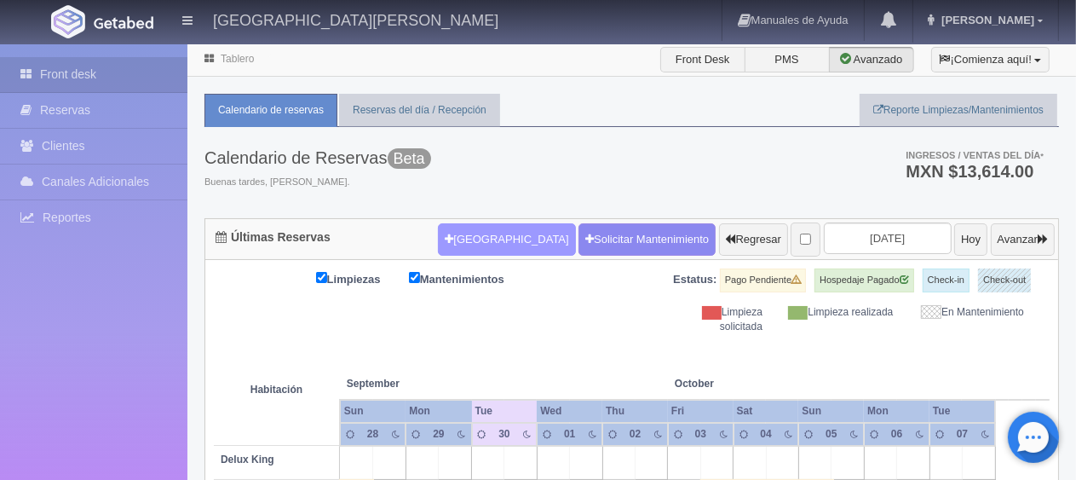
click at [467, 244] on button "[GEOGRAPHIC_DATA]" at bounding box center [506, 239] width 137 height 32
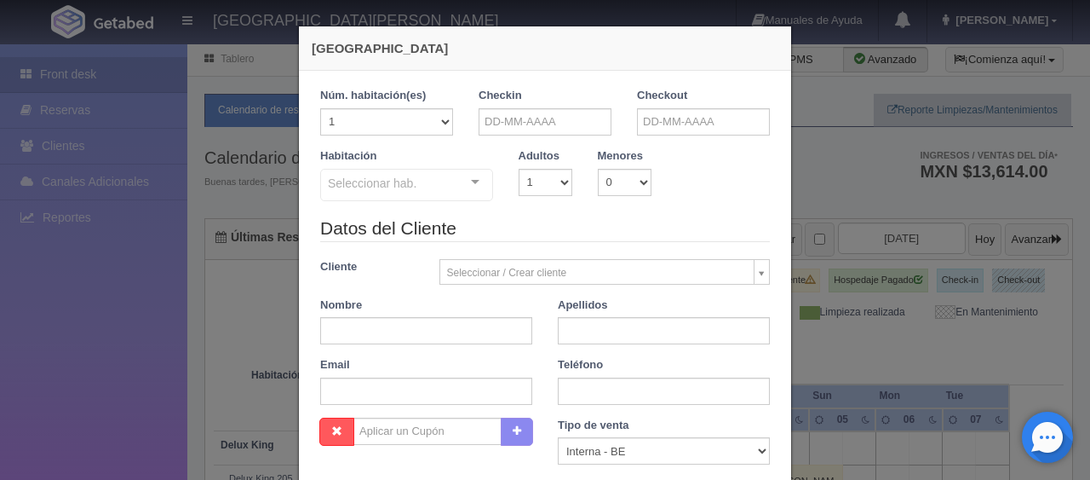
checkbox input "false"
click at [485, 113] on input "text" at bounding box center [545, 121] width 133 height 27
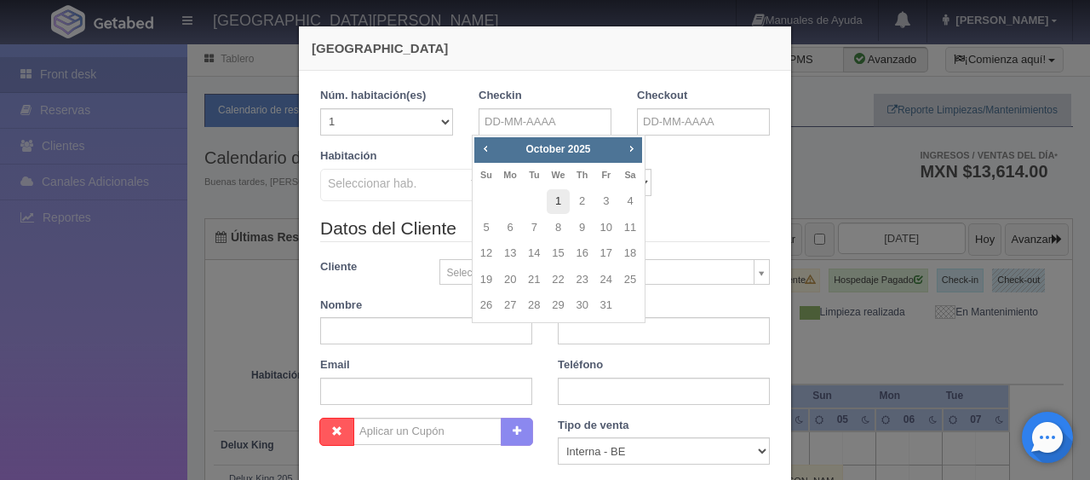
click at [562, 193] on link "1" at bounding box center [558, 201] width 22 height 25
type input "01-10-2025"
checkbox input "false"
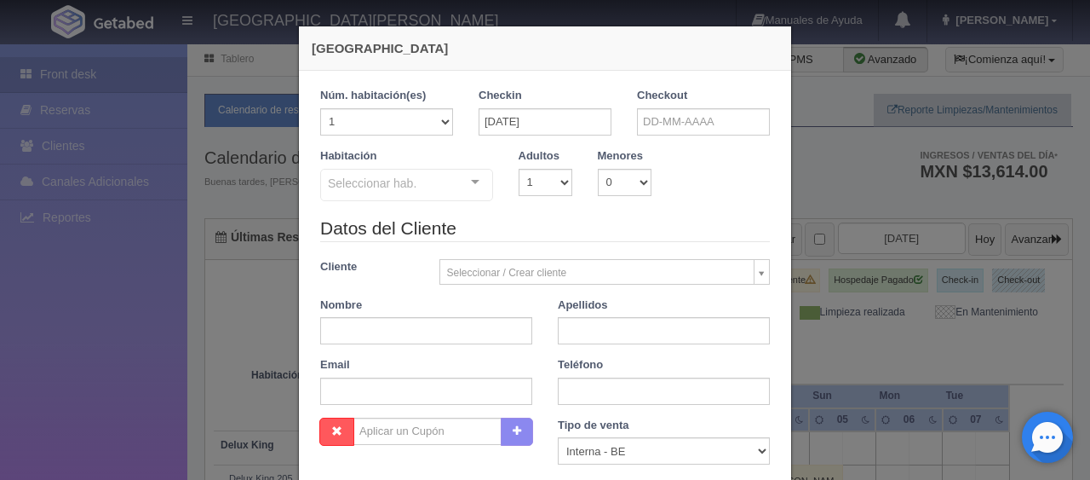
click at [555, 202] on div "Habitación Seleccionar hab. SUITE SUITE - Sin asignar SUITE 301 Habitación Pers…" at bounding box center [544, 181] width 475 height 67
click at [661, 112] on input "text" at bounding box center [703, 121] width 133 height 27
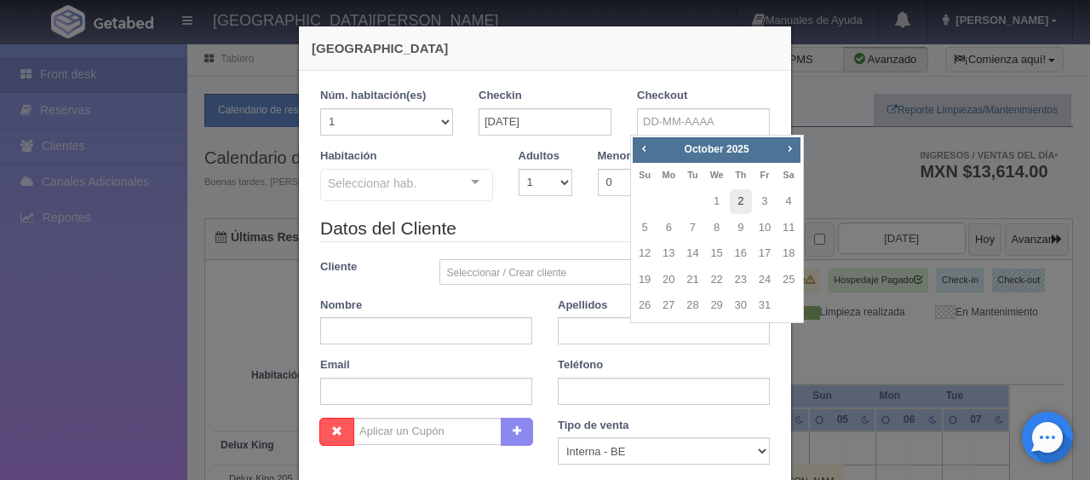
click at [736, 201] on link "2" at bounding box center [741, 201] width 22 height 25
type input "02-10-2025"
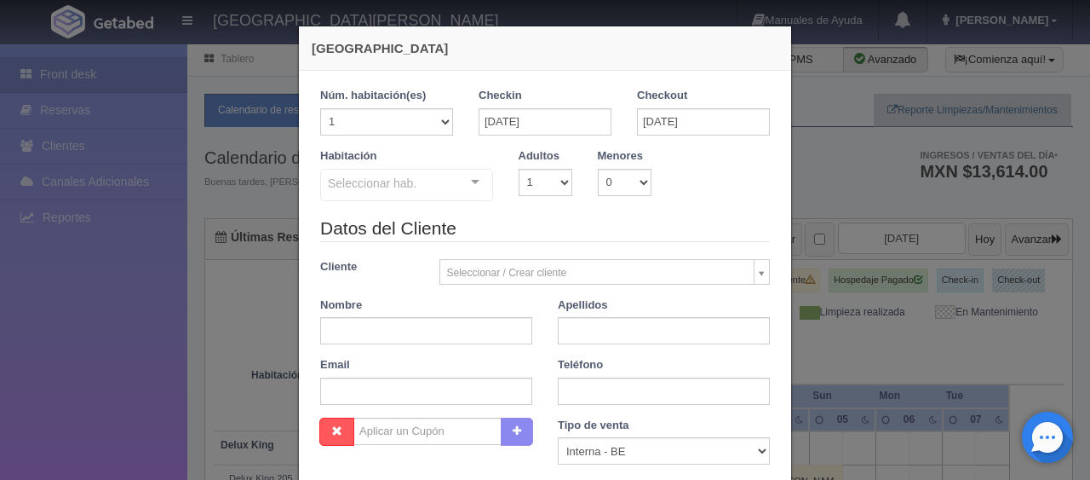
click at [439, 193] on div "Seleccionar hab." at bounding box center [406, 185] width 173 height 32
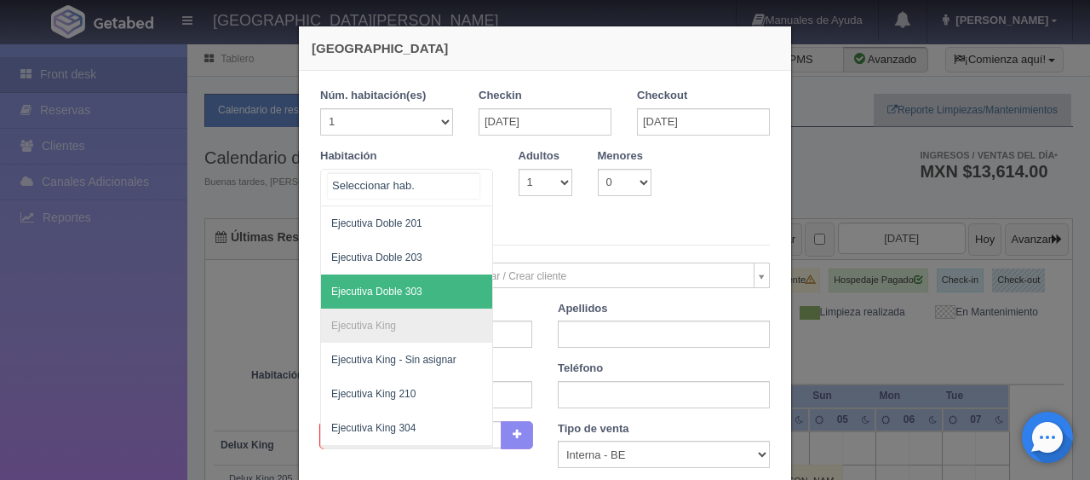
scroll to position [511, 0]
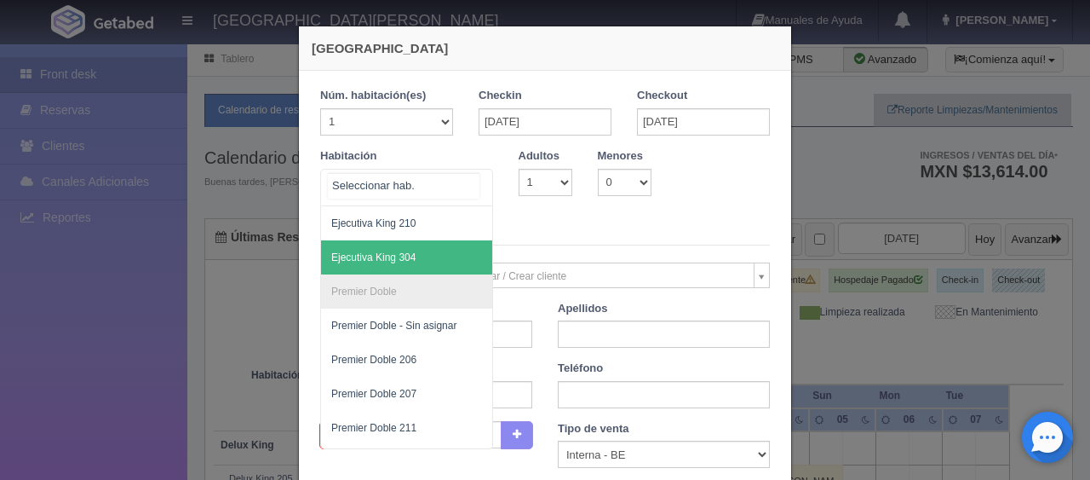
click at [426, 253] on span "Ejecutiva King 304" at bounding box center [464, 257] width 286 height 34
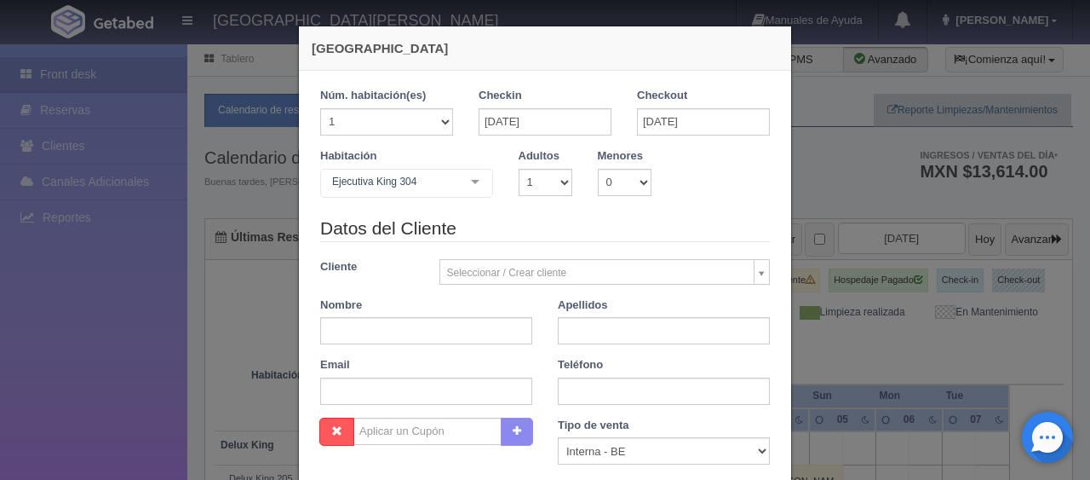
checkbox input "false"
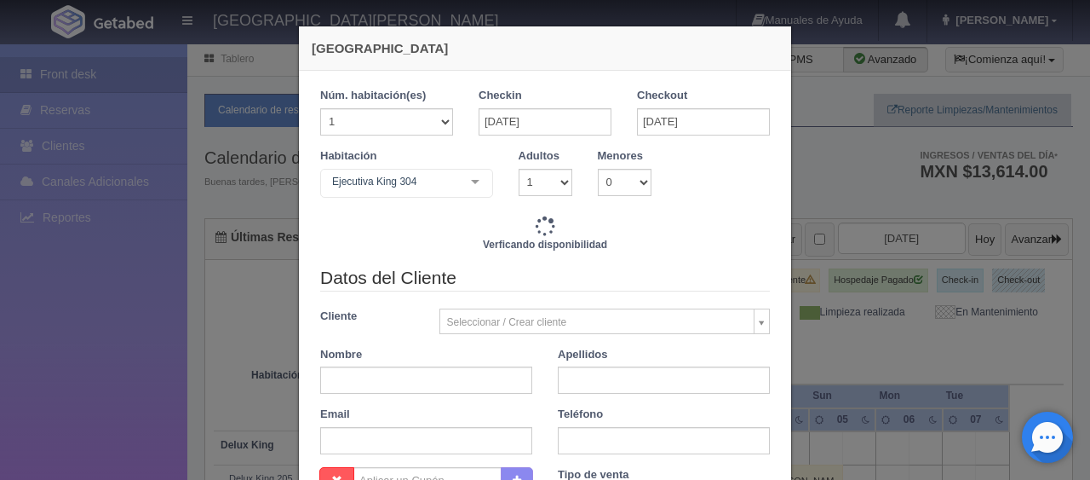
type input "1299.00"
checkbox input "false"
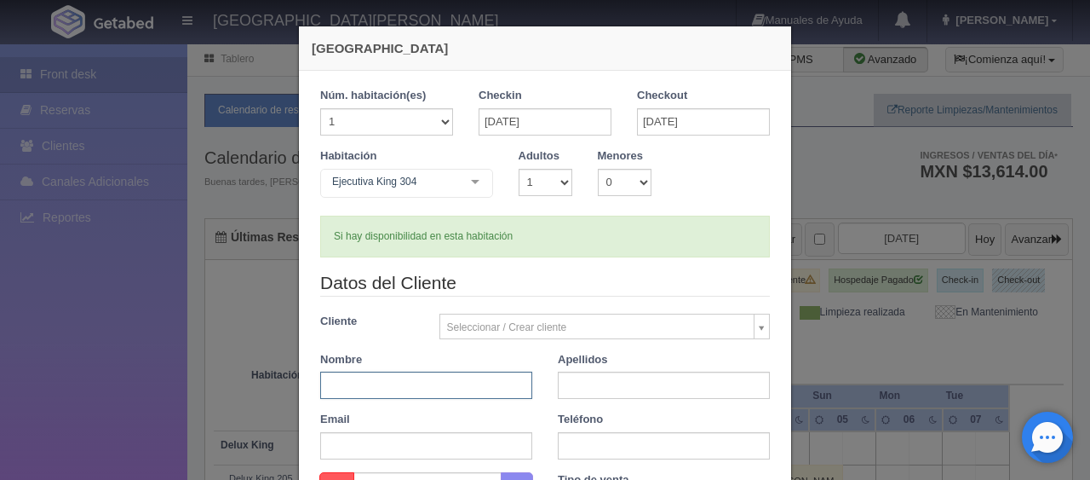
click at [470, 392] on input "text" at bounding box center [426, 384] width 212 height 27
paste input "Judith Guzman Villarrea"
type input "Judith Guzman Villarreal"
click at [564, 374] on input "text" at bounding box center [664, 384] width 212 height 27
type input "."
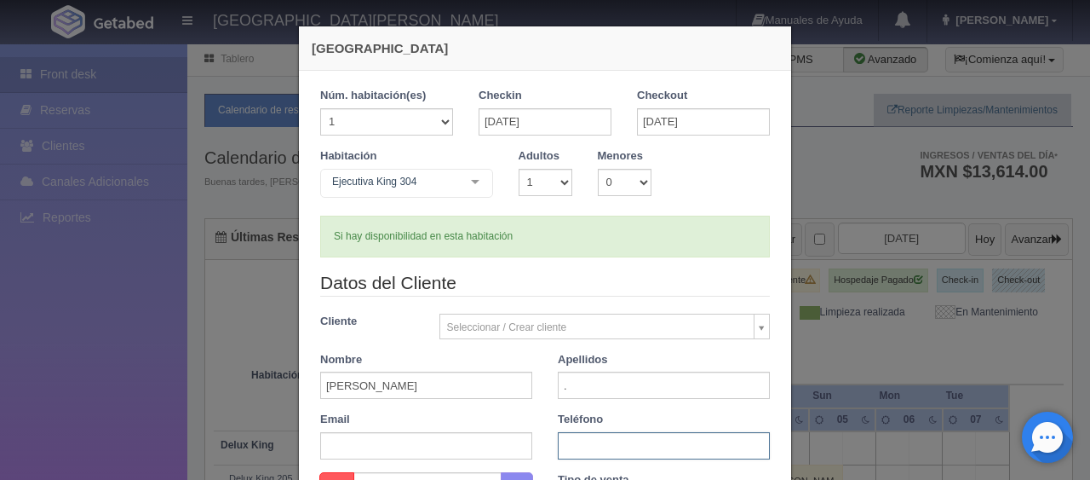
click at [579, 440] on input "text" at bounding box center [664, 445] width 212 height 27
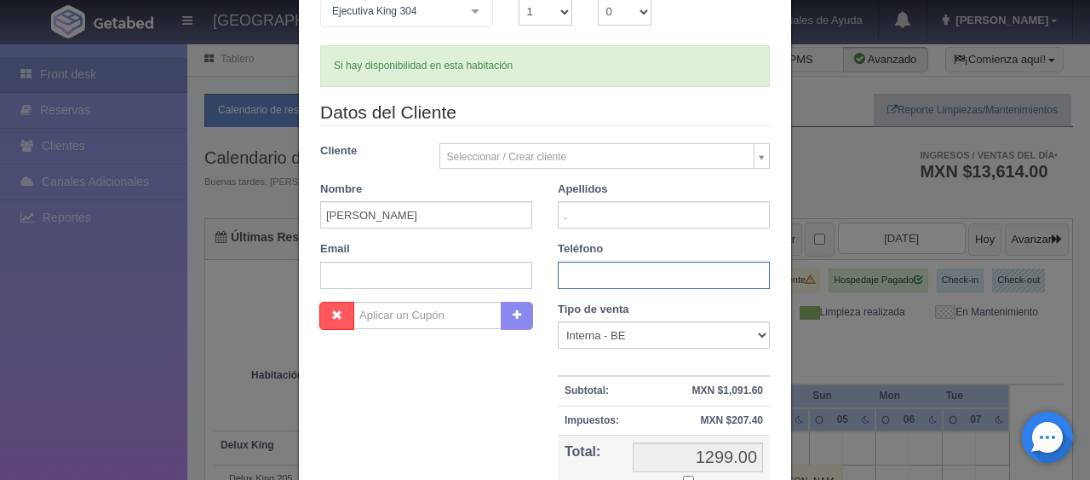
click at [611, 275] on input "text" at bounding box center [664, 275] width 212 height 27
paste input "5218114215720"
type input "5218114215720"
click at [670, 336] on select "Correo Electronico Interna - BE Llamada OTA Externa Otro WALK IN" at bounding box center [664, 334] width 212 height 27
select select "other"
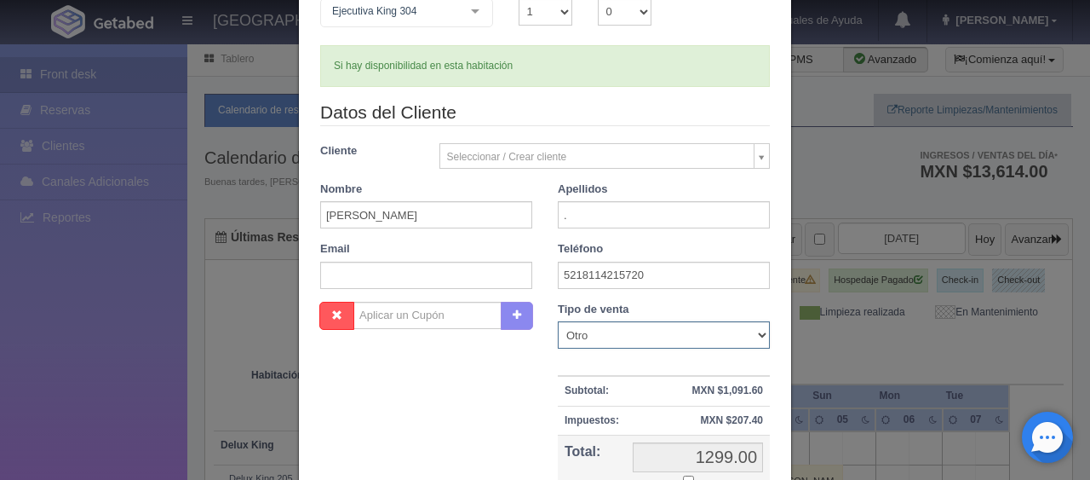
click at [558, 321] on select "Correo Electronico Interna - BE Llamada OTA Externa Otro WALK IN" at bounding box center [664, 334] width 212 height 27
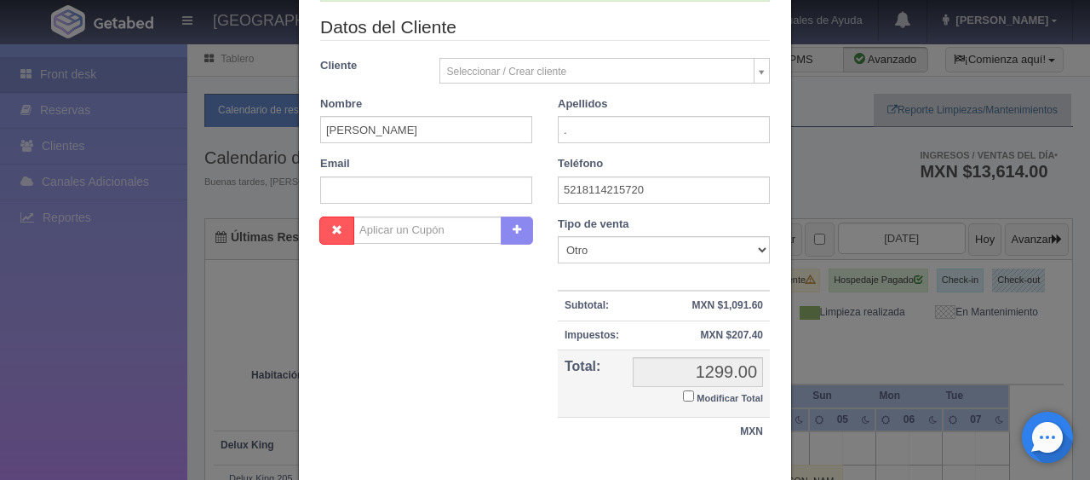
click at [688, 401] on label "Modificar Total" at bounding box center [723, 397] width 80 height 20
click at [688, 401] on input "Modificar Total" at bounding box center [688, 395] width 11 height 11
checkbox input "true"
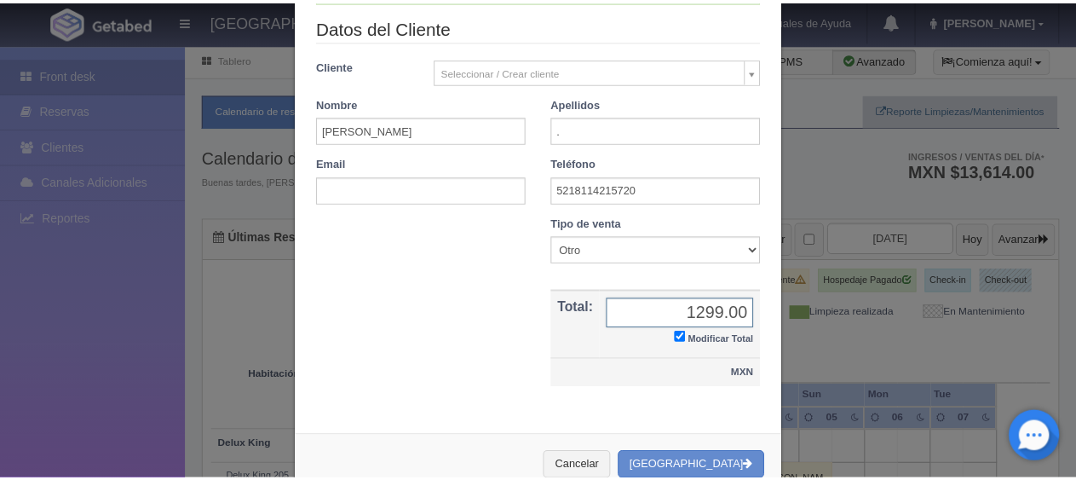
scroll to position [296, 0]
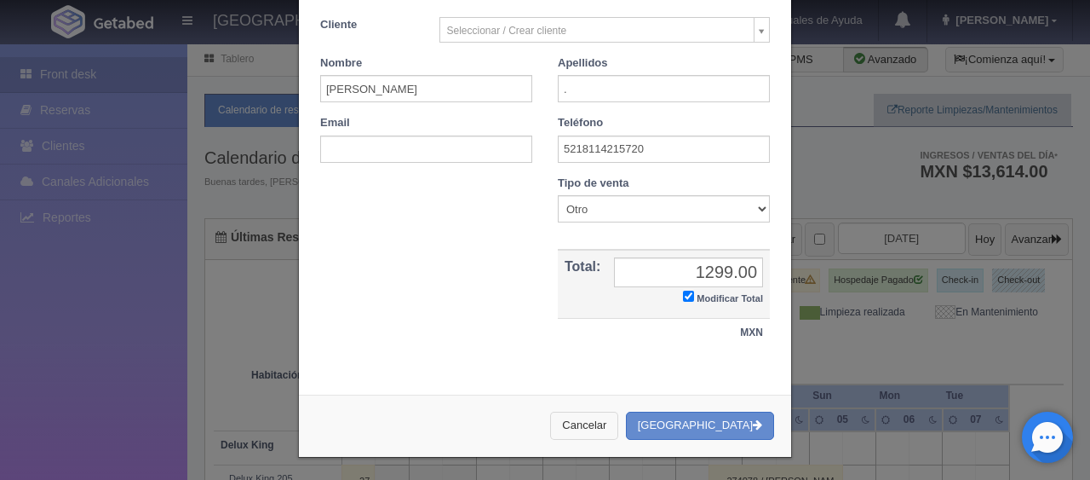
click at [618, 428] on button "Cancelar" at bounding box center [584, 425] width 68 height 28
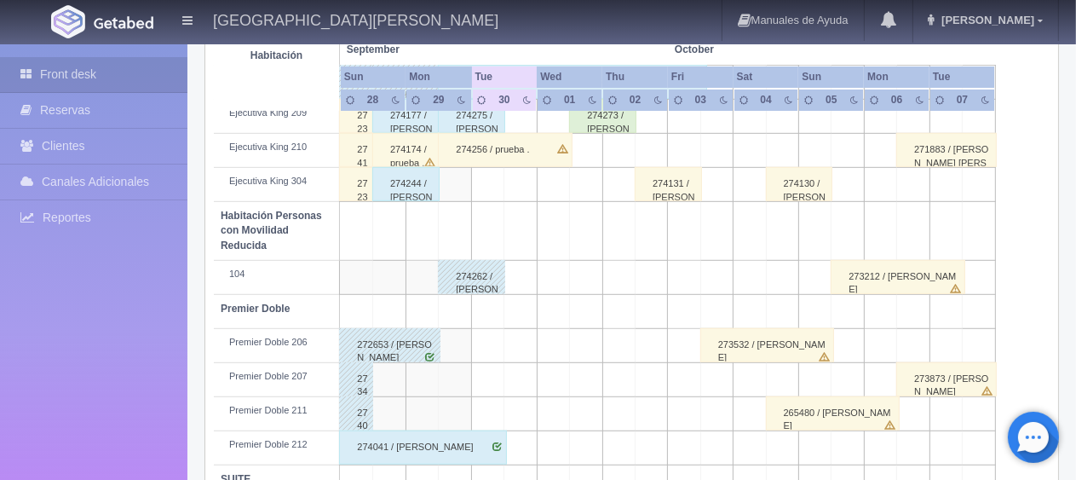
scroll to position [908, 0]
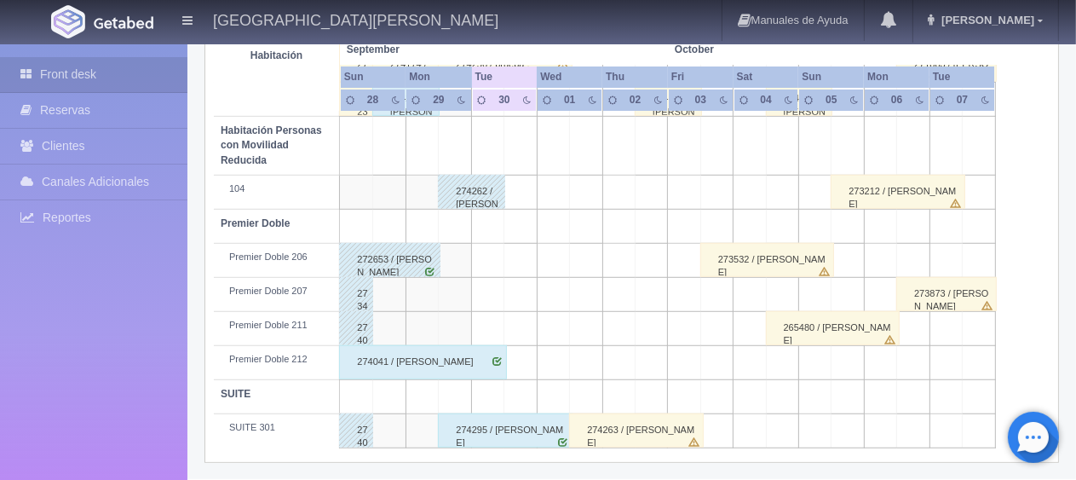
click at [489, 432] on div "274295 / [PERSON_NAME]" at bounding box center [505, 430] width 135 height 34
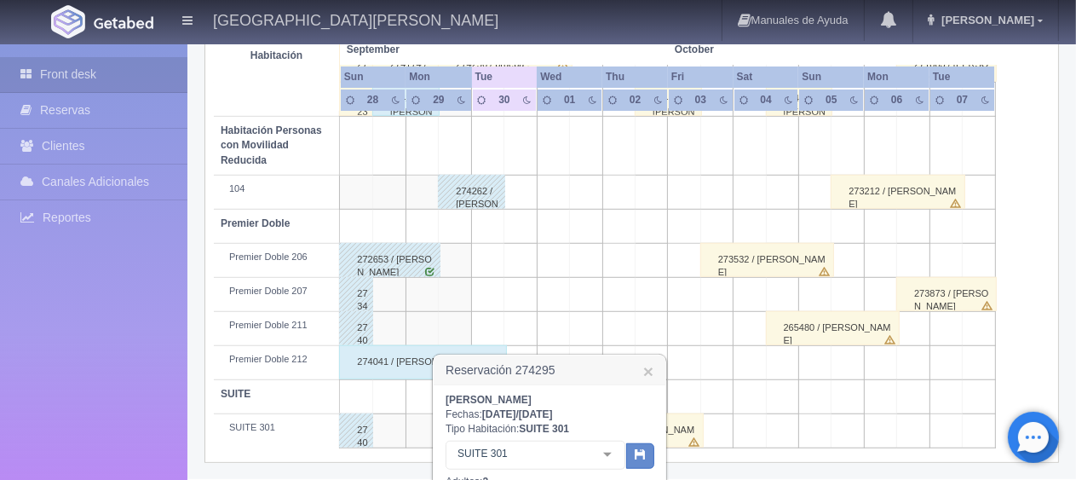
scroll to position [1156, 0]
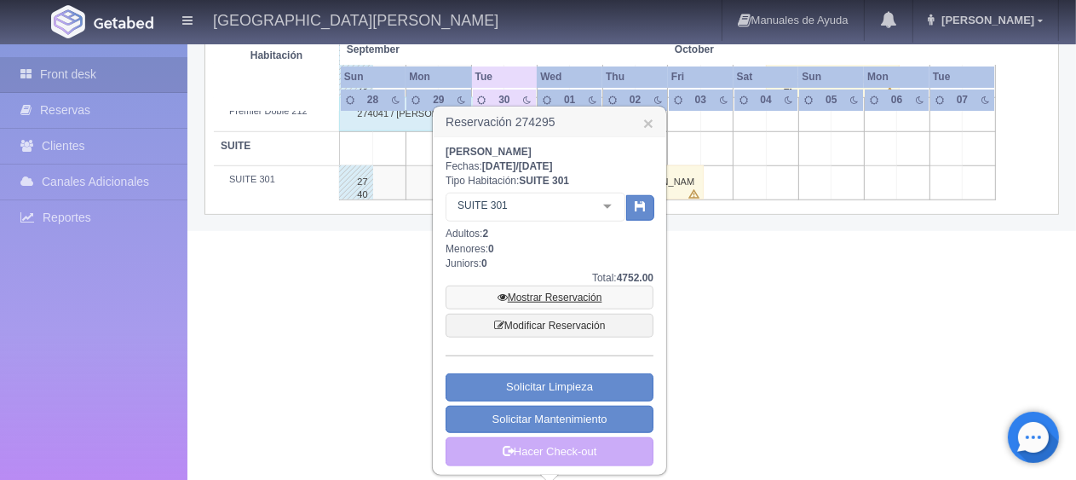
click at [549, 298] on link "Mostrar Reservación" at bounding box center [549, 297] width 208 height 24
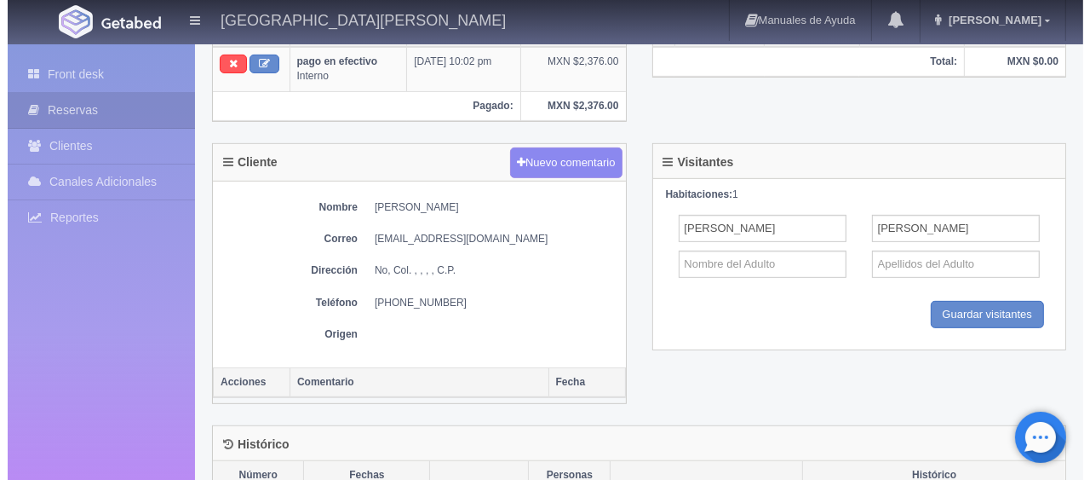
scroll to position [247, 0]
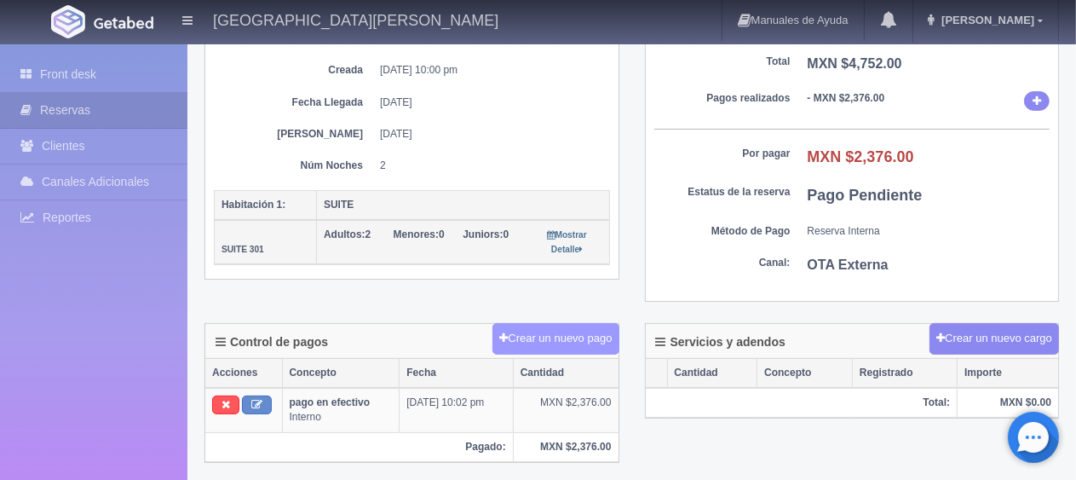
click at [555, 344] on button "Crear un nuevo pago" at bounding box center [555, 339] width 126 height 32
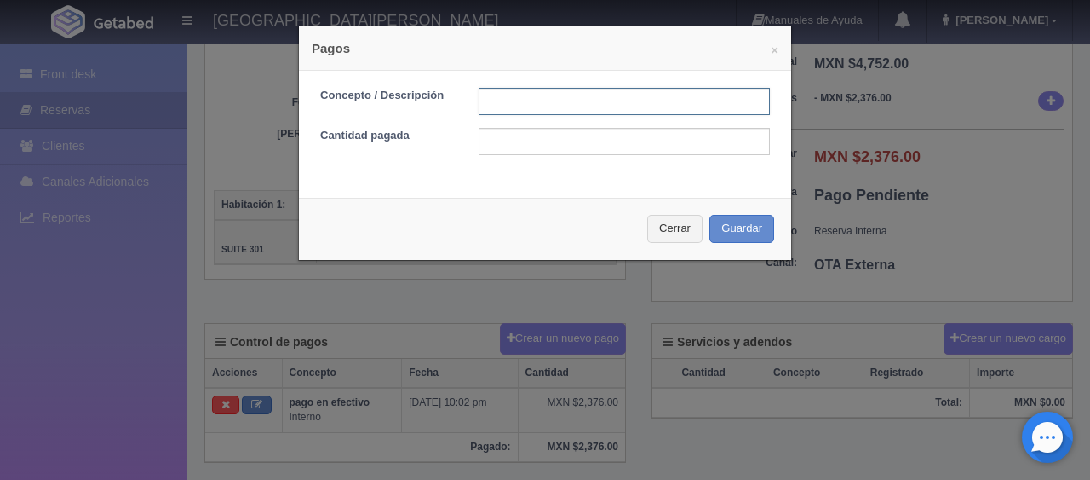
click at [577, 101] on input "text" at bounding box center [624, 101] width 291 height 27
type input "pago en efectivo"
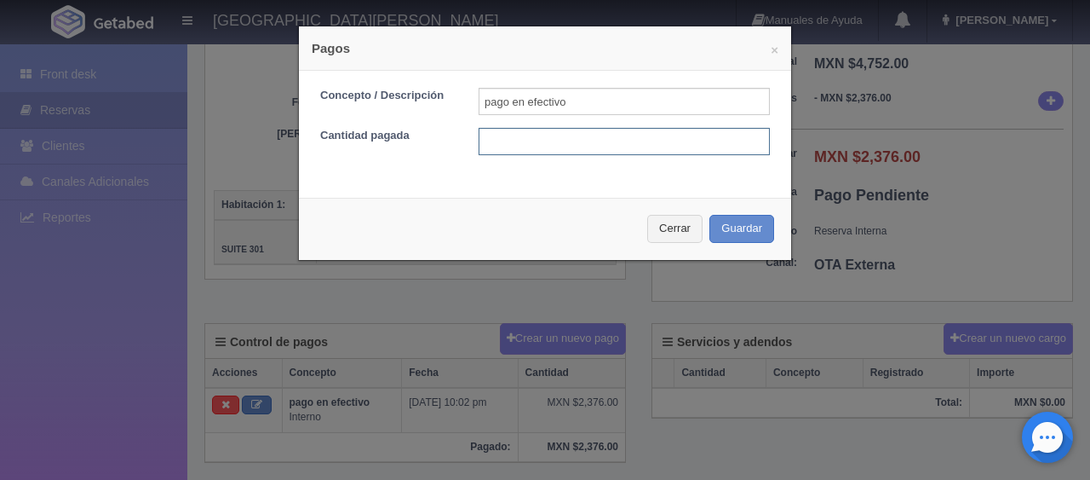
click at [559, 135] on input "text" at bounding box center [624, 141] width 291 height 27
type input "1900"
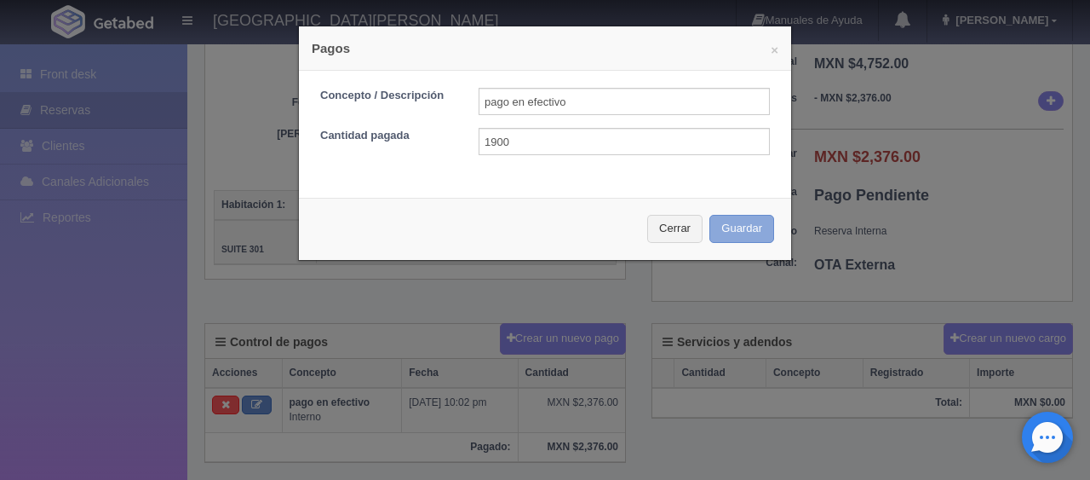
click at [743, 227] on button "Guardar" at bounding box center [742, 229] width 65 height 28
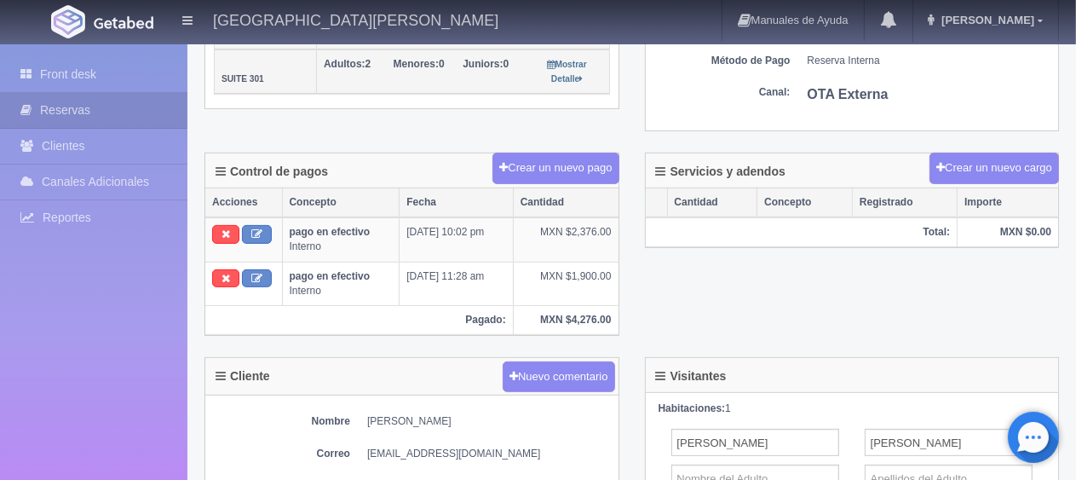
scroll to position [77, 0]
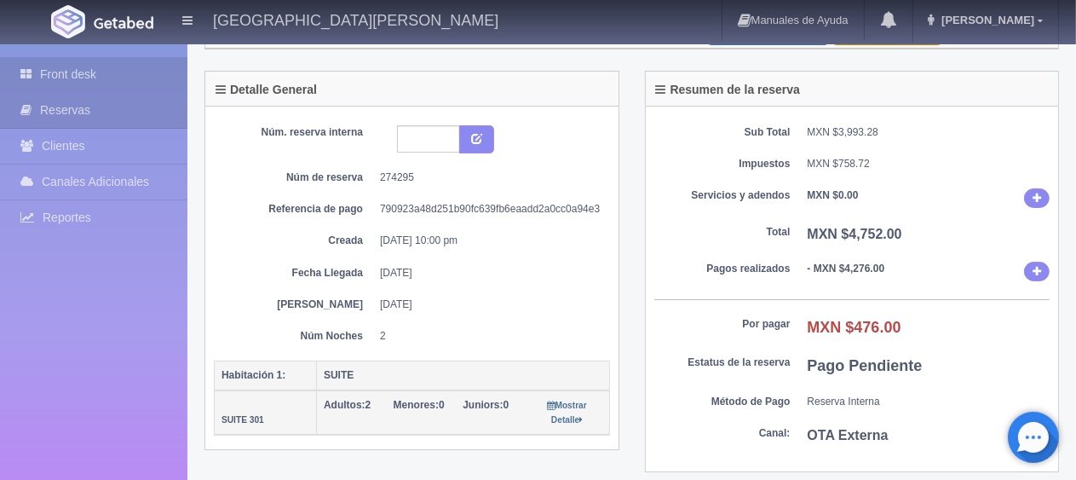
click at [131, 71] on link "Front desk" at bounding box center [93, 74] width 187 height 35
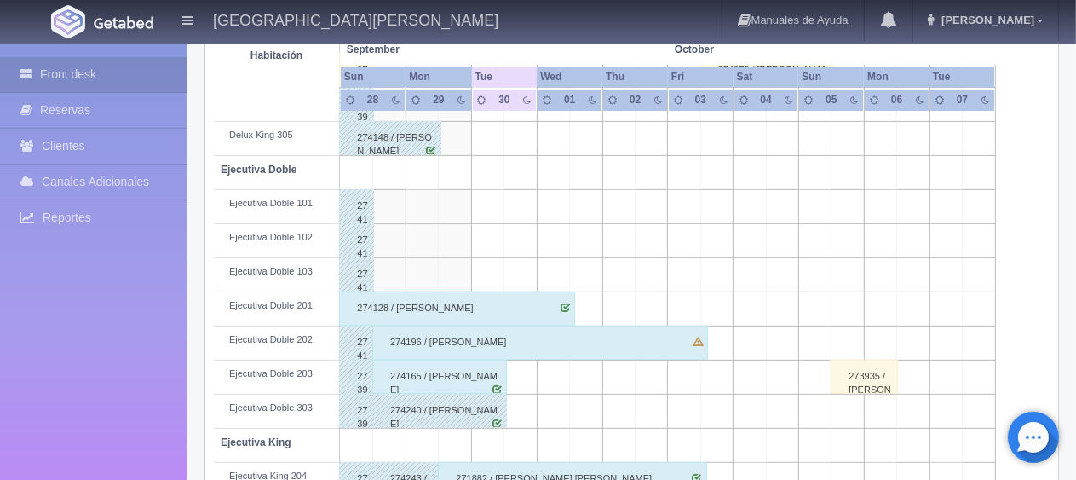
scroll to position [426, 0]
click at [474, 376] on div "274165 / [PERSON_NAME]" at bounding box center [439, 376] width 135 height 34
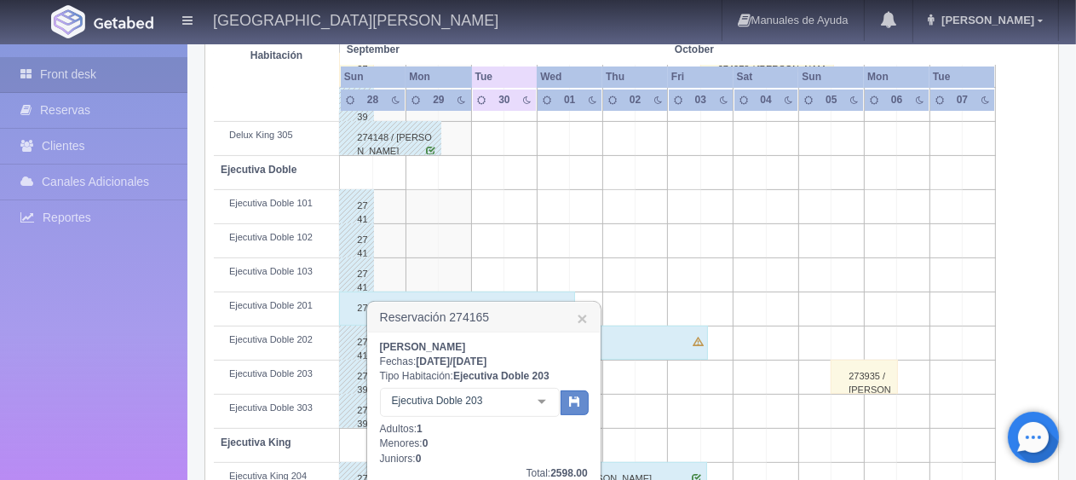
scroll to position [596, 0]
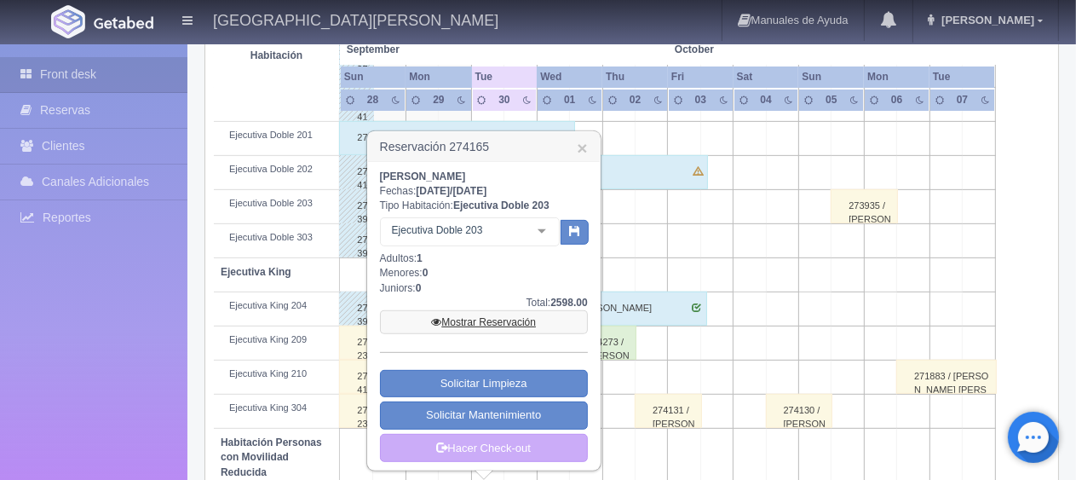
click at [538, 322] on link "Mostrar Reservación" at bounding box center [484, 322] width 208 height 24
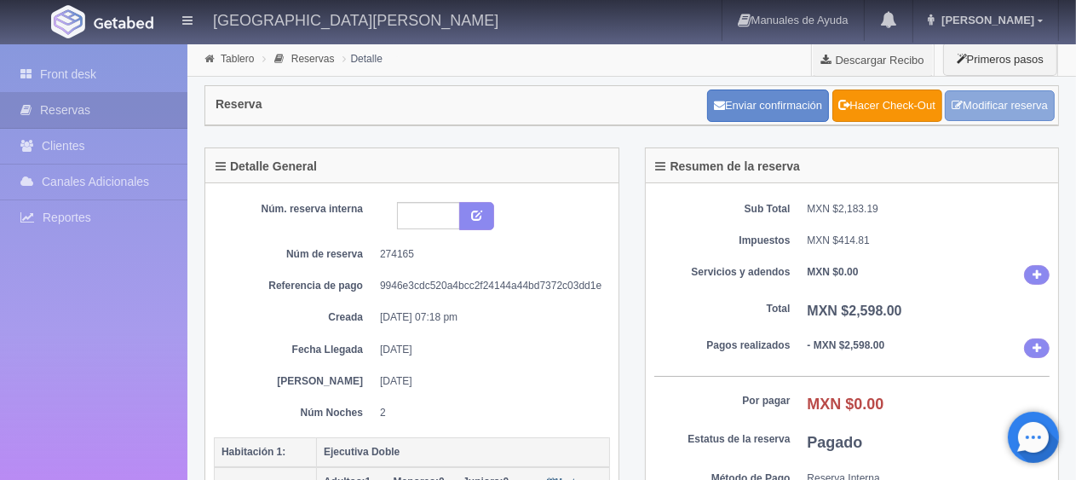
click at [974, 106] on link "Modificar reserva" at bounding box center [1000, 106] width 110 height 32
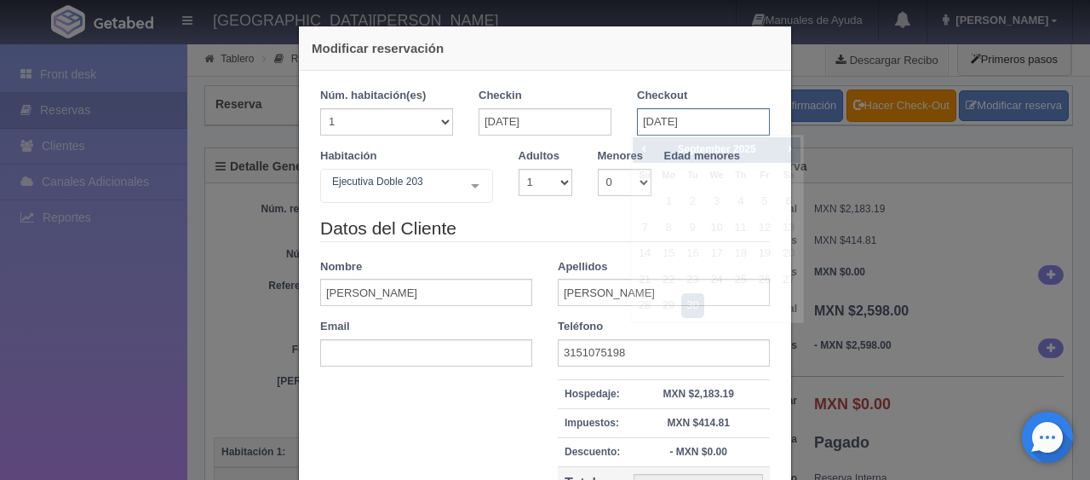
click at [685, 121] on input "[DATE]" at bounding box center [703, 121] width 133 height 27
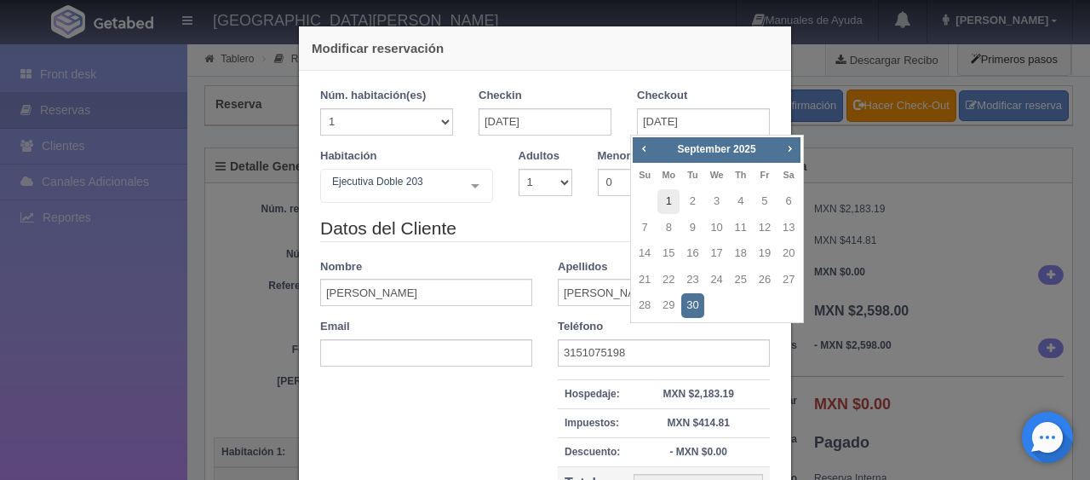
click at [668, 201] on link "1" at bounding box center [669, 201] width 22 height 25
type input "[DATE]"
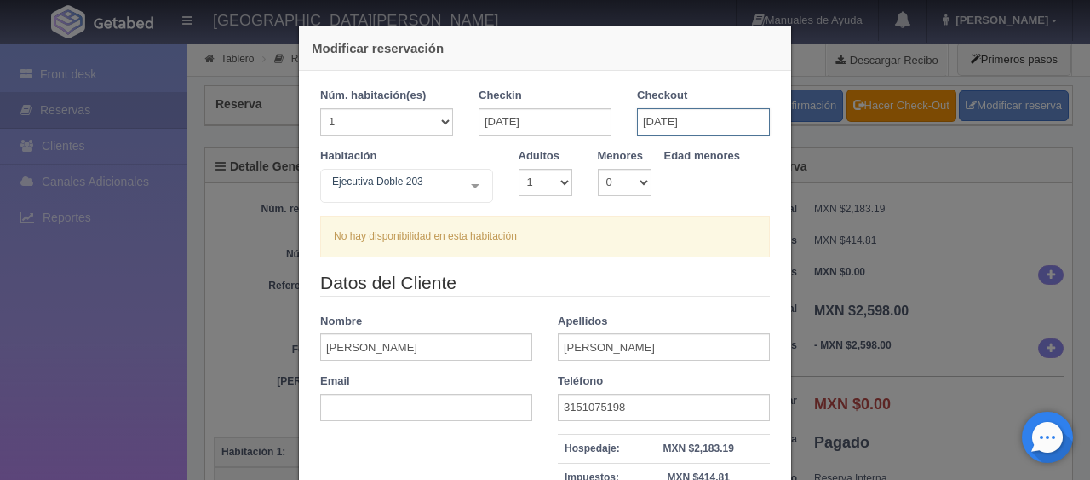
click at [657, 128] on input "[DATE]" at bounding box center [703, 121] width 133 height 27
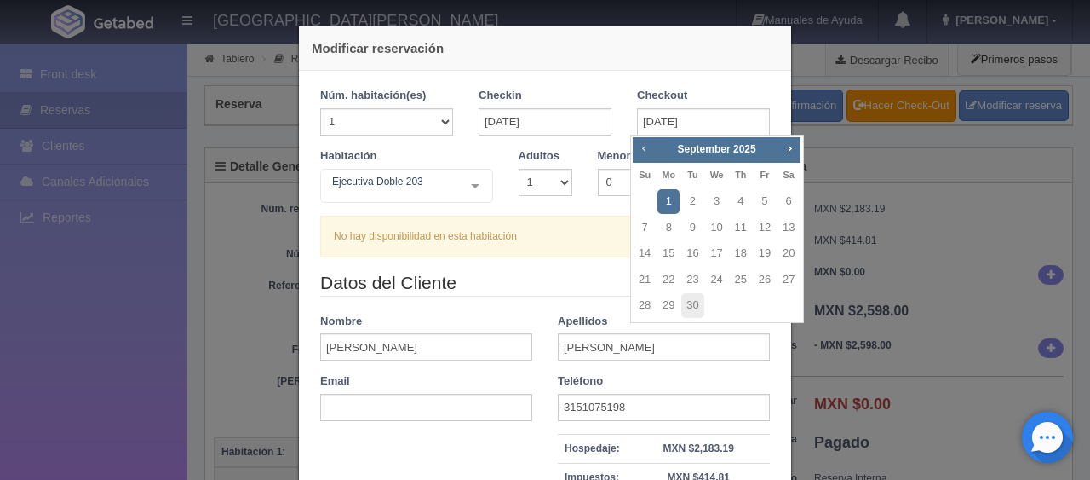
click at [639, 153] on span "Prev" at bounding box center [644, 148] width 14 height 14
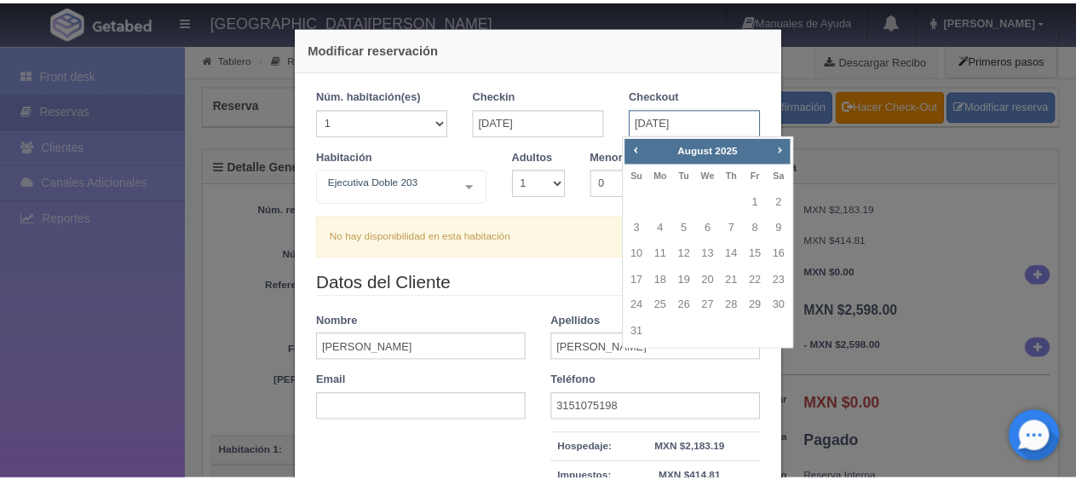
scroll to position [248, 0]
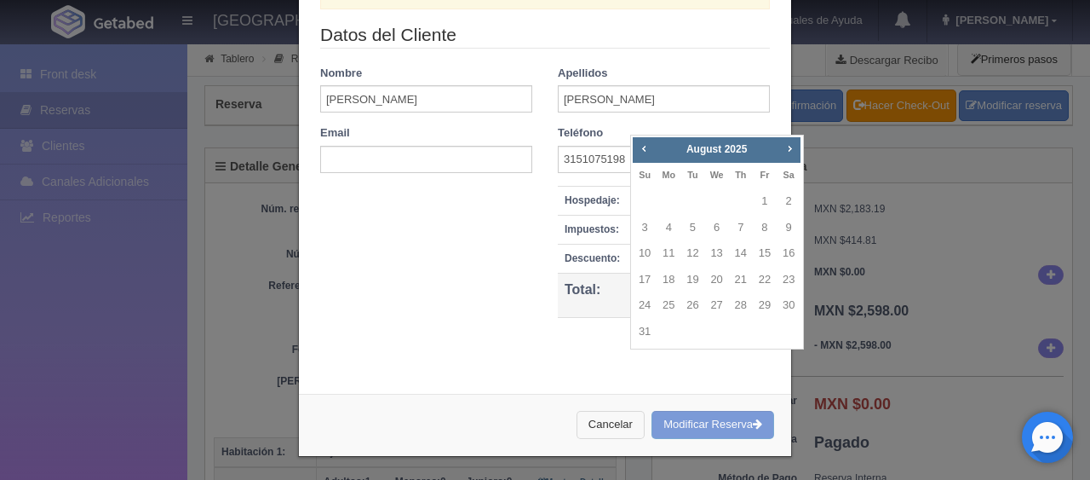
click at [596, 430] on button "Cancelar" at bounding box center [611, 425] width 68 height 28
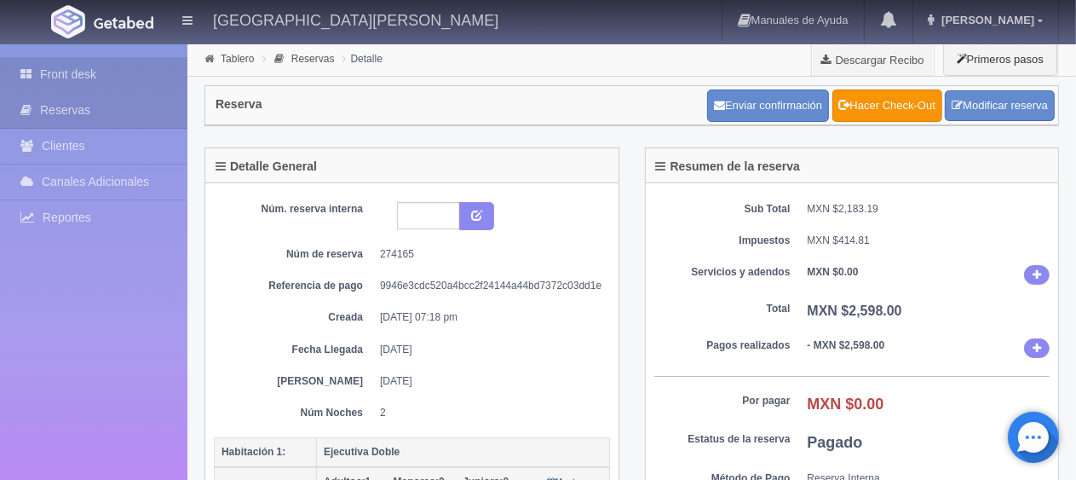
click at [111, 74] on link "Front desk" at bounding box center [93, 74] width 187 height 35
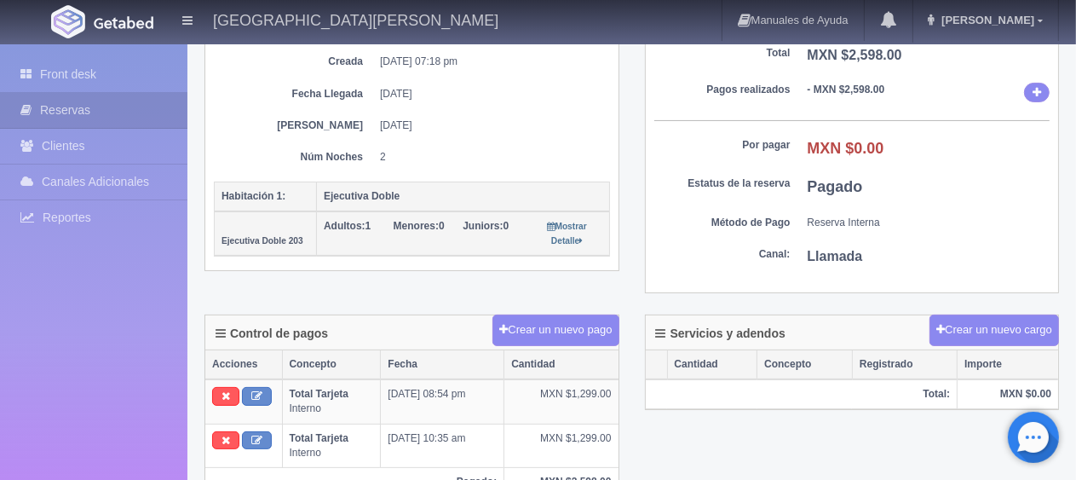
scroll to position [0, 0]
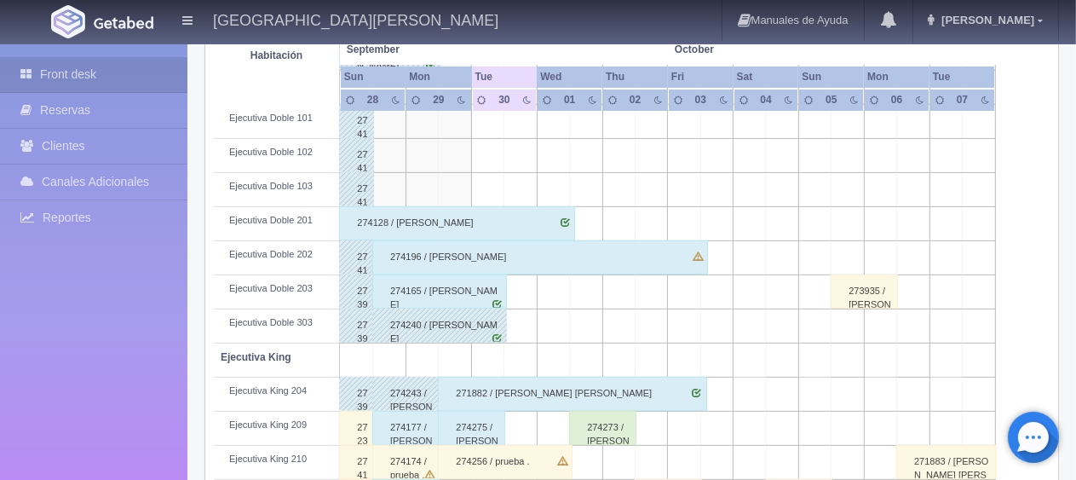
scroll to position [511, 0]
click at [412, 290] on div "274165 / Carol Lopez" at bounding box center [439, 291] width 135 height 34
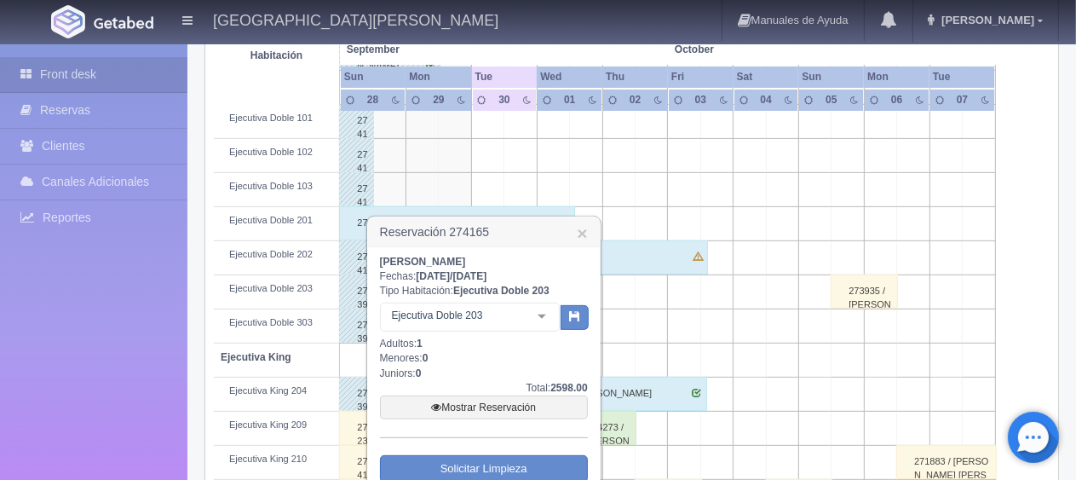
scroll to position [681, 0]
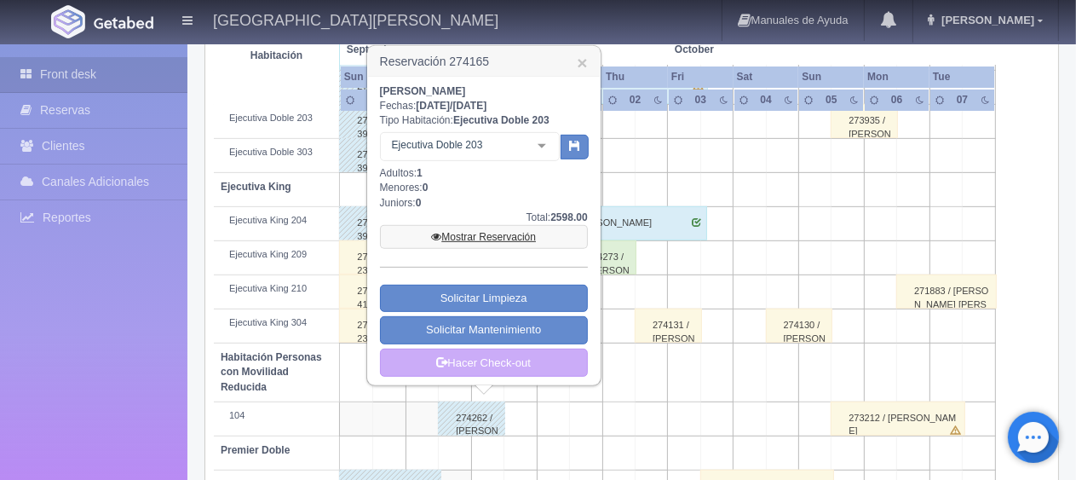
click at [476, 242] on link "Mostrar Reservación" at bounding box center [484, 237] width 208 height 24
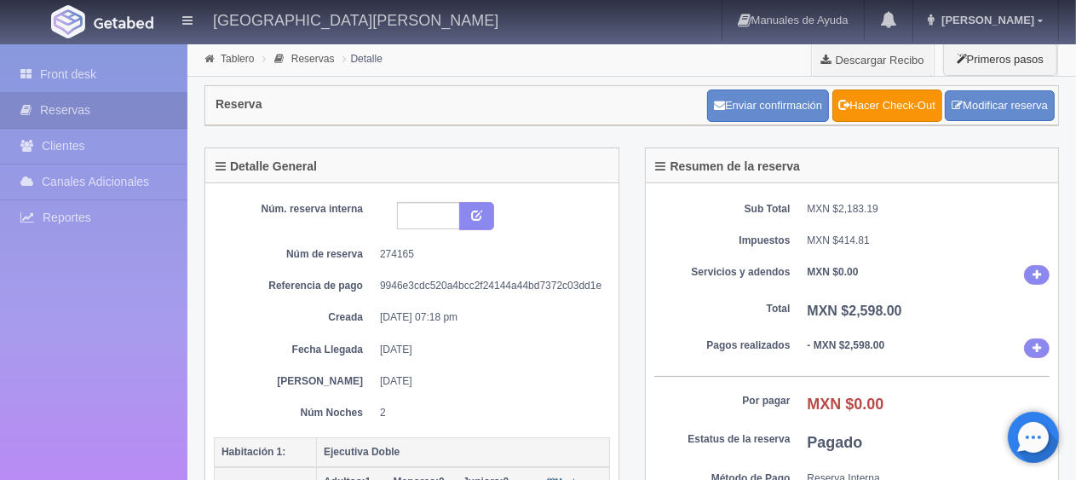
click at [407, 453] on th "Ejecutiva Doble" at bounding box center [463, 452] width 293 height 30
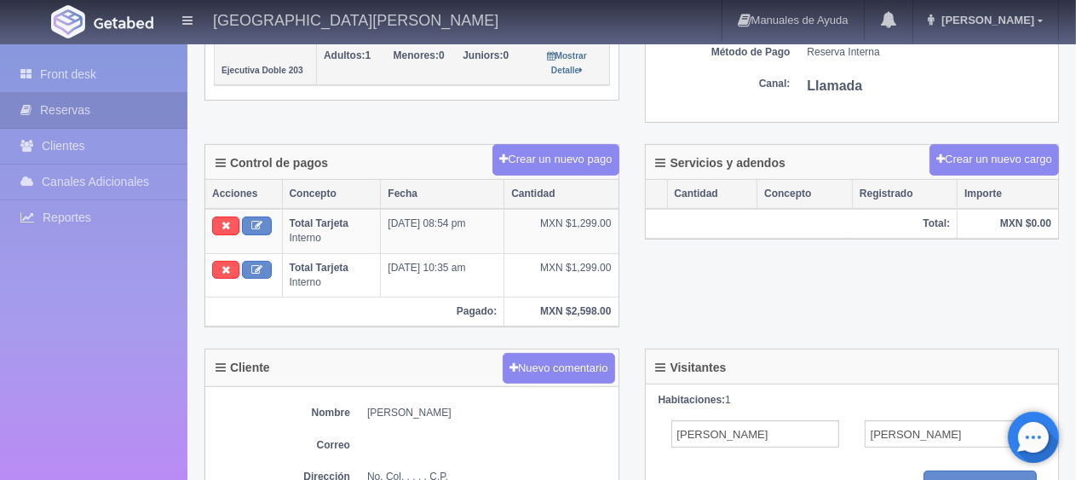
scroll to position [511, 0]
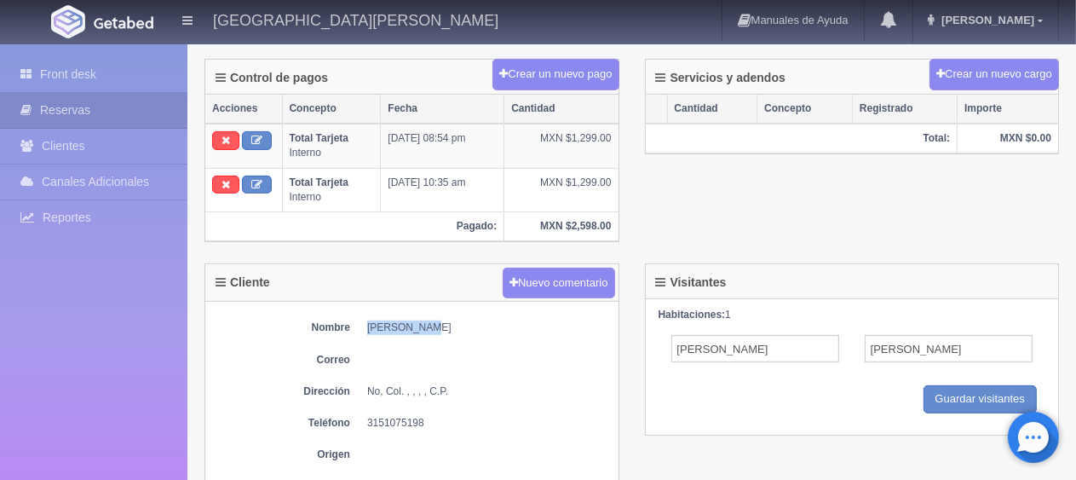
drag, startPoint x: 421, startPoint y: 324, endPoint x: 363, endPoint y: 321, distance: 58.0
click at [363, 321] on dl "Nombre [PERSON_NAME]" at bounding box center [412, 327] width 396 height 14
copy dd "[PERSON_NAME]"
click at [82, 69] on link "Front desk" at bounding box center [93, 74] width 187 height 35
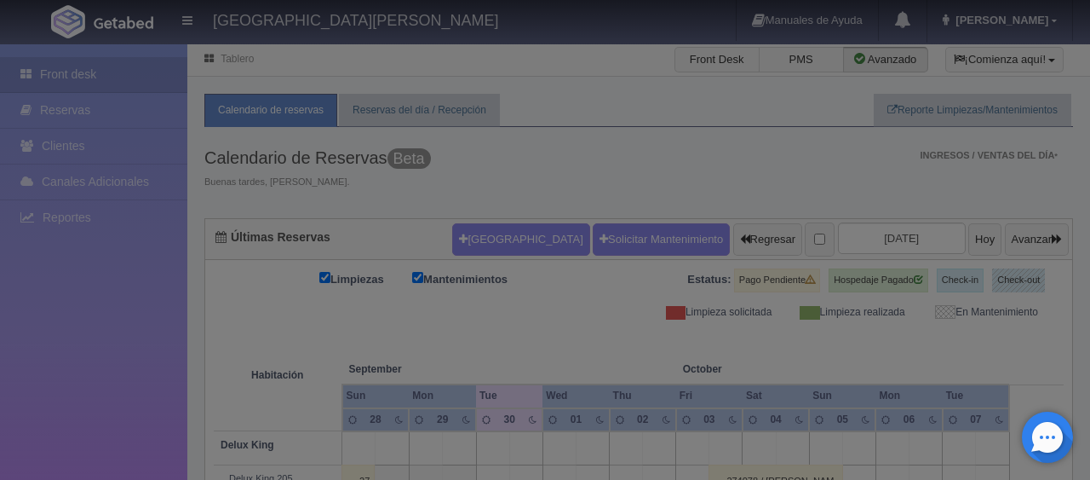
checkbox input "false"
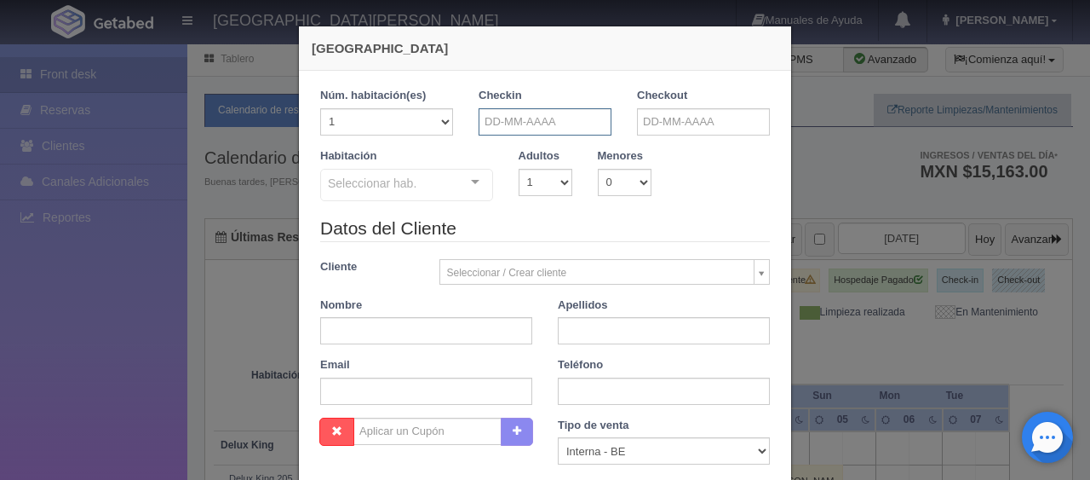
click at [520, 121] on input "text" at bounding box center [545, 121] width 133 height 27
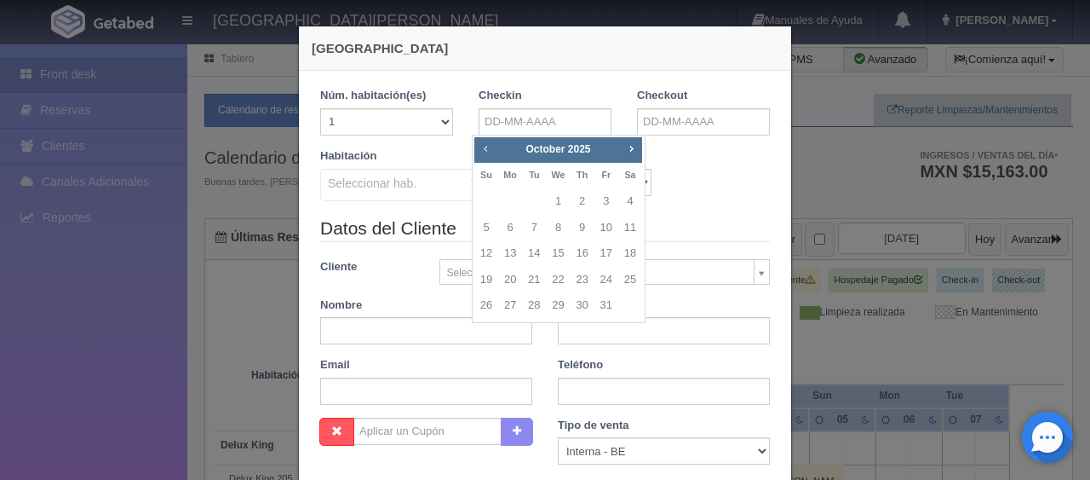
click at [484, 147] on span "Prev" at bounding box center [486, 148] width 14 height 14
click at [537, 317] on link "30" at bounding box center [534, 305] width 22 height 25
type input "[DATE]"
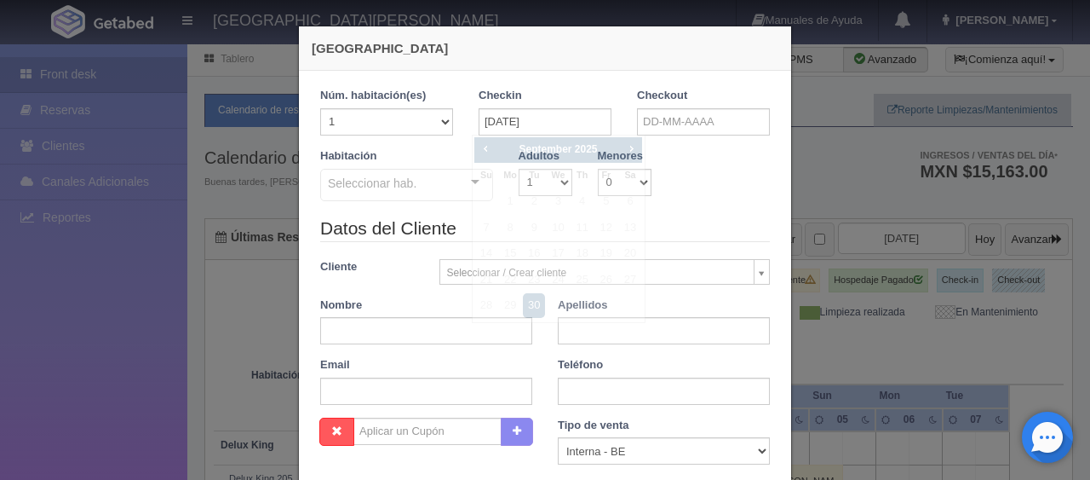
checkbox input "false"
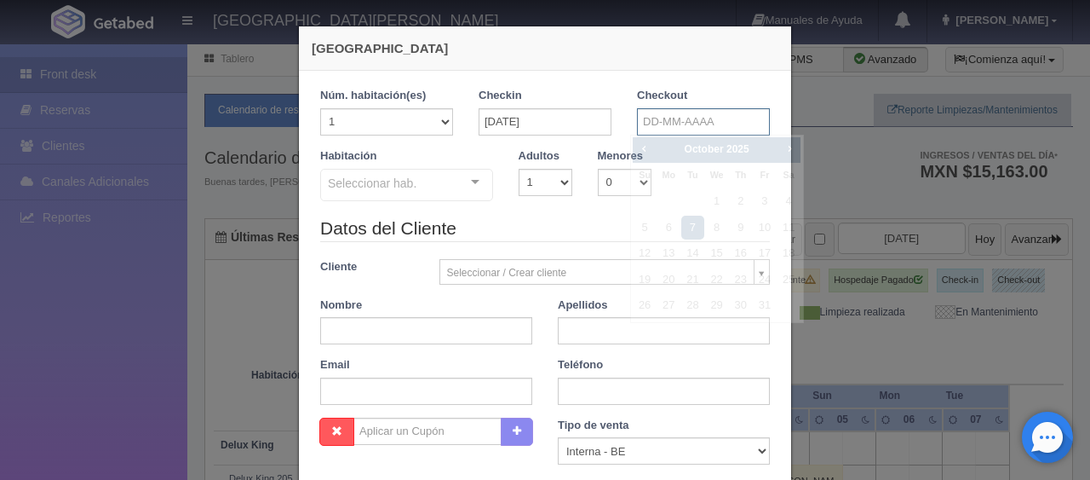
click at [656, 124] on input "text" at bounding box center [703, 121] width 133 height 27
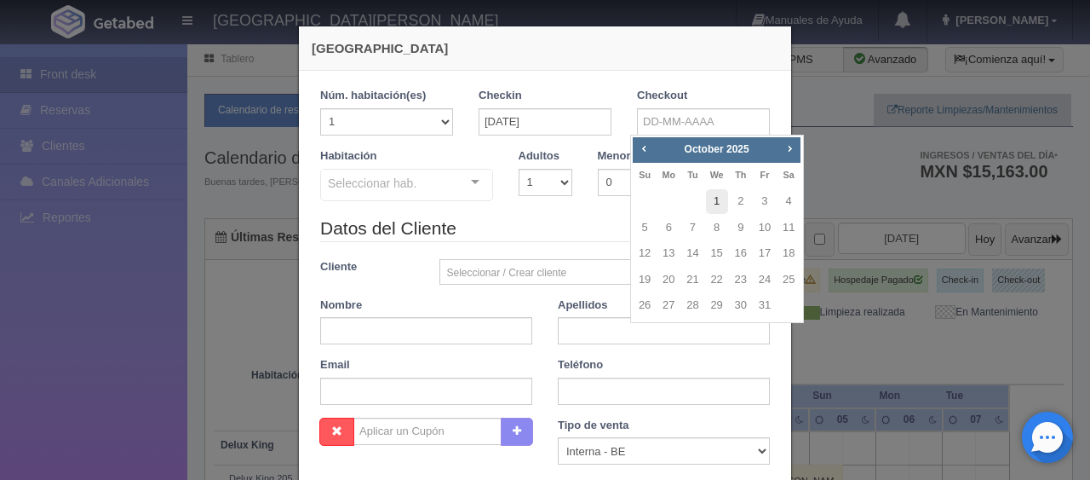
click at [715, 197] on link "1" at bounding box center [717, 201] width 22 height 25
type input "01-10-2025"
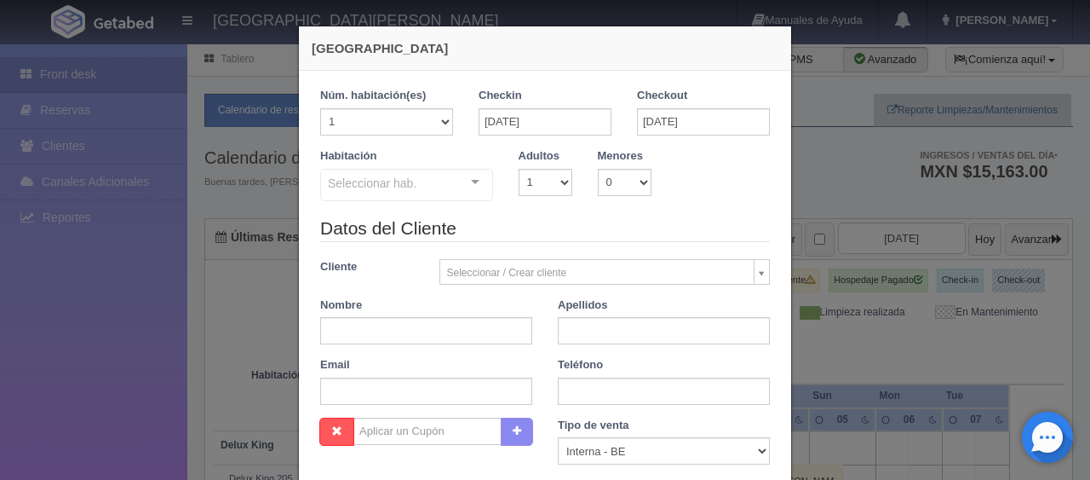
click at [457, 183] on div "Seleccionar hab. SUITE SUITE - Sin asignar SUITE 301 Habitación Personas con Mo…" at bounding box center [406, 186] width 173 height 34
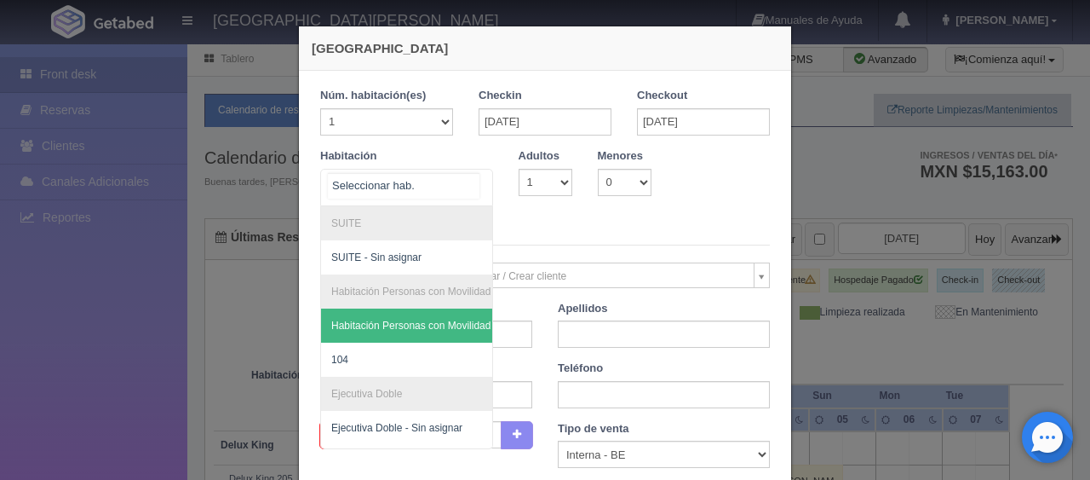
scroll to position [170, 0]
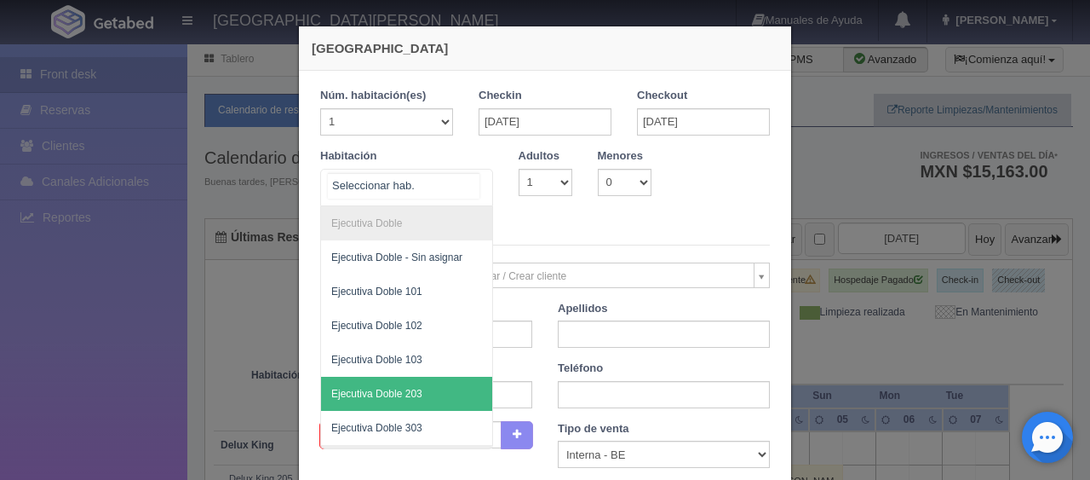
click at [402, 390] on span "Ejecutiva Doble 203" at bounding box center [376, 394] width 91 height 12
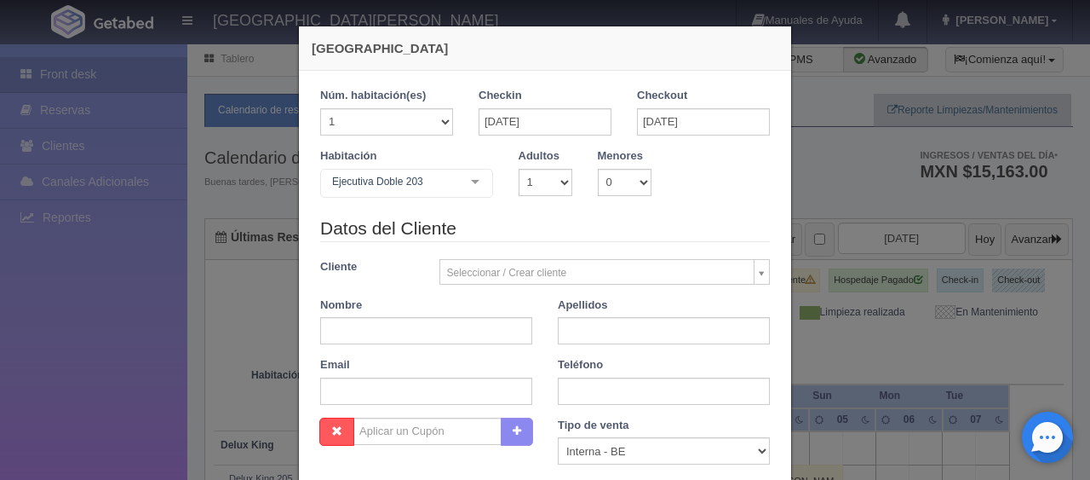
checkbox input "false"
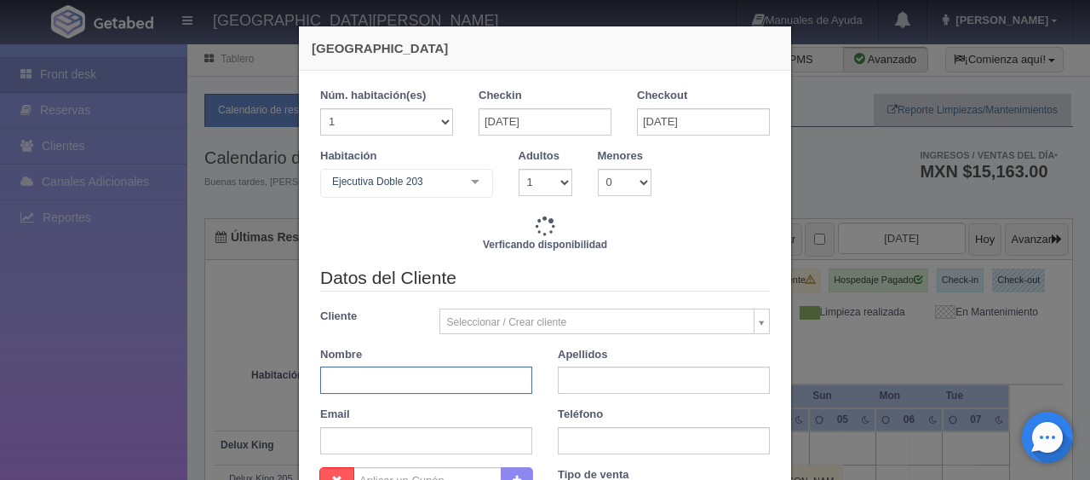
click at [405, 375] on input "text" at bounding box center [426, 379] width 212 height 27
type input "1299.00"
checkbox input "false"
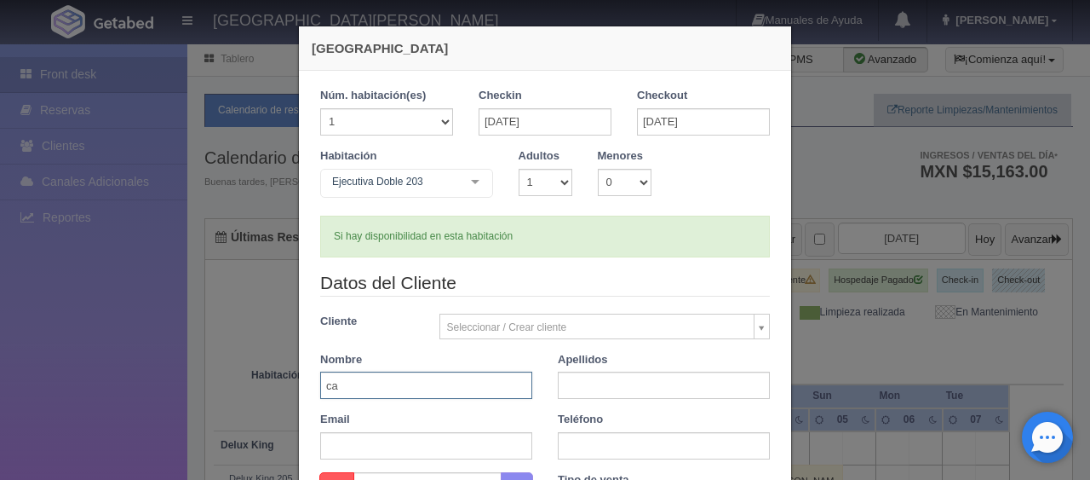
type input "c"
paste input "[PERSON_NAME]"
type input "[PERSON_NAME]"
click at [695, 380] on input "text" at bounding box center [664, 384] width 212 height 27
type input "."
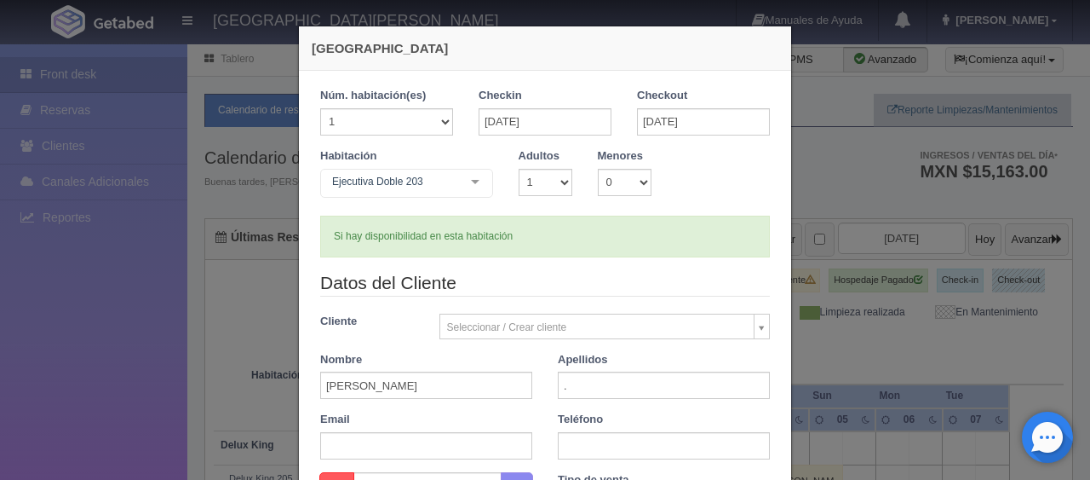
click at [678, 426] on div "Teléfono" at bounding box center [664, 435] width 238 height 48
click at [670, 440] on input "text" at bounding box center [664, 445] width 212 height 27
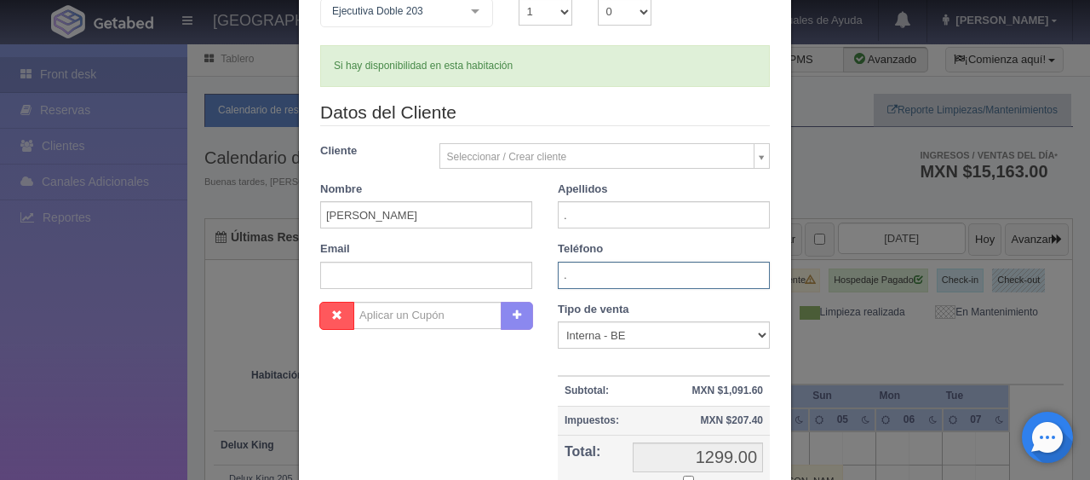
scroll to position [341, 0]
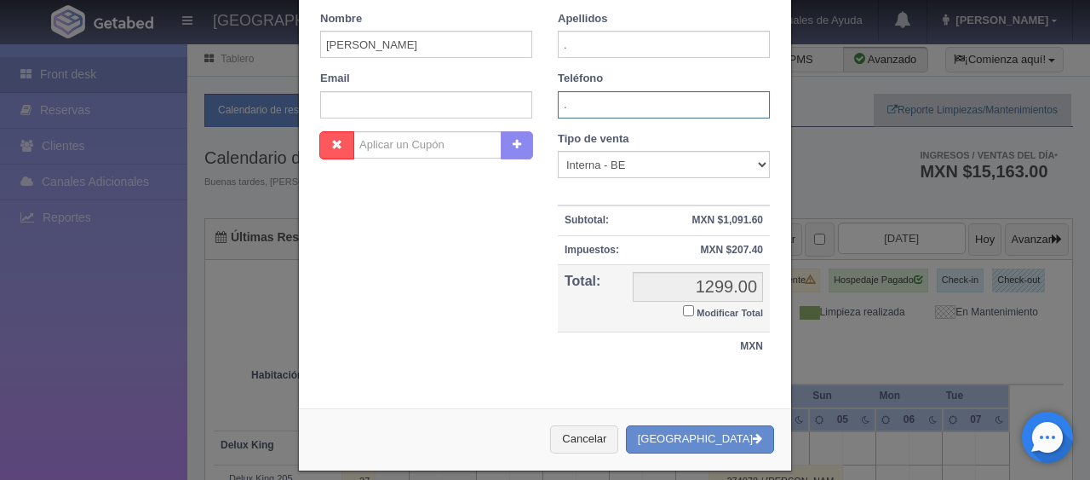
type input "."
click at [634, 167] on select "Correo Electronico Interna - BE Llamada OTA Externa Otro WALK IN" at bounding box center [664, 164] width 212 height 27
select select "walkin"
click at [558, 151] on select "Correo Electronico Interna - BE Llamada OTA Externa Otro WALK IN" at bounding box center [664, 164] width 212 height 27
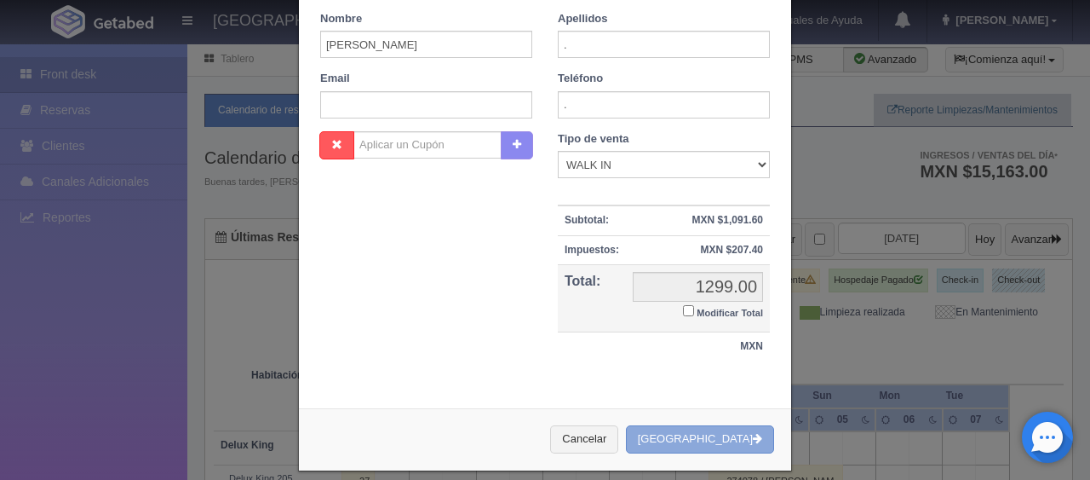
click at [712, 443] on button "[GEOGRAPHIC_DATA]" at bounding box center [700, 439] width 148 height 28
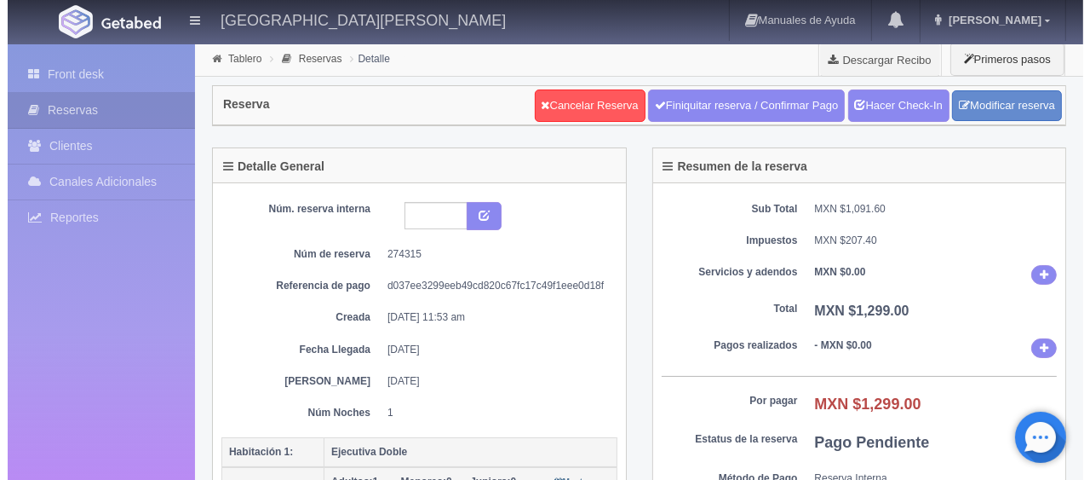
scroll to position [341, 0]
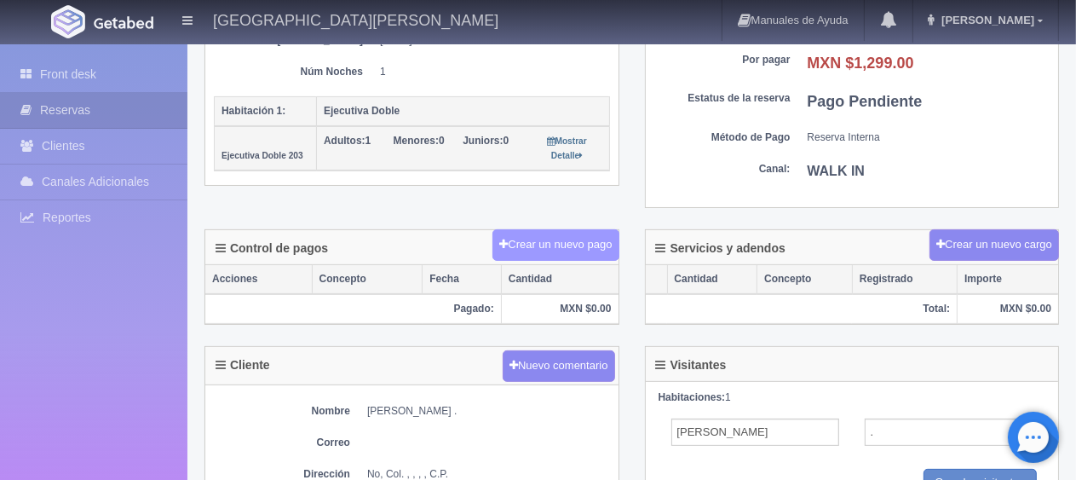
click at [560, 242] on button "Crear un nuevo pago" at bounding box center [555, 245] width 126 height 32
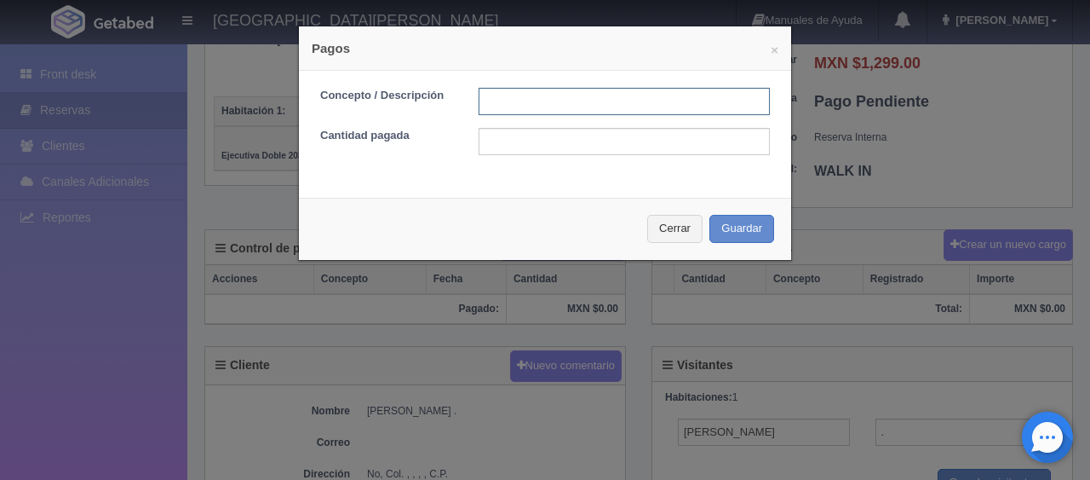
click at [528, 106] on input "text" at bounding box center [624, 101] width 291 height 27
type input "total tarjeta"
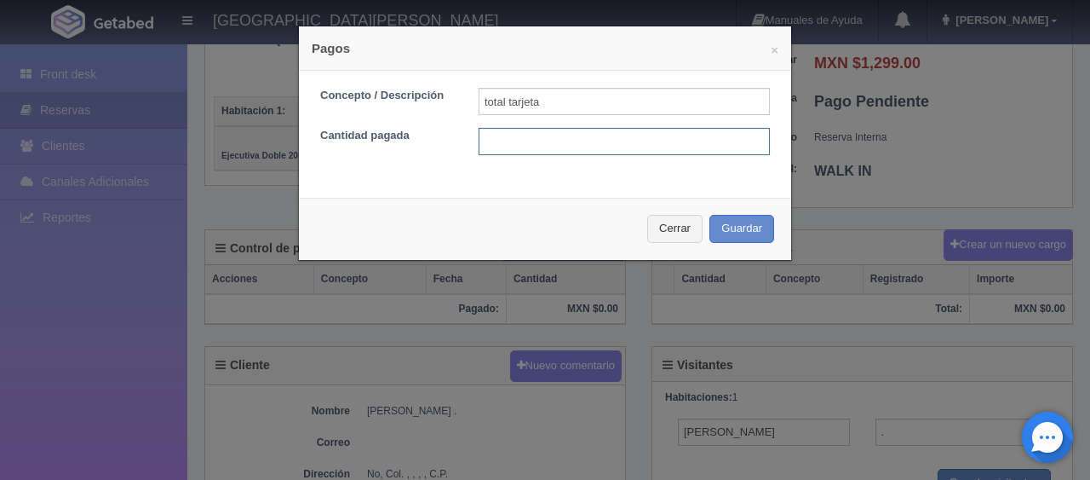
click at [560, 149] on input "text" at bounding box center [624, 141] width 291 height 27
type input "1299"
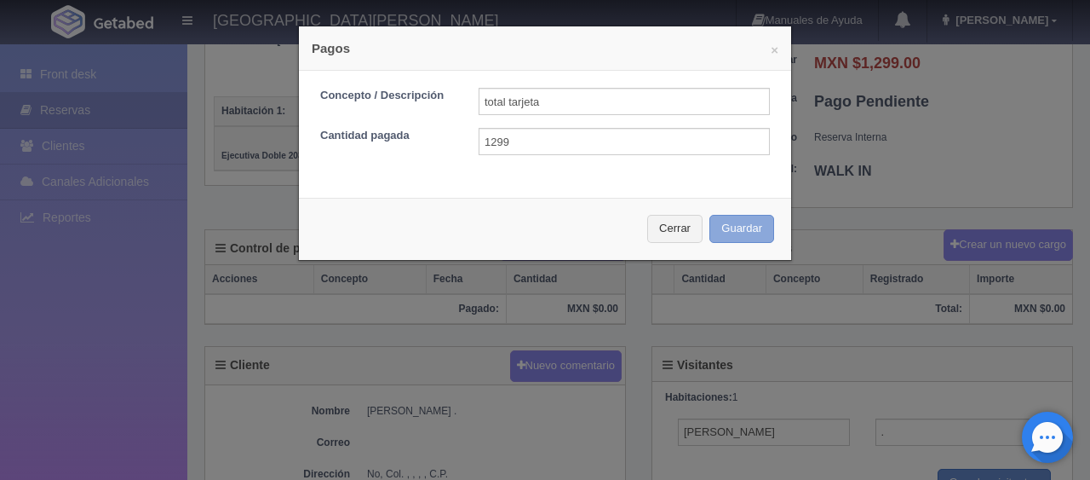
click at [733, 233] on button "Guardar" at bounding box center [742, 229] width 65 height 28
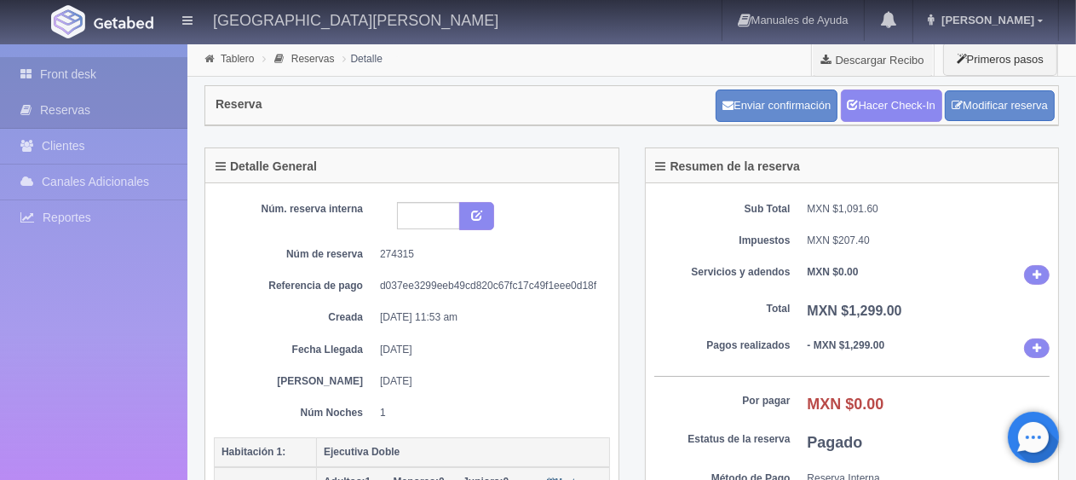
click at [104, 78] on link "Front desk" at bounding box center [93, 74] width 187 height 35
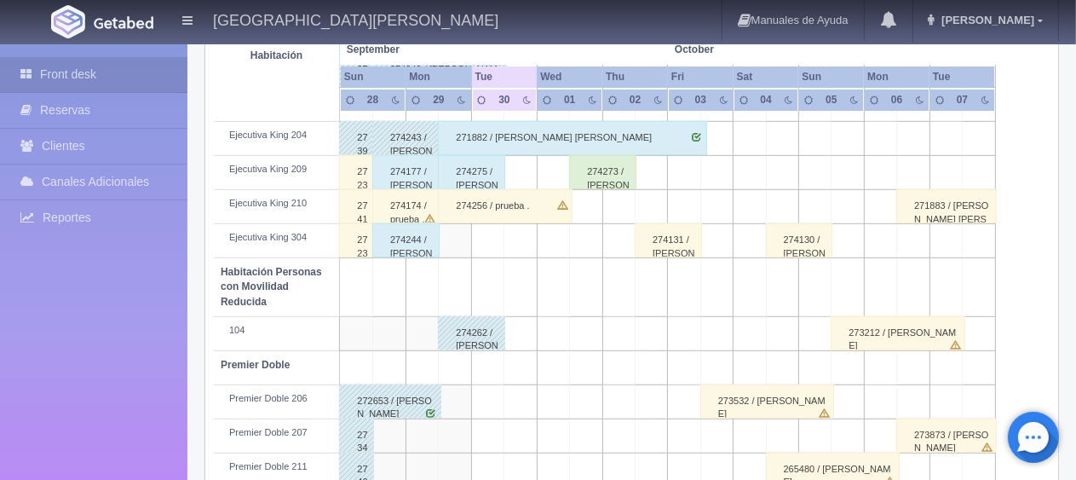
scroll to position [596, 0]
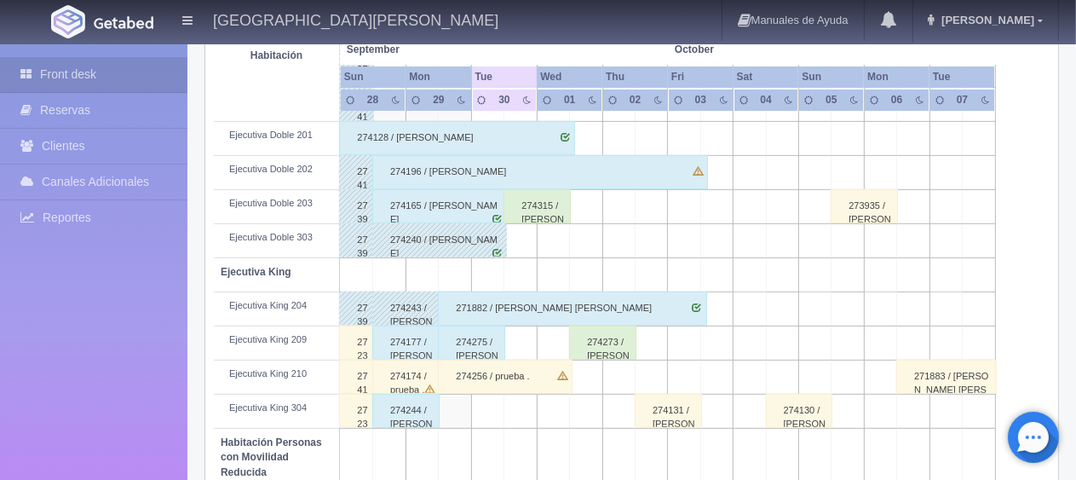
click at [457, 206] on div "274165 / [PERSON_NAME]" at bounding box center [439, 206] width 135 height 34
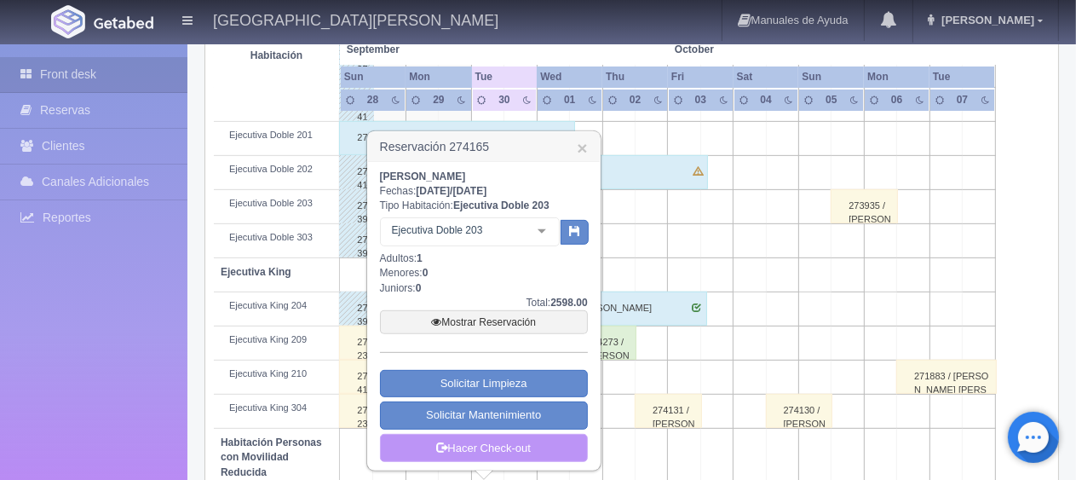
click at [479, 450] on link "Hacer Check-out" at bounding box center [484, 448] width 208 height 29
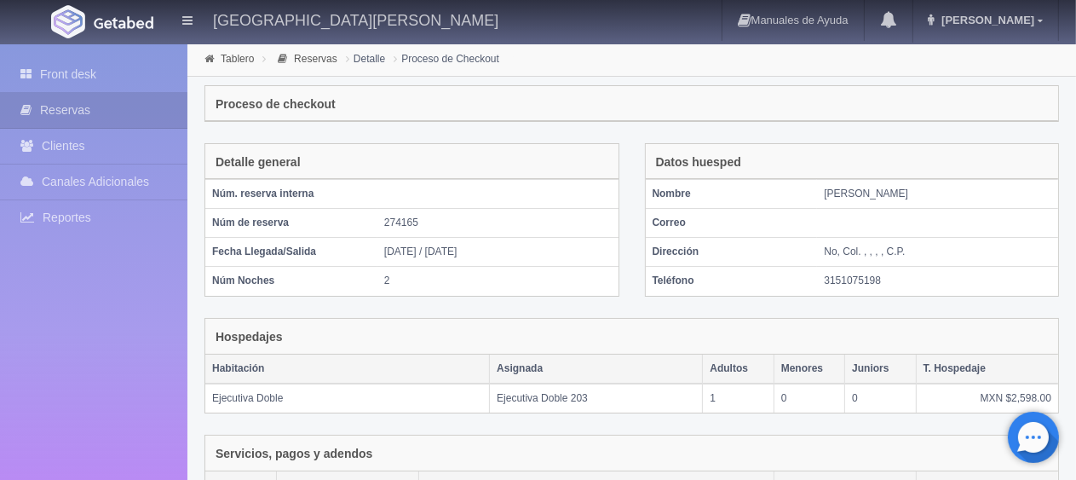
scroll to position [330, 0]
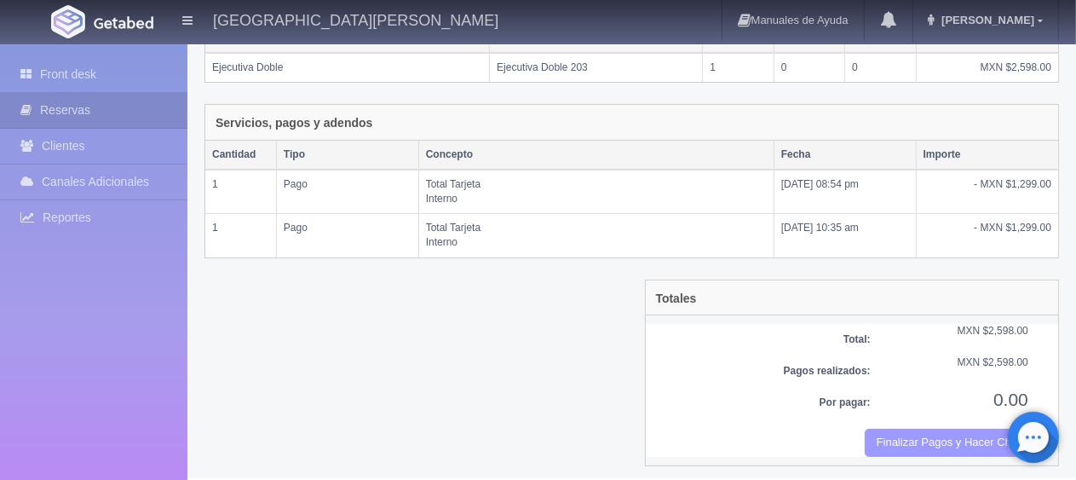
click at [947, 435] on button "Finalizar Pagos y Hacer Checkout" at bounding box center [947, 442] width 164 height 28
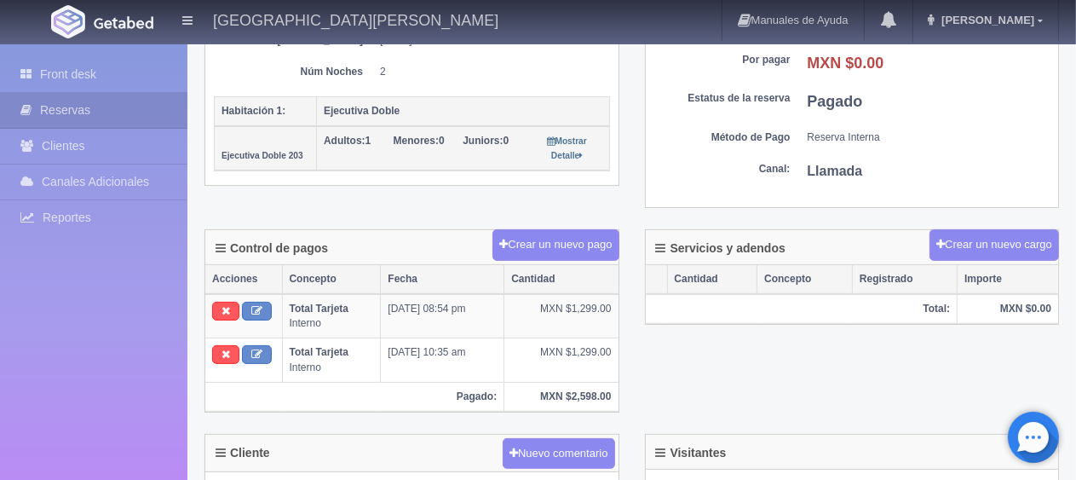
scroll to position [170, 0]
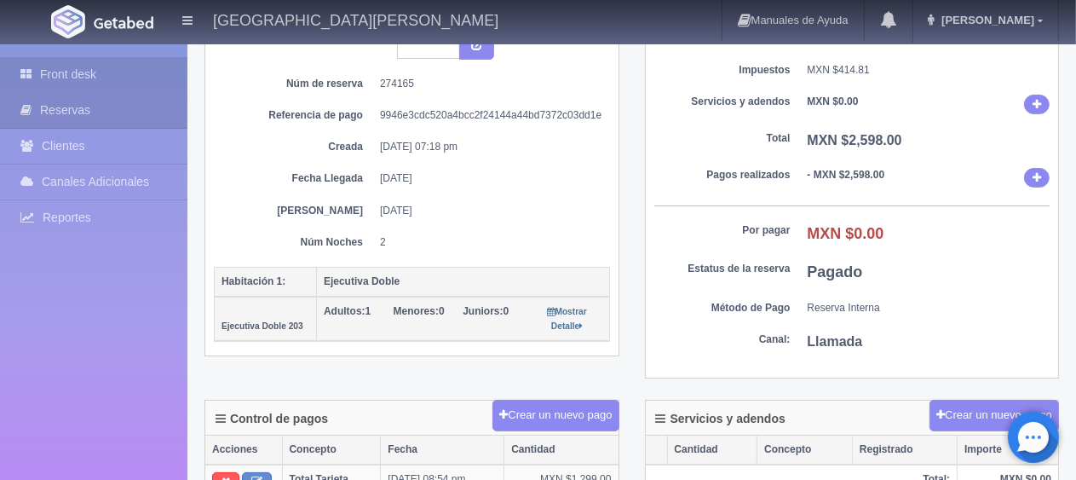
click at [132, 70] on link "Front desk" at bounding box center [93, 74] width 187 height 35
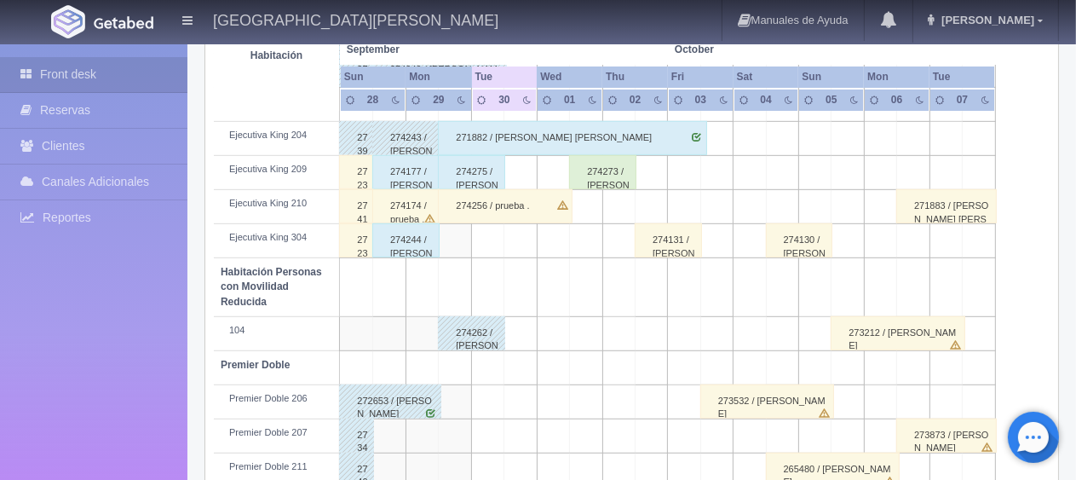
scroll to position [596, 0]
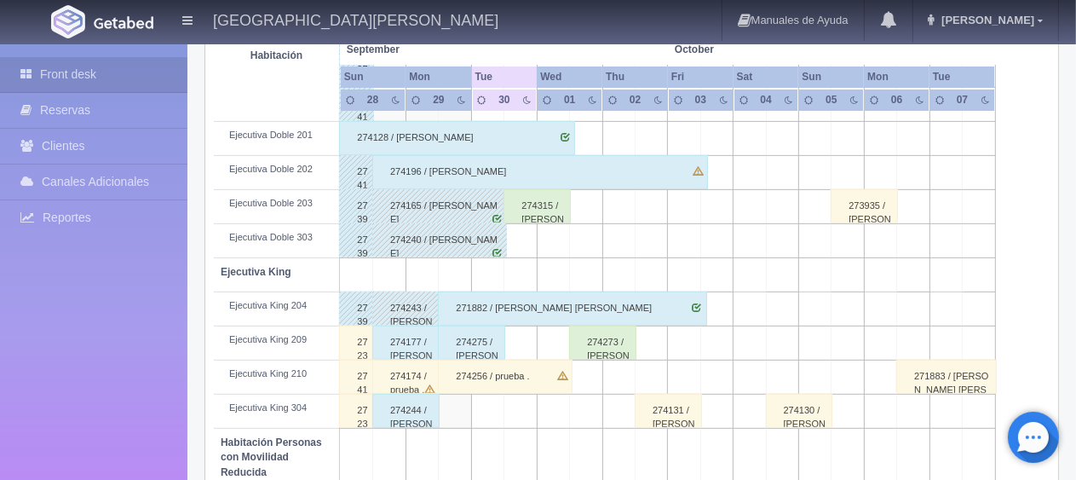
click at [521, 203] on div "274315 / [PERSON_NAME] ." at bounding box center [536, 206] width 67 height 34
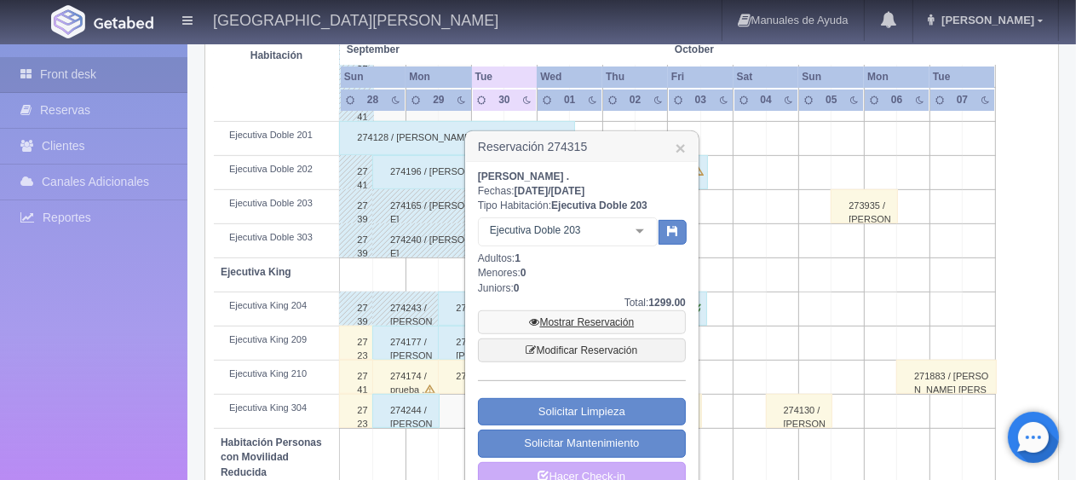
click at [549, 318] on link "Mostrar Reservación" at bounding box center [582, 322] width 208 height 24
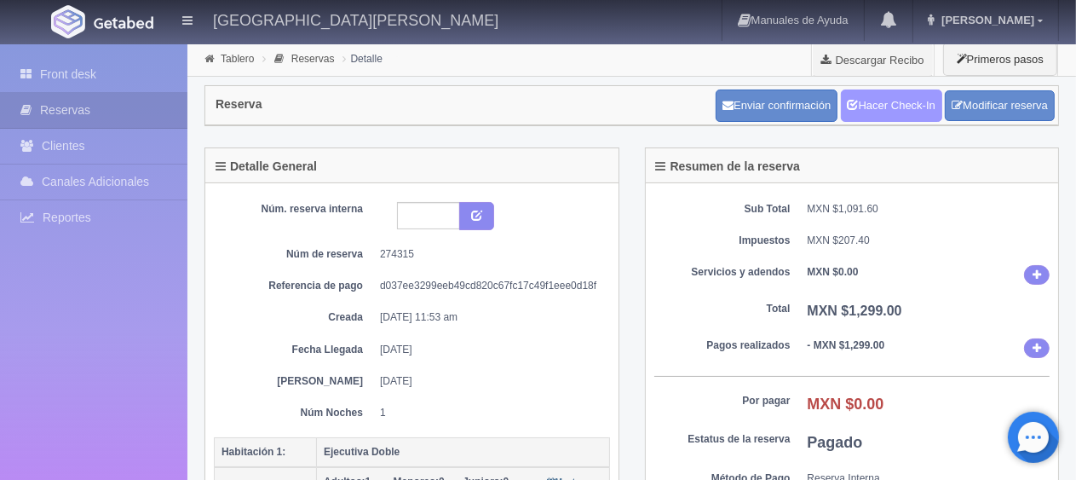
click at [894, 110] on link "Hacer Check-In" at bounding box center [891, 105] width 101 height 32
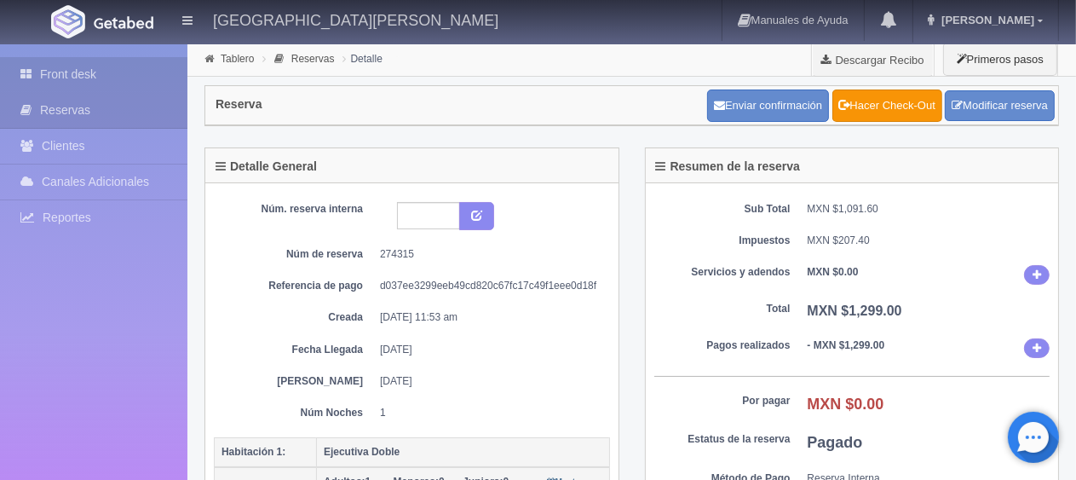
click at [96, 77] on link "Front desk" at bounding box center [93, 74] width 187 height 35
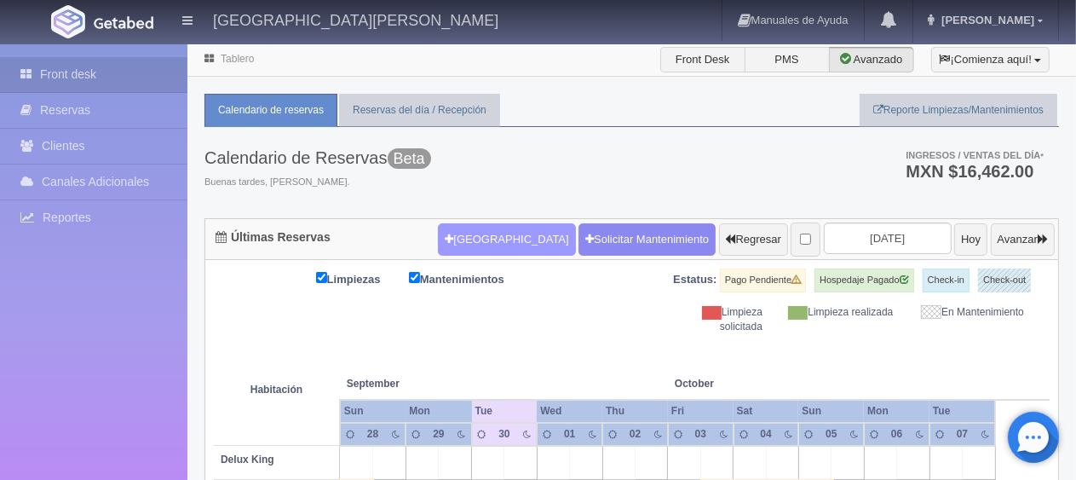
click at [466, 241] on button "[GEOGRAPHIC_DATA]" at bounding box center [506, 239] width 137 height 32
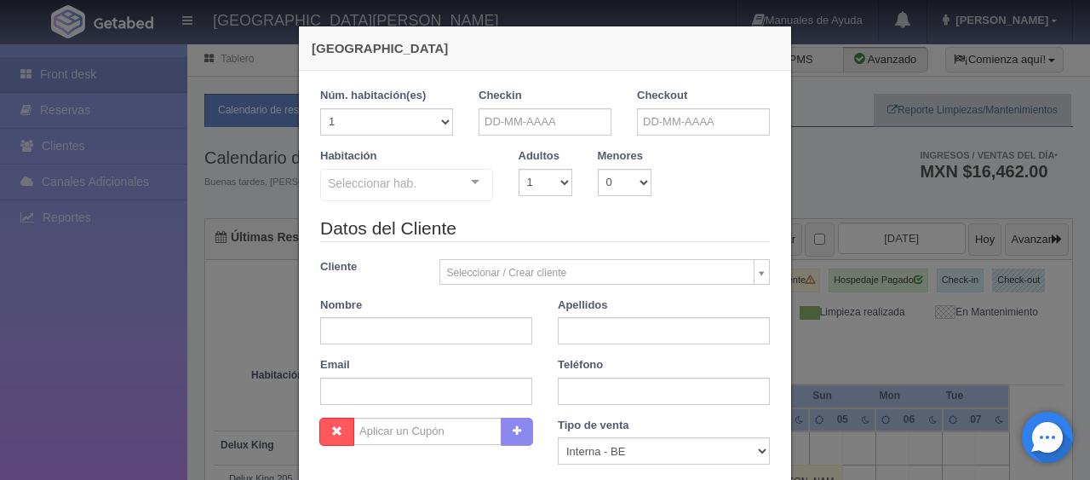
checkbox input "false"
click at [511, 135] on div "Checkin" at bounding box center [545, 118] width 158 height 60
click at [514, 122] on input "text" at bounding box center [545, 121] width 133 height 27
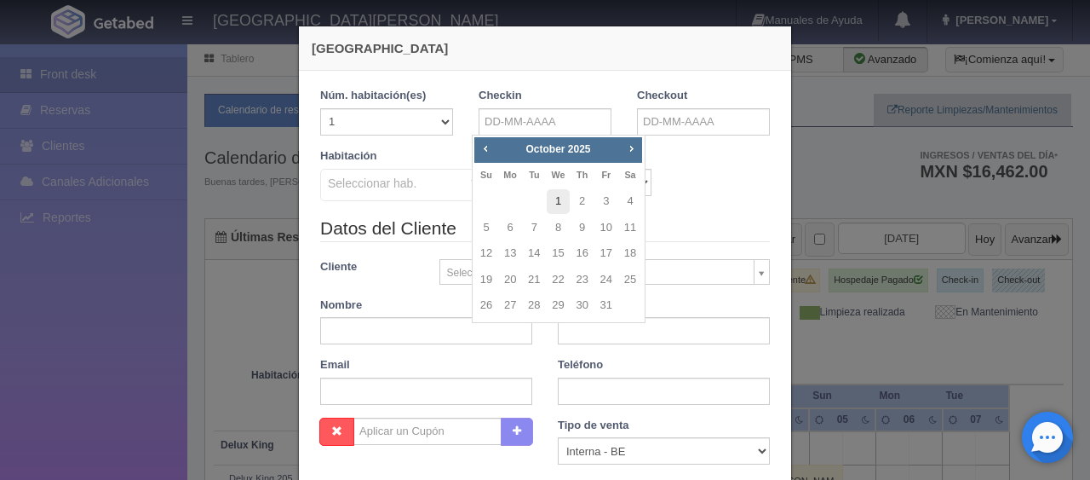
click at [562, 199] on link "1" at bounding box center [558, 201] width 22 height 25
type input "01-10-2025"
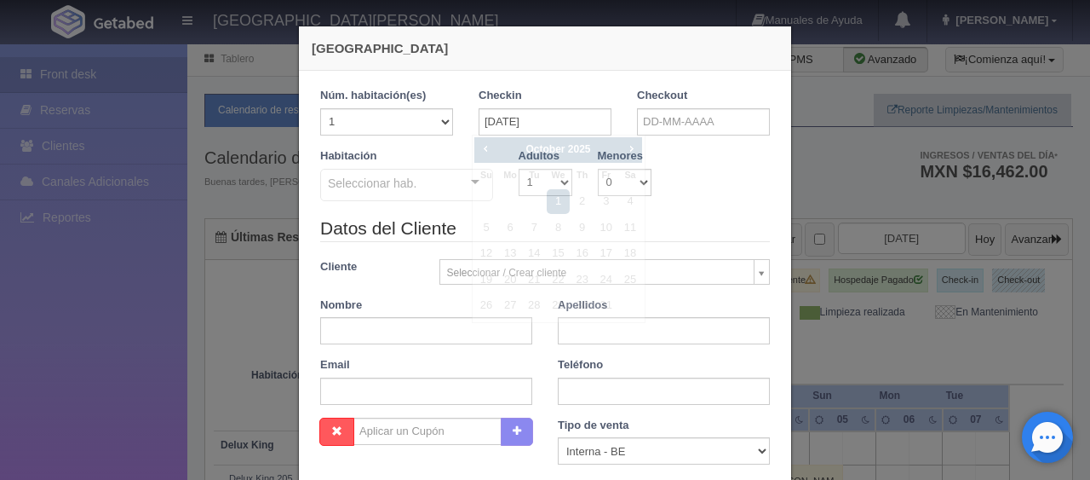
checkbox input "false"
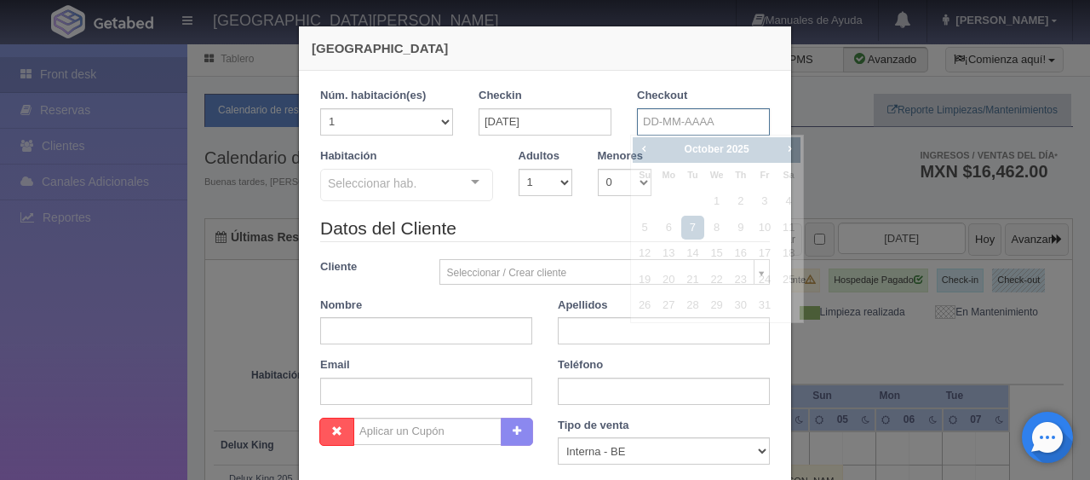
click at [653, 128] on input "text" at bounding box center [703, 121] width 133 height 27
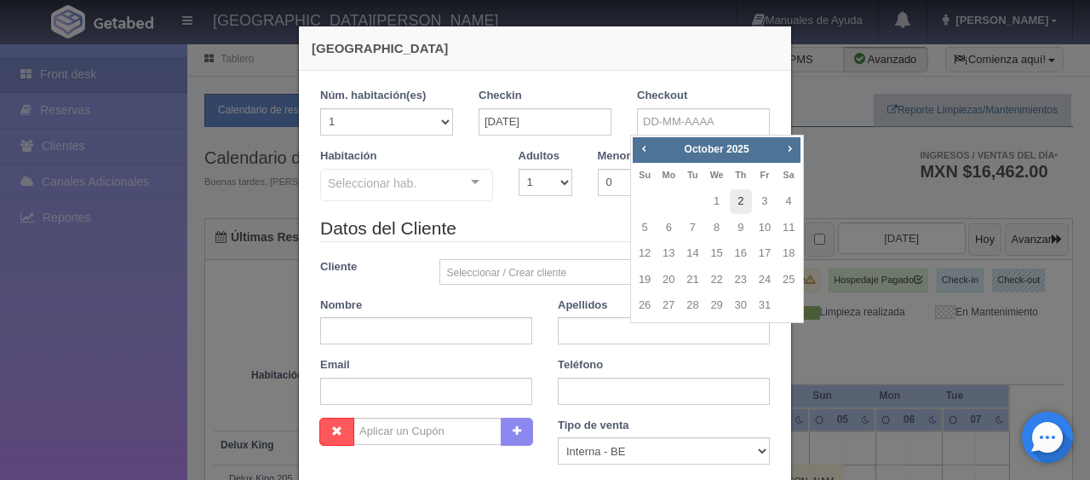
click at [736, 204] on link "2" at bounding box center [741, 201] width 22 height 25
type input "02-10-2025"
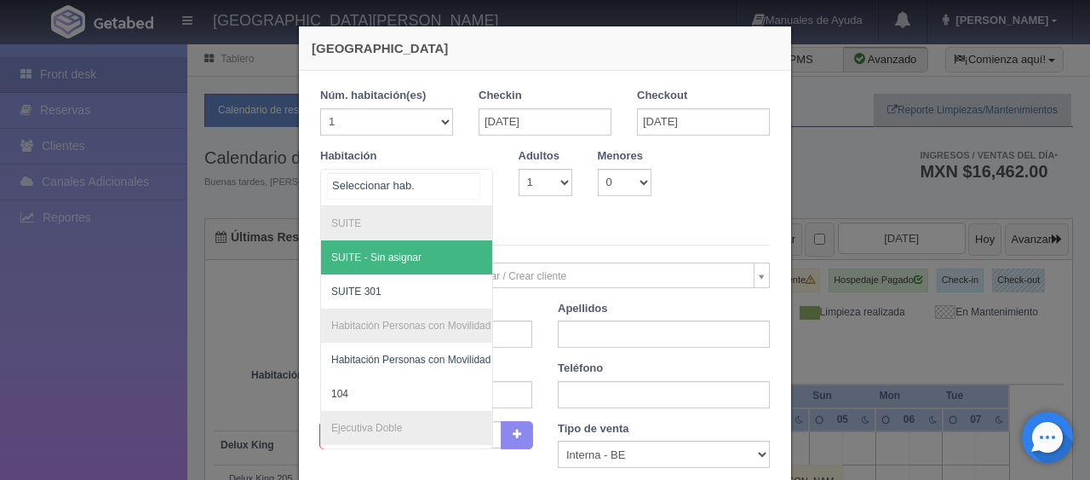
click at [455, 172] on div "SUITE SUITE - Sin asignar SUITE 301 Habitación Personas con Movilidad Reducida …" at bounding box center [406, 187] width 173 height 37
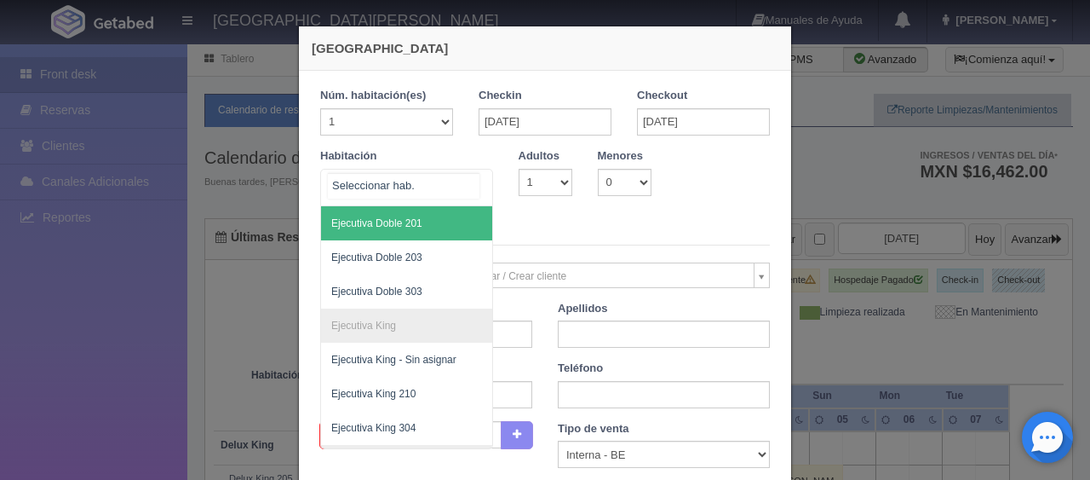
scroll to position [426, 0]
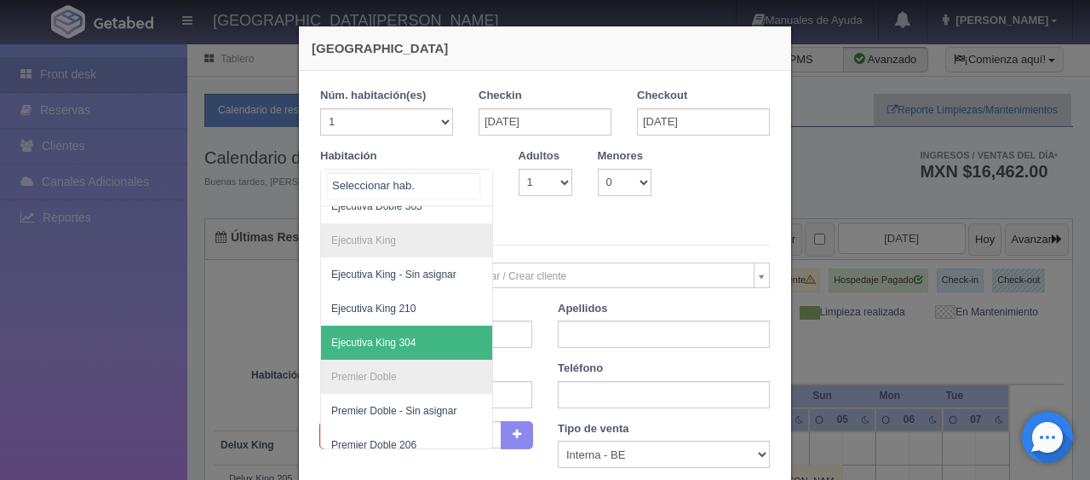
click at [418, 325] on span "Ejecutiva King 304" at bounding box center [464, 342] width 286 height 34
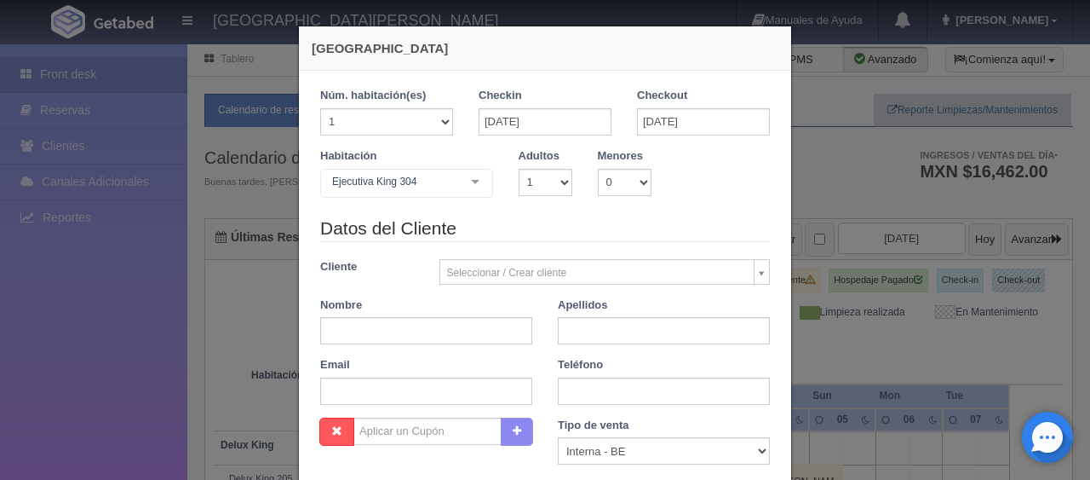
checkbox input "false"
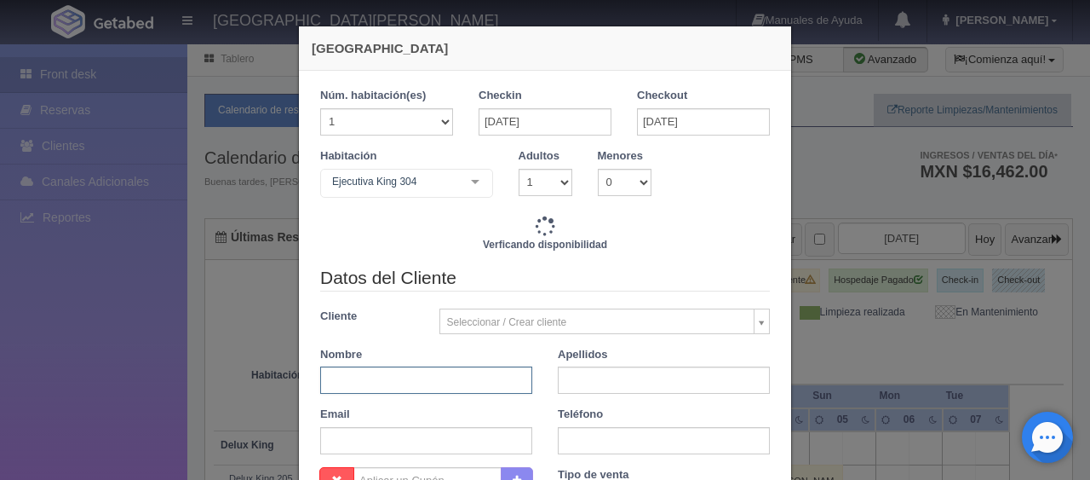
click at [408, 376] on input "text" at bounding box center [426, 379] width 212 height 27
type input "1299.00"
checkbox input "false"
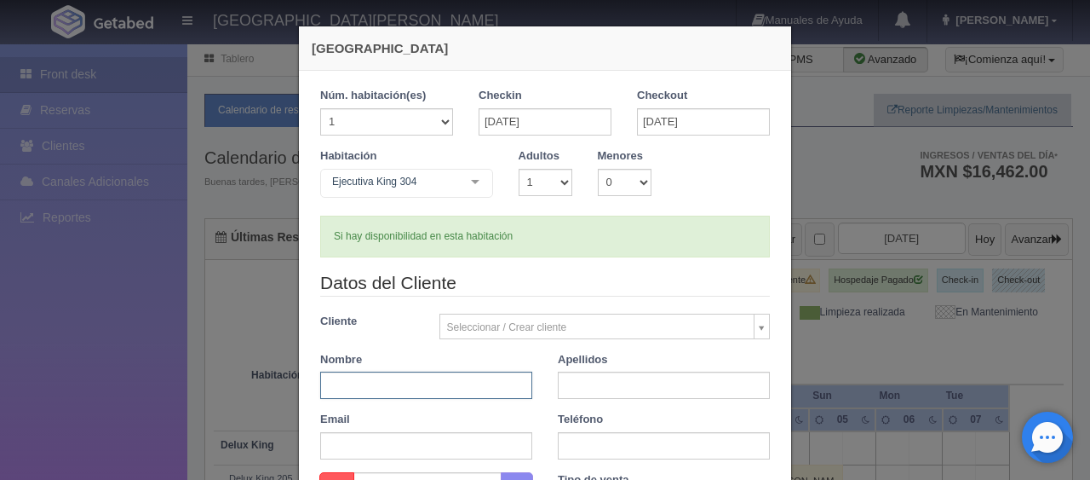
paste input "elizarraga@clinicasdelazucar.com"
type input "e"
click at [403, 434] on input "text" at bounding box center [426, 445] width 212 height 27
paste input "elizarraga@clinicasdelazucar.com"
type input "elizarraga@clinicasdelazucar.com"
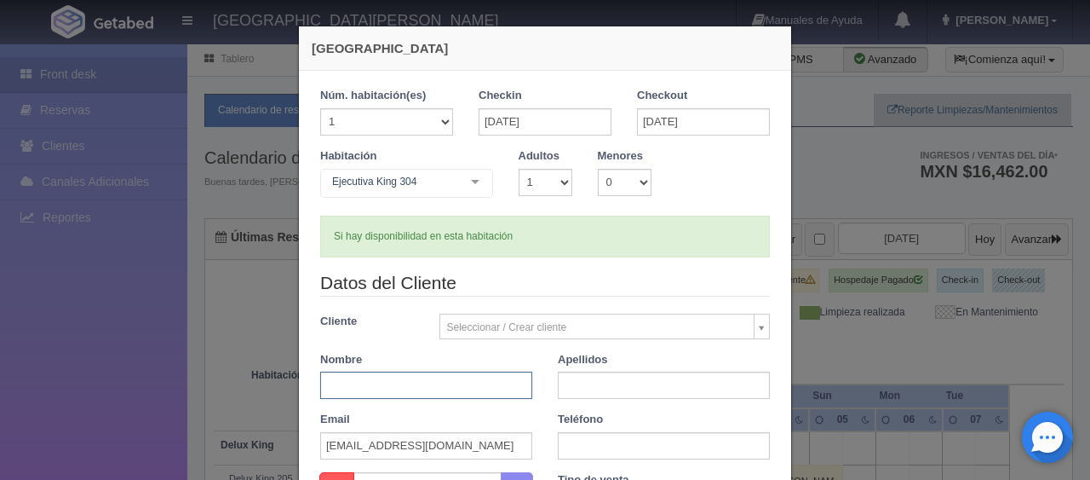
click at [402, 382] on input "text" at bounding box center [426, 384] width 212 height 27
click at [456, 370] on div "Nombre" at bounding box center [426, 376] width 238 height 48
click at [411, 372] on input "text" at bounding box center [426, 384] width 212 height 27
paste input "Judith Guzman Villarreal"
type input "Judith Guzman Villarreal"
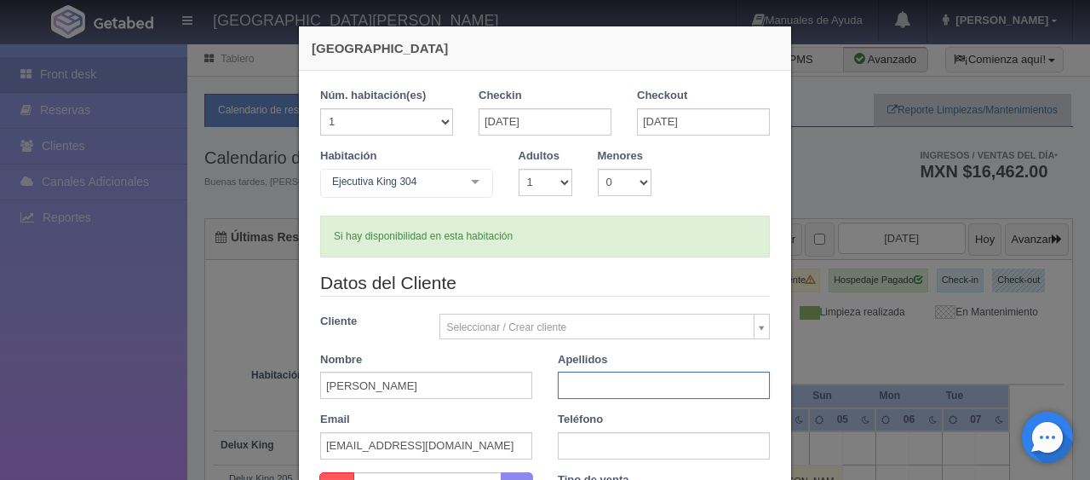
click at [643, 387] on input "text" at bounding box center [664, 384] width 212 height 27
type input "."
click at [634, 453] on input "text" at bounding box center [664, 445] width 212 height 27
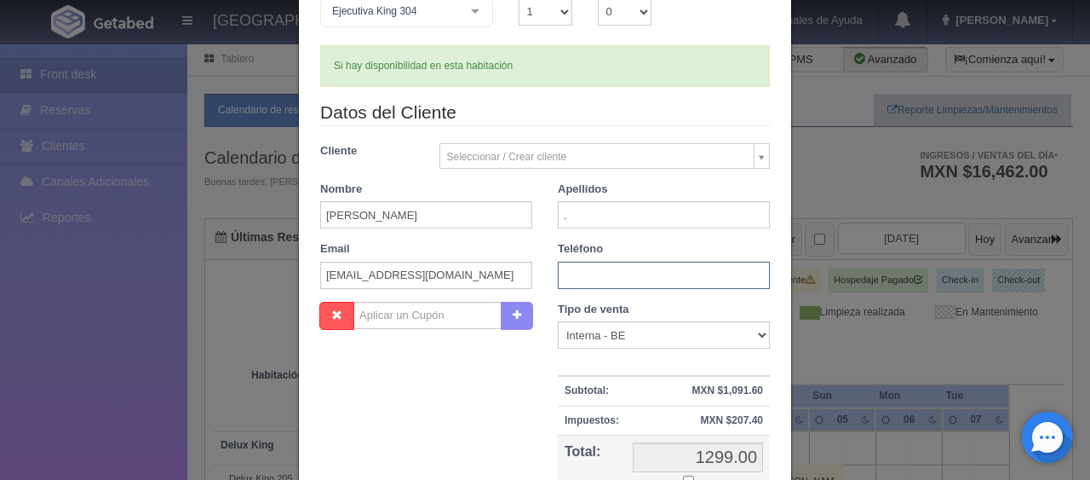
click at [586, 282] on input "text" at bounding box center [664, 275] width 212 height 27
type input "5218114215720"
click at [684, 336] on select "Correo Electronico Interna - BE Llamada OTA Externa Otro WALK IN" at bounding box center [664, 334] width 212 height 27
select select "other"
click at [558, 321] on select "Correo Electronico Interna - BE Llamada OTA Externa Otro WALK IN" at bounding box center [664, 334] width 212 height 27
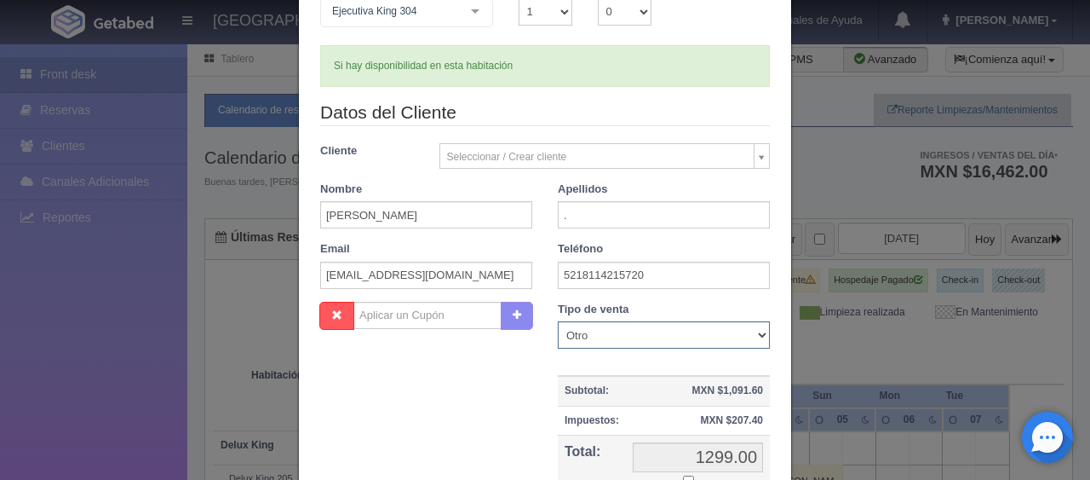
scroll to position [341, 0]
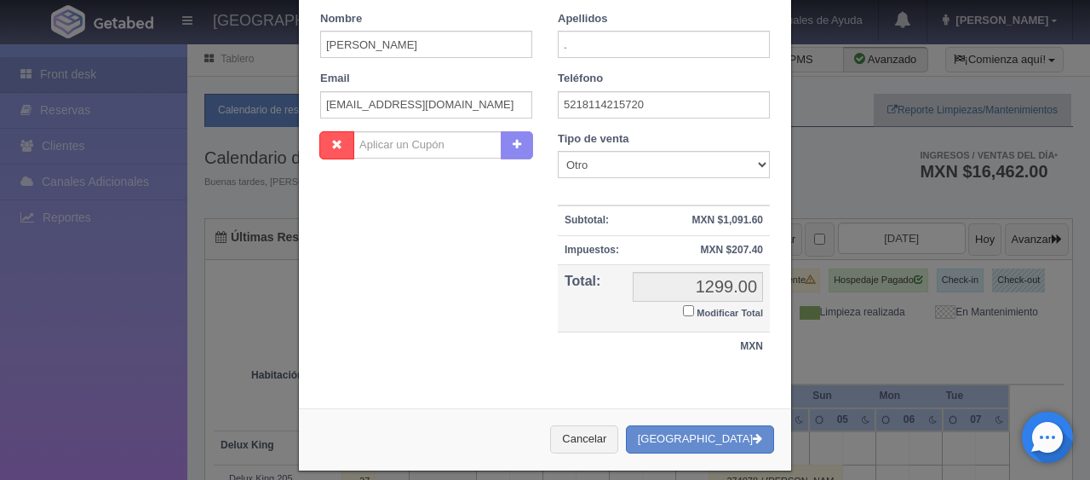
click at [686, 312] on input "Modificar Total" at bounding box center [688, 310] width 11 height 11
checkbox input "true"
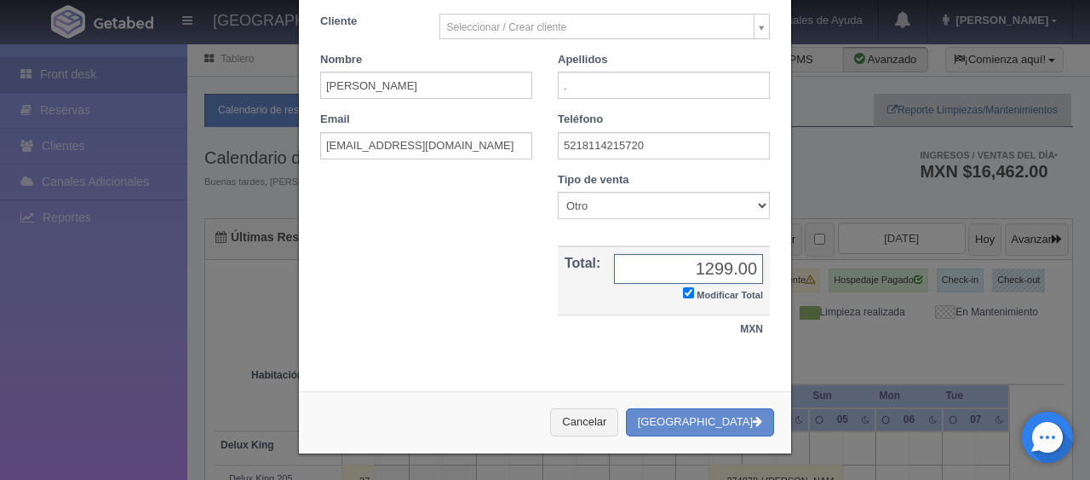
scroll to position [296, 0]
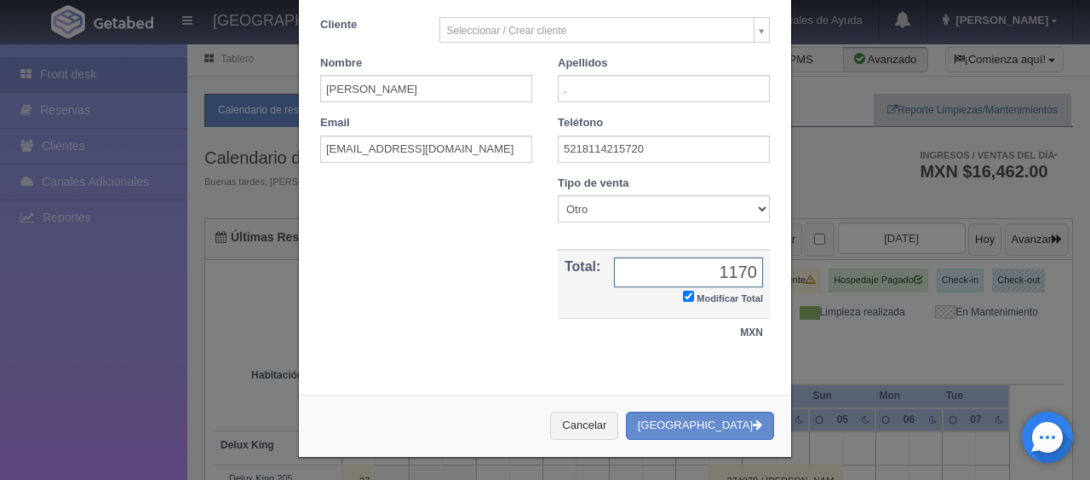
type input "1170"
click at [702, 416] on button "Crear Reserva" at bounding box center [700, 425] width 148 height 28
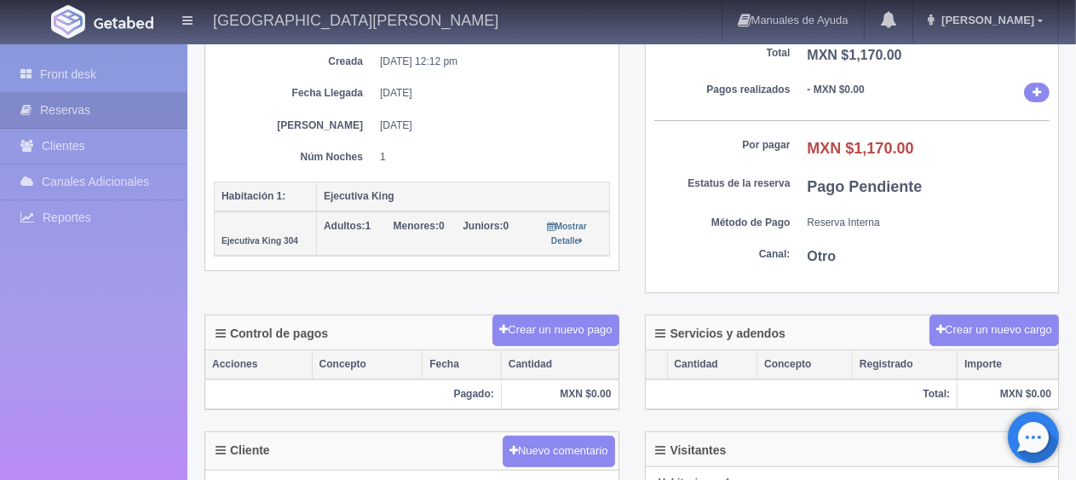
scroll to position [341, 0]
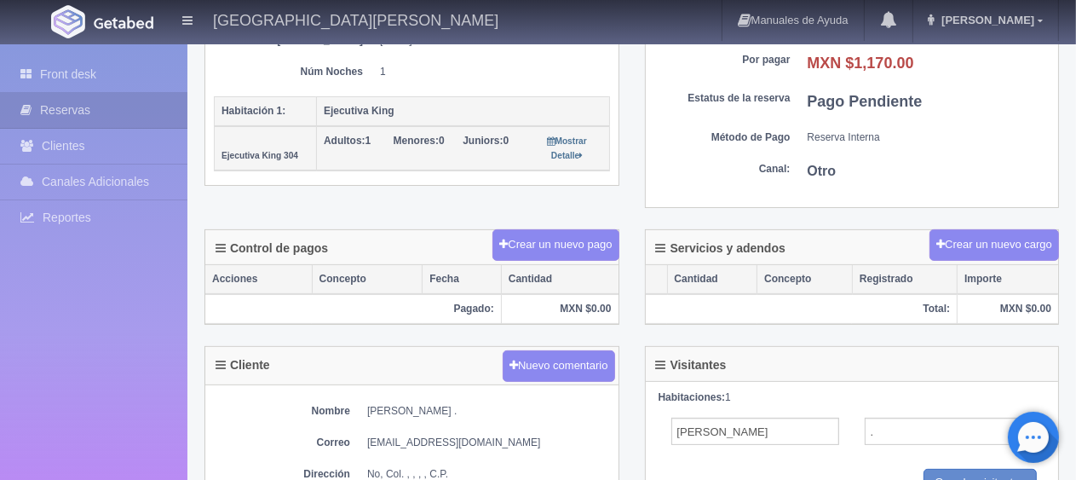
drag, startPoint x: 474, startPoint y: 407, endPoint x: 359, endPoint y: 394, distance: 115.0
click at [359, 394] on div "Nombre [PERSON_NAME] . Correo [EMAIL_ADDRESS][DOMAIN_NAME] Dirección No, Col. ,…" at bounding box center [411, 478] width 413 height 186
drag, startPoint x: 477, startPoint y: 405, endPoint x: 363, endPoint y: 404, distance: 114.1
click at [363, 404] on dl "Nombre [PERSON_NAME] ." at bounding box center [412, 411] width 396 height 14
copy dd "[PERSON_NAME]"
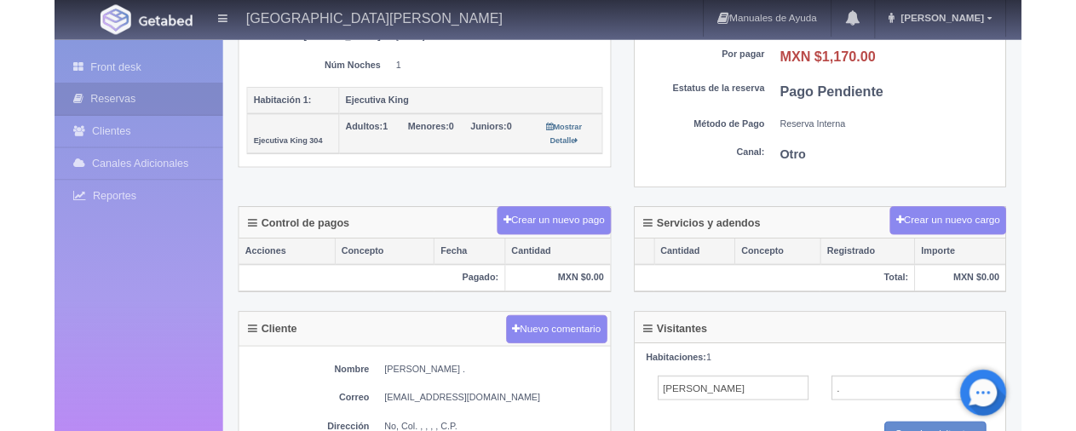
scroll to position [0, 0]
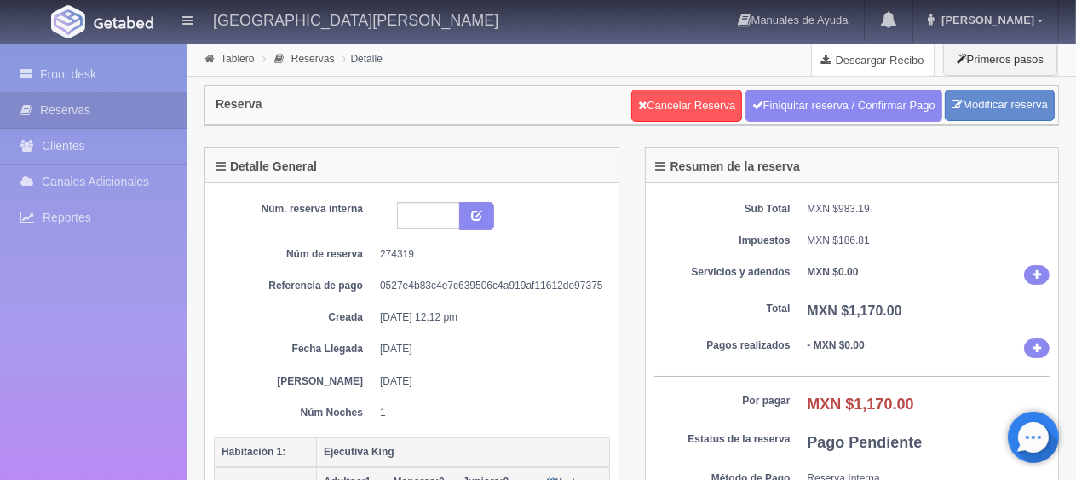
click at [886, 67] on link "Descargar Recibo" at bounding box center [873, 60] width 122 height 34
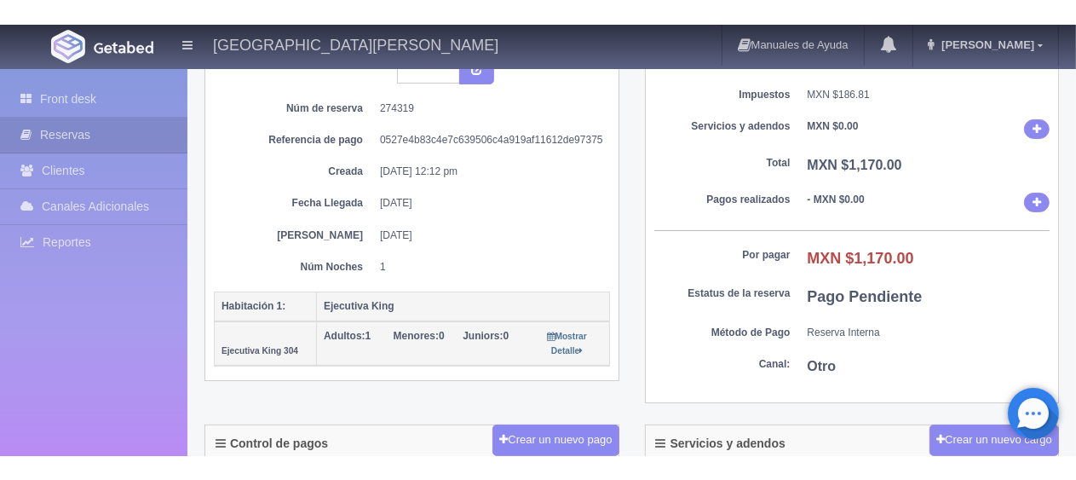
scroll to position [341, 0]
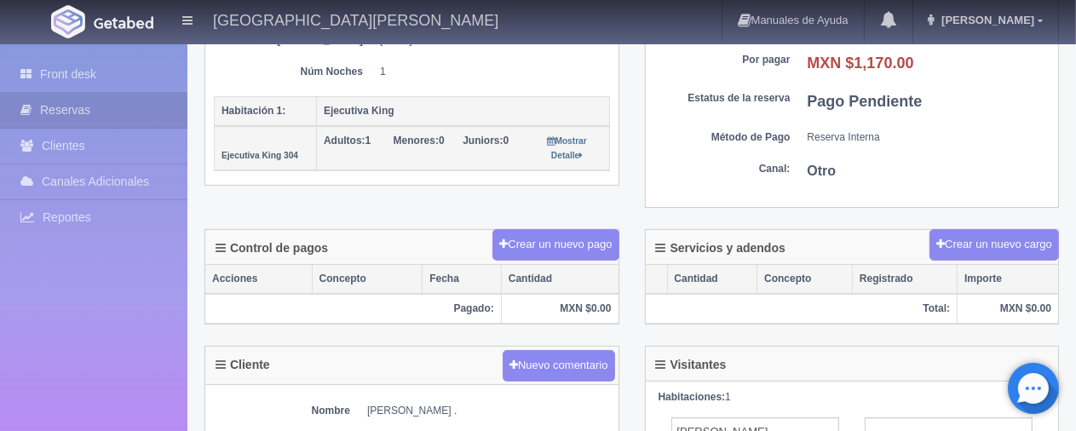
copy dd "[PERSON_NAME]"
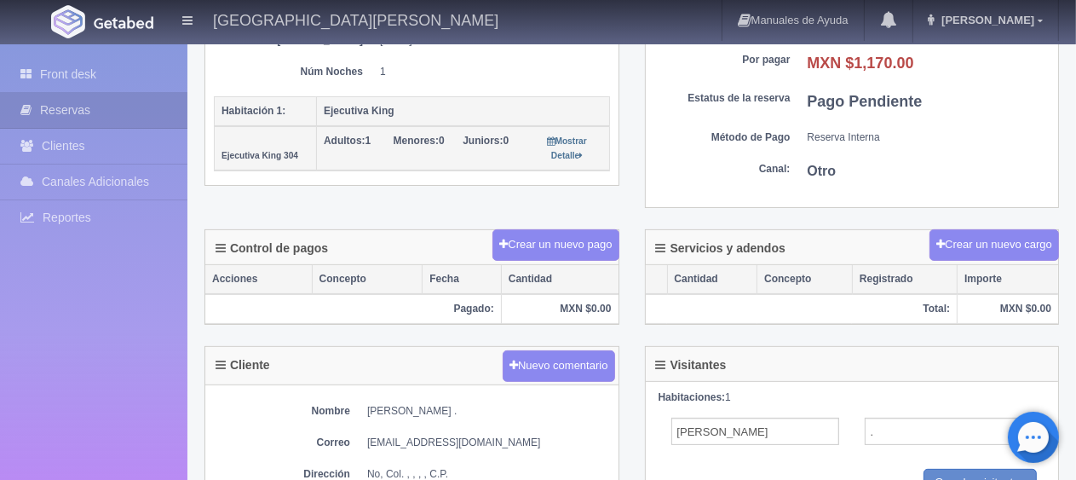
scroll to position [170, 0]
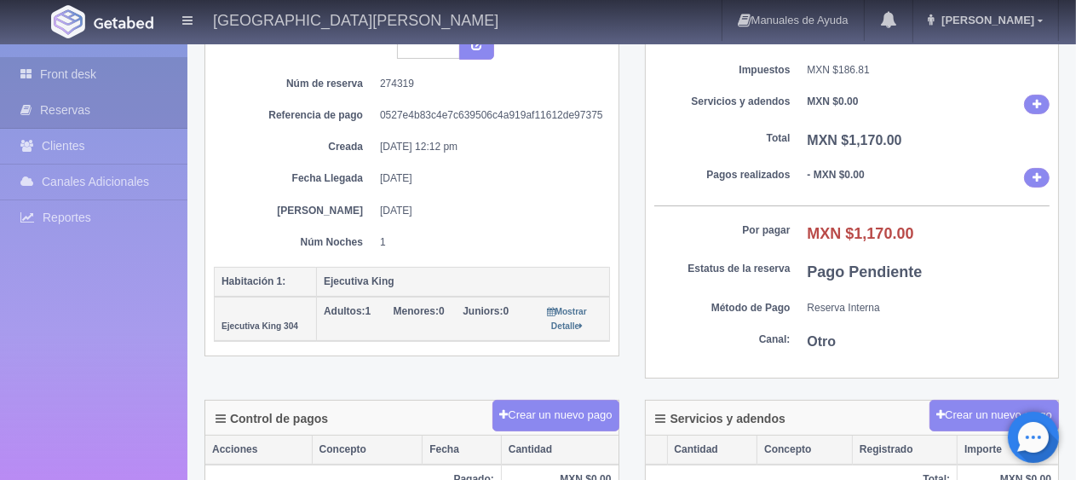
click at [108, 87] on link "Front desk" at bounding box center [93, 74] width 187 height 35
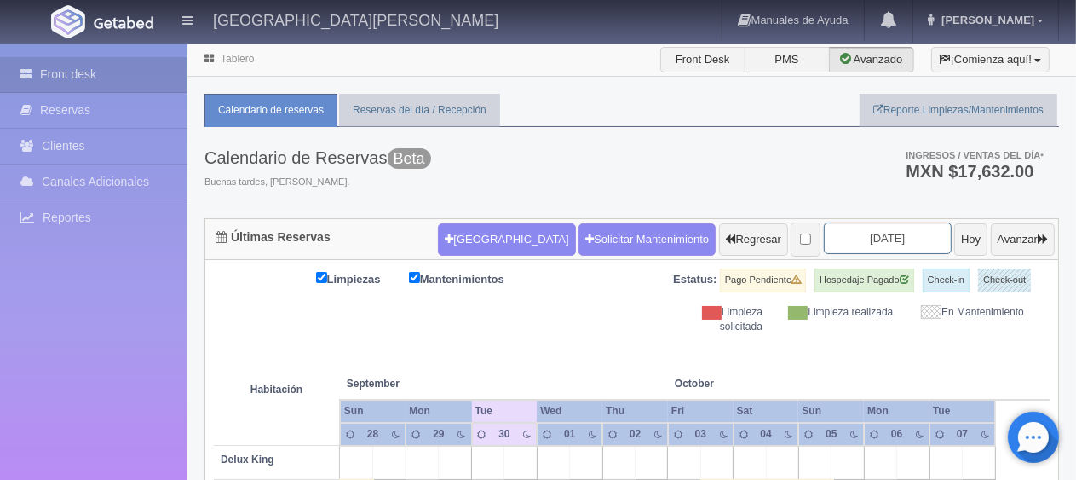
click at [837, 236] on input "[DATE]" at bounding box center [888, 238] width 128 height 32
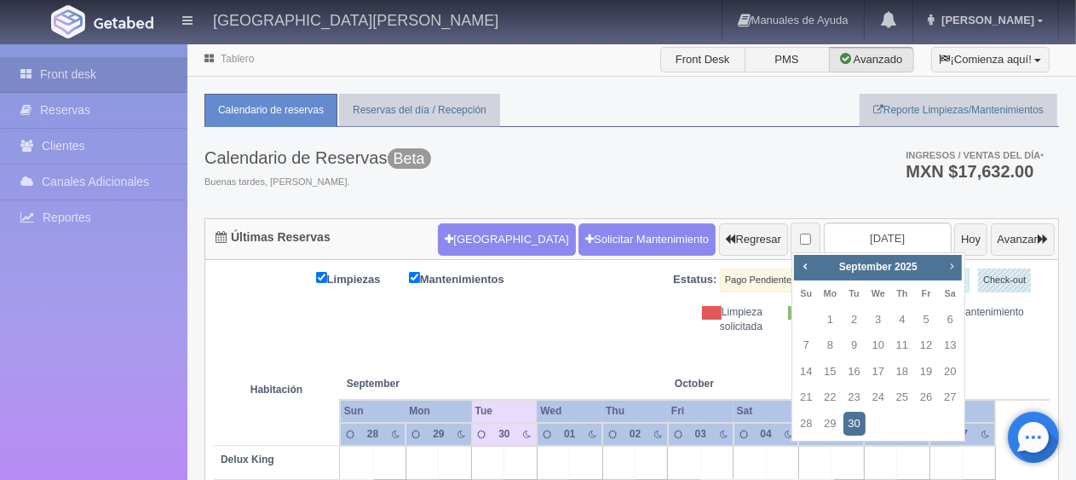
click at [957, 270] on span "Next" at bounding box center [952, 266] width 14 height 14
click at [955, 270] on span "Next" at bounding box center [952, 266] width 14 height 14
click at [951, 325] on link "6" at bounding box center [950, 319] width 22 height 25
type input "[DATE]"
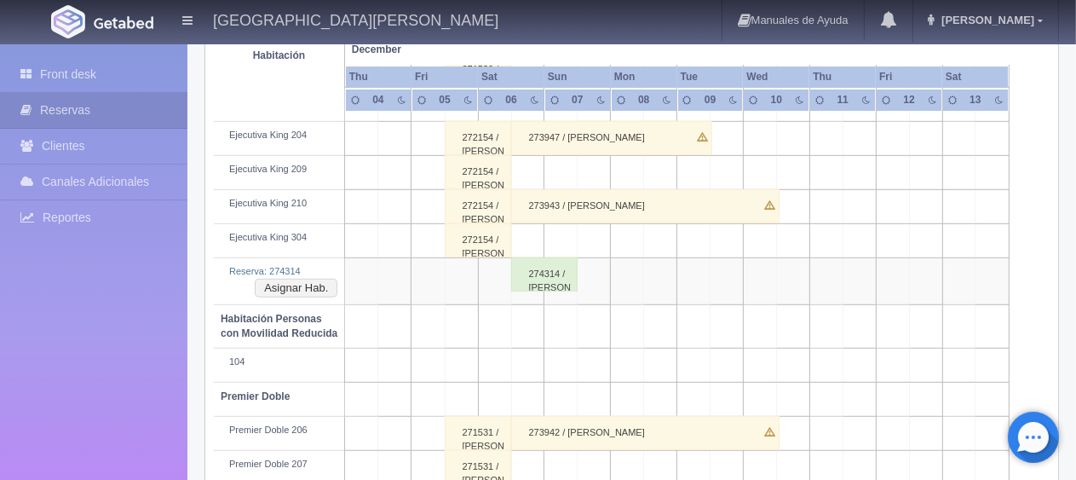
scroll to position [767, 0]
click at [317, 282] on button "Asignar Hab." at bounding box center [296, 288] width 83 height 19
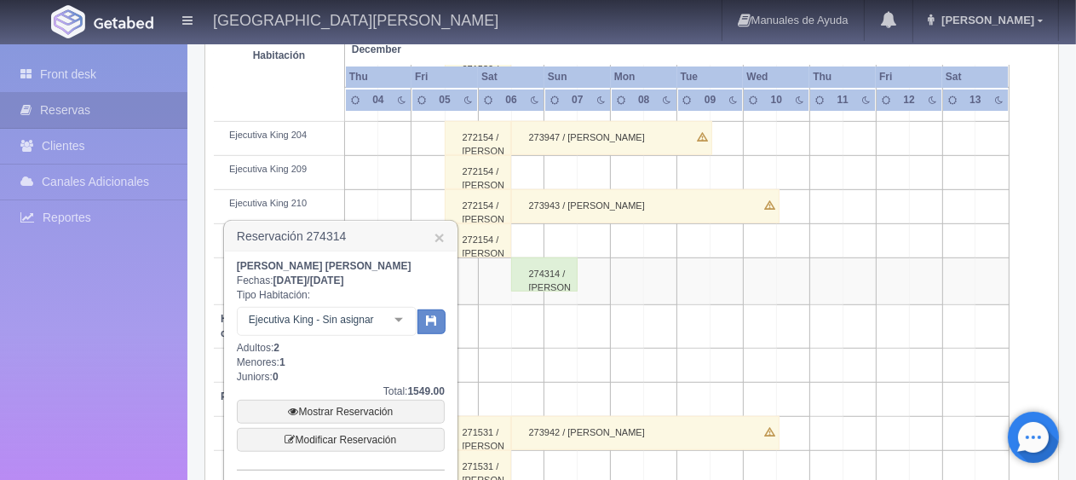
click at [399, 323] on div at bounding box center [399, 320] width 34 height 26
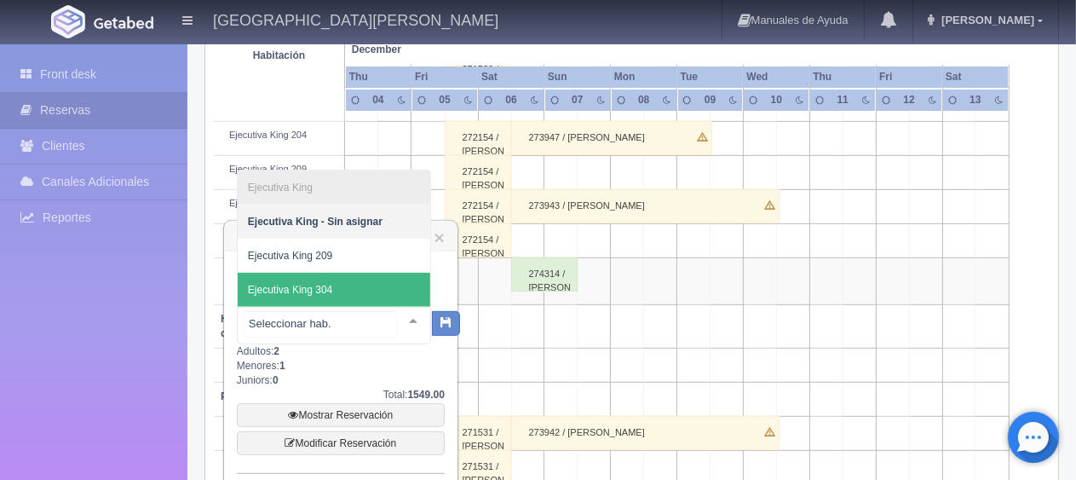
click at [354, 284] on span "Ejecutiva King 304" at bounding box center [334, 290] width 193 height 34
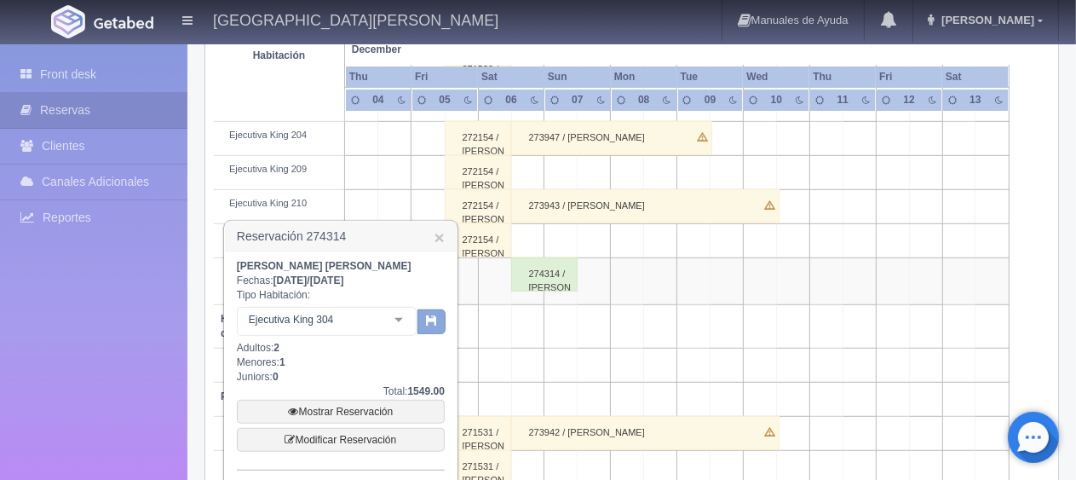
click at [426, 322] on button "button" at bounding box center [431, 322] width 28 height 26
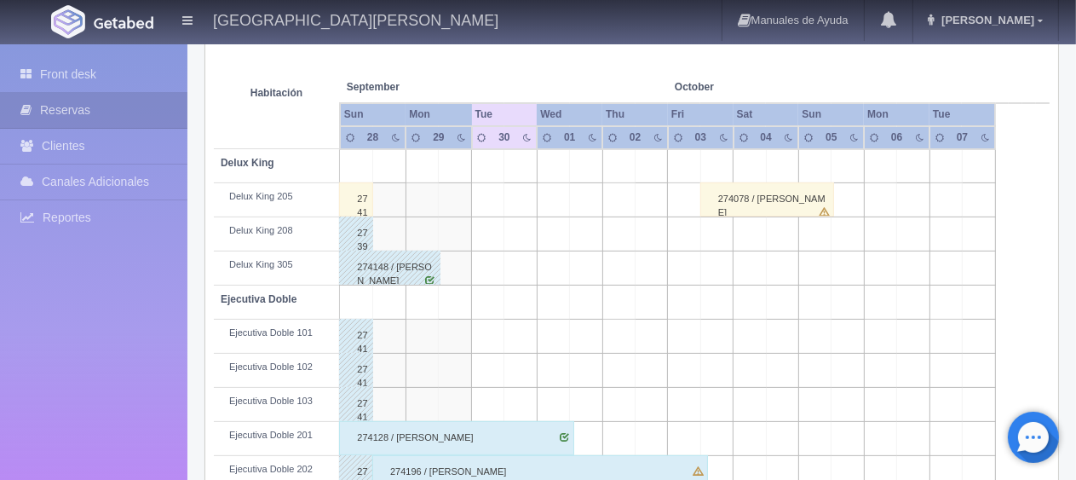
scroll to position [126, 0]
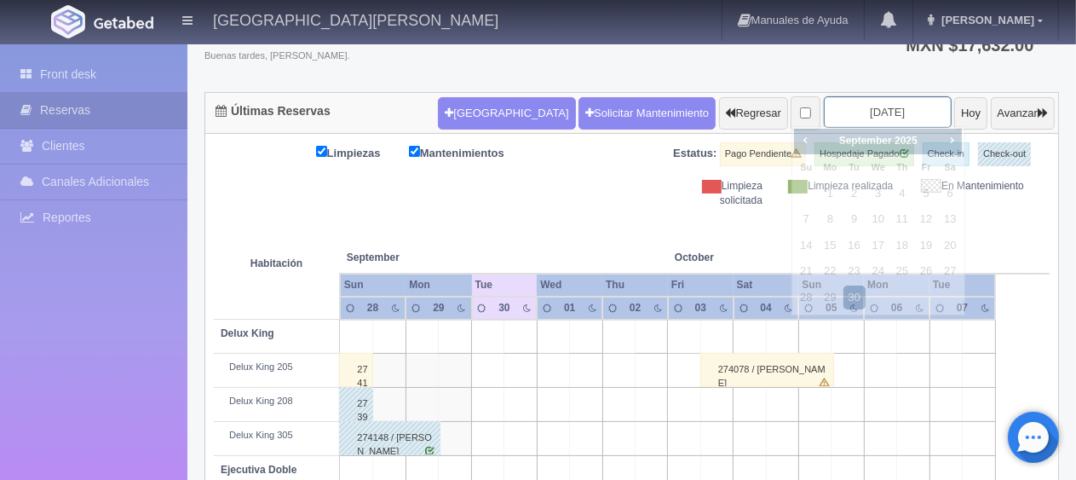
click at [836, 112] on input "[DATE]" at bounding box center [888, 112] width 128 height 32
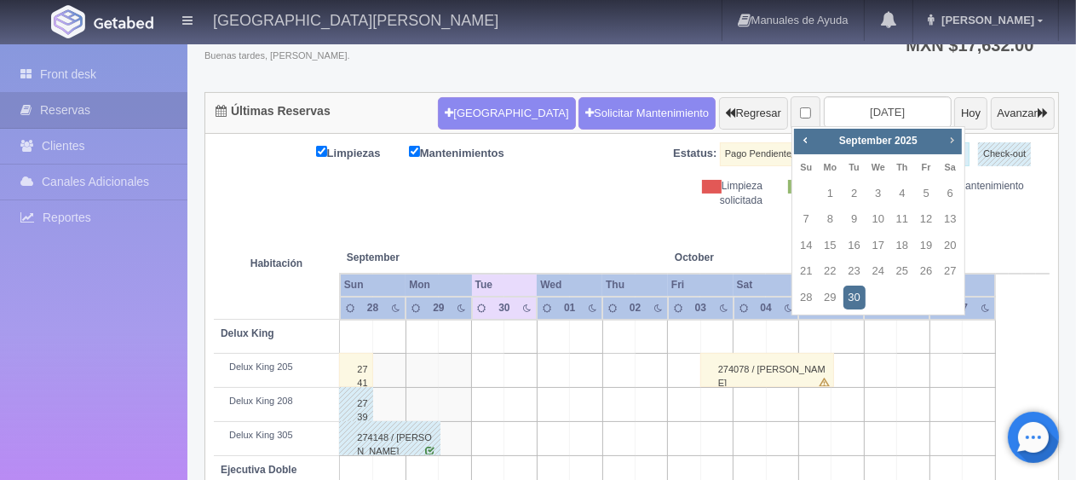
click at [945, 135] on span "Next" at bounding box center [952, 140] width 14 height 14
click at [950, 135] on span "Next" at bounding box center [952, 140] width 14 height 14
click at [944, 199] on link "6" at bounding box center [950, 193] width 22 height 25
type input "[DATE]"
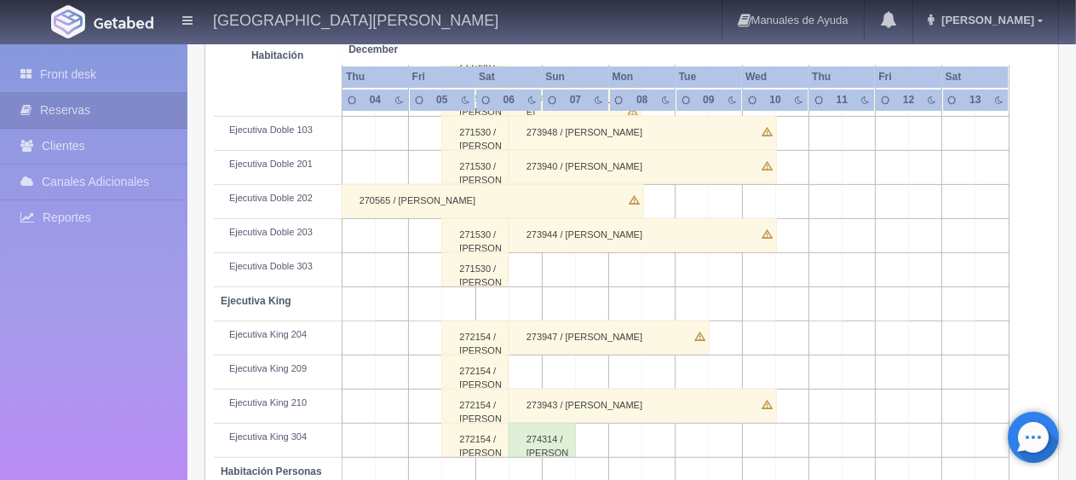
scroll to position [652, 0]
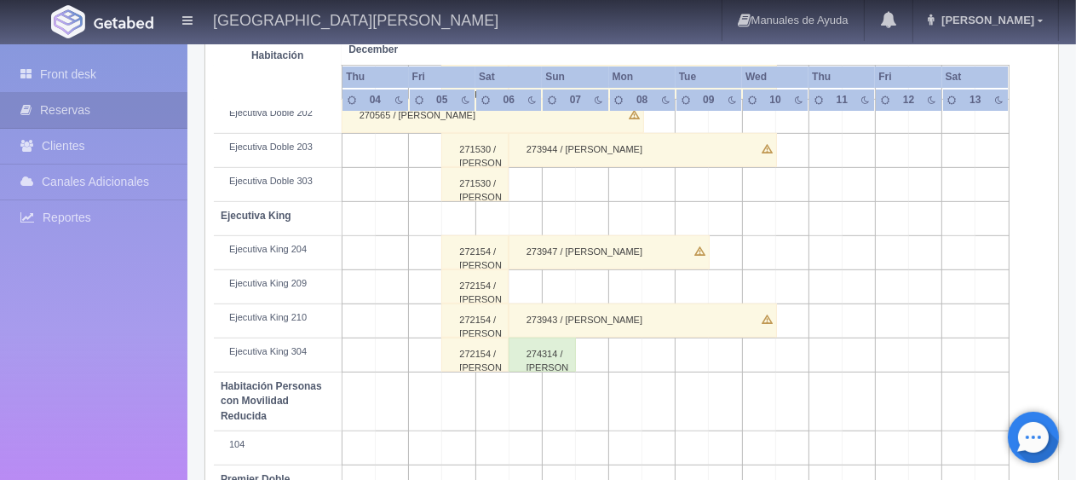
click at [520, 357] on div "274314 / Emily Sarahi Arroyo Leon" at bounding box center [542, 354] width 67 height 34
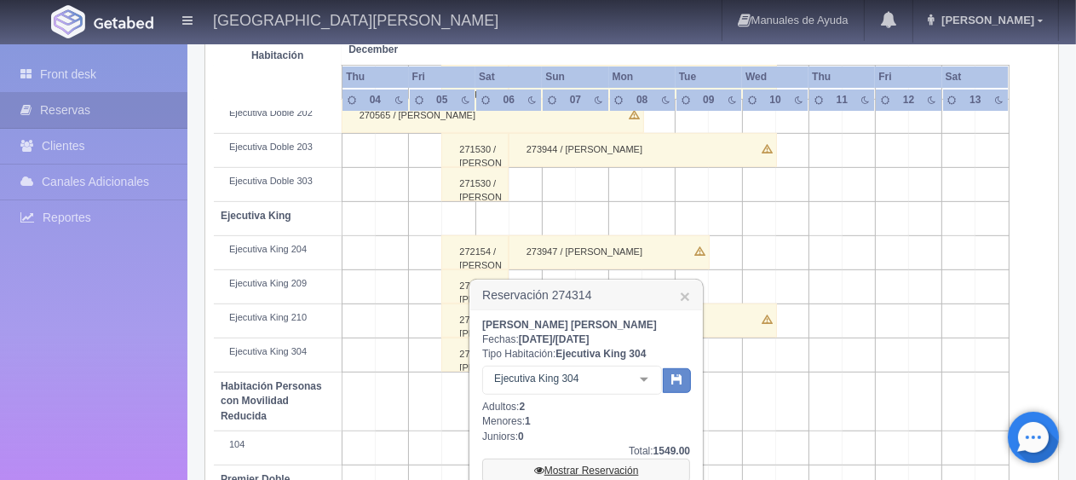
click at [554, 474] on link "Mostrar Reservación" at bounding box center [586, 470] width 208 height 24
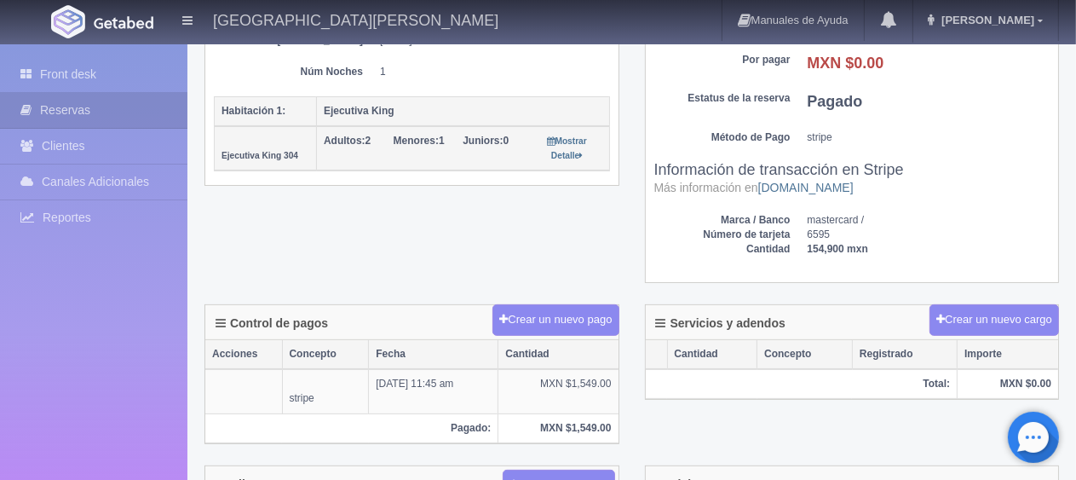
scroll to position [511, 0]
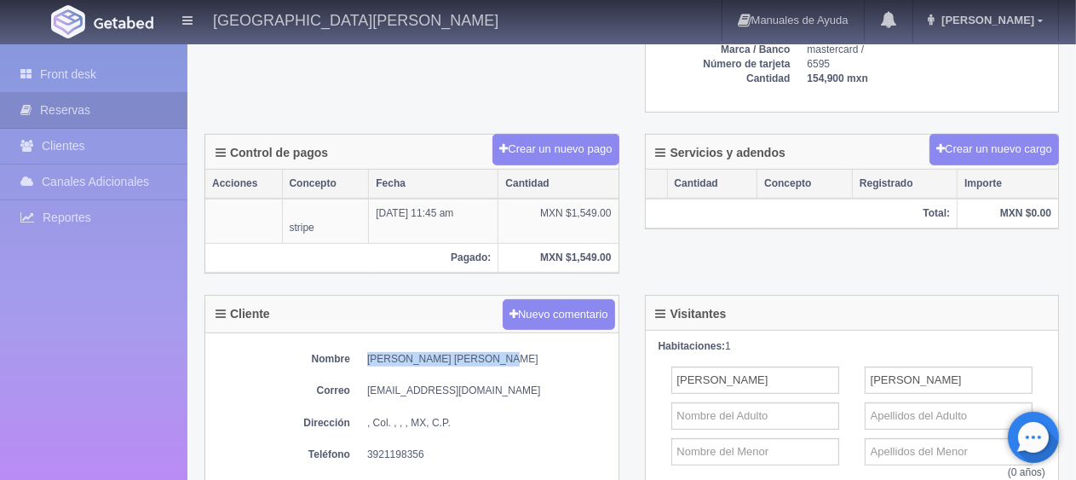
drag, startPoint x: 481, startPoint y: 352, endPoint x: 365, endPoint y: 346, distance: 116.8
click at [365, 346] on div "Nombre [PERSON_NAME] [PERSON_NAME] [EMAIL_ADDRESS][DOMAIN_NAME] Dirección , Col…" at bounding box center [411, 426] width 413 height 186
copy dd "[PERSON_NAME] [PERSON_NAME]"
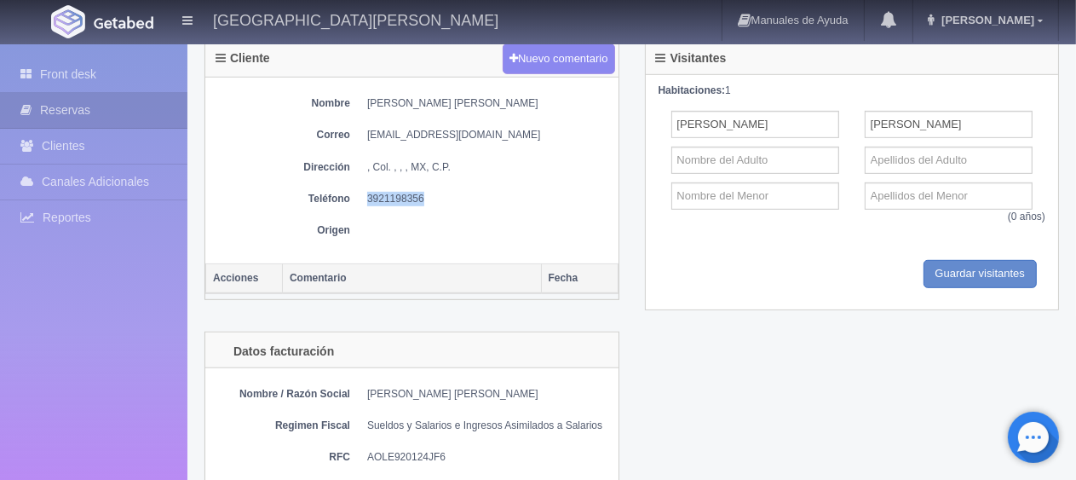
drag, startPoint x: 420, startPoint y: 193, endPoint x: 361, endPoint y: 187, distance: 59.1
click at [361, 192] on dl "Teléfono [PHONE_NUMBER]" at bounding box center [412, 199] width 396 height 14
copy dd "3921198356"
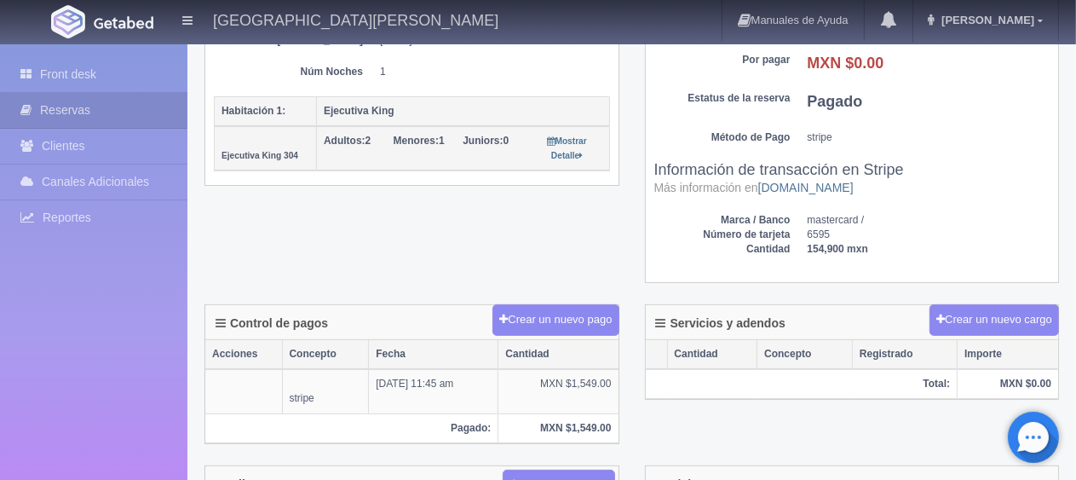
scroll to position [85, 0]
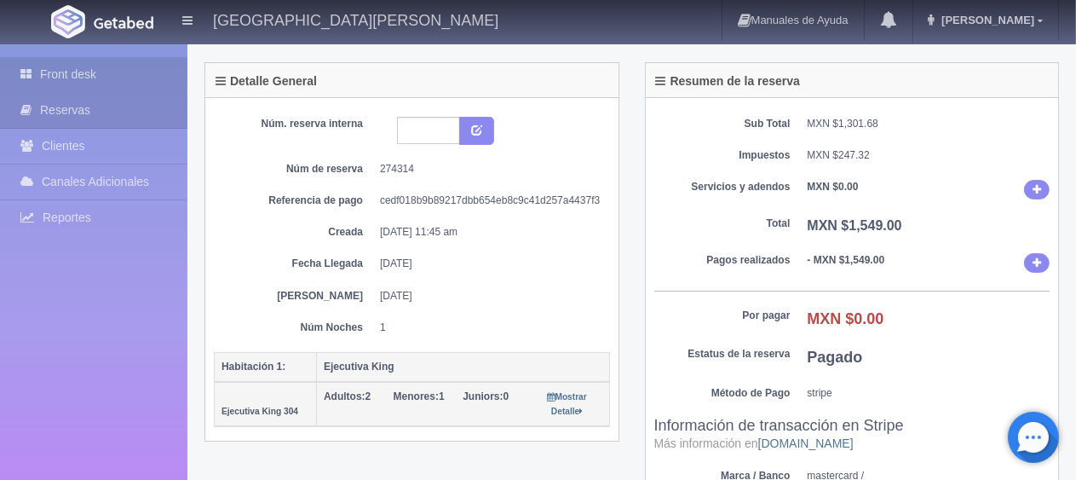
click at [93, 81] on link "Front desk" at bounding box center [93, 74] width 187 height 35
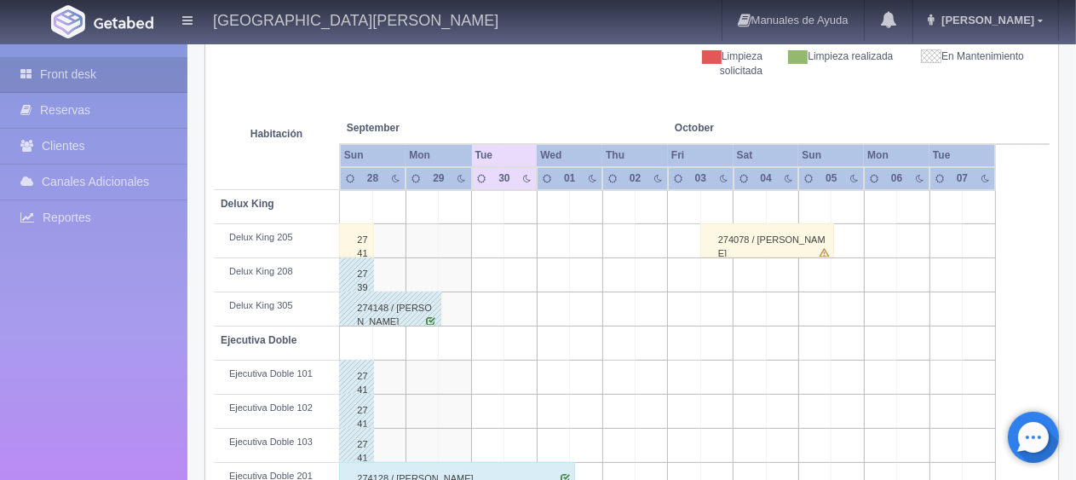
scroll to position [511, 0]
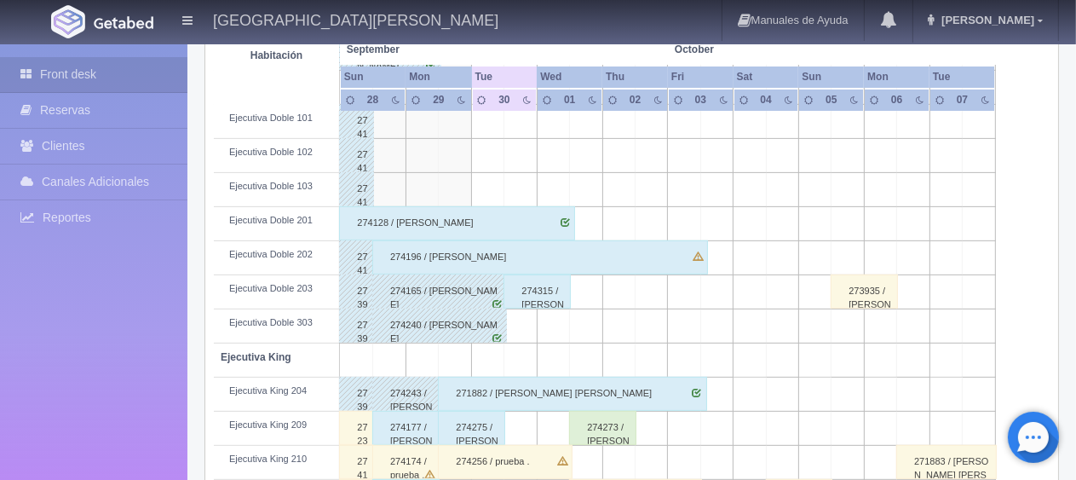
click at [399, 223] on div "274128 / Liliana Villarreal Zúñiga" at bounding box center [457, 223] width 236 height 34
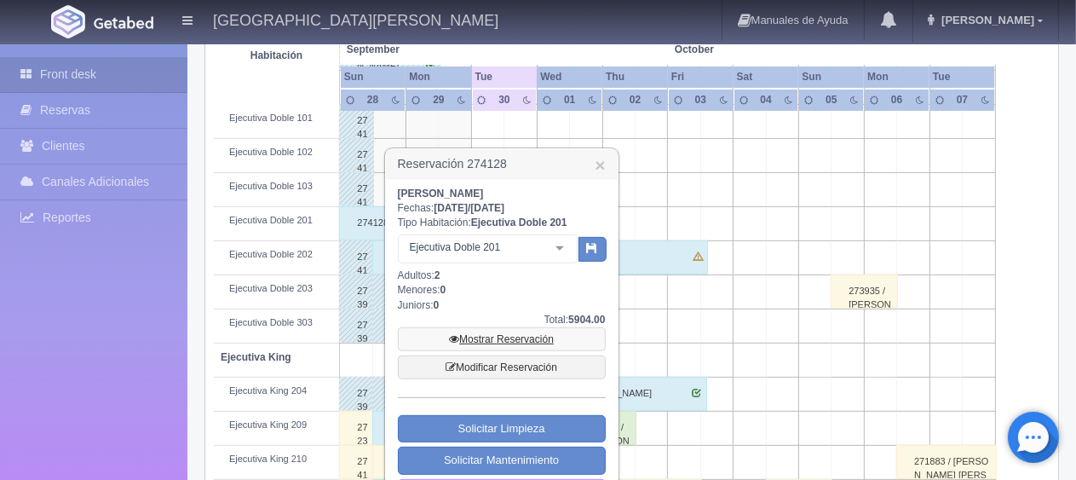
click at [503, 344] on link "Mostrar Reservación" at bounding box center [502, 339] width 208 height 24
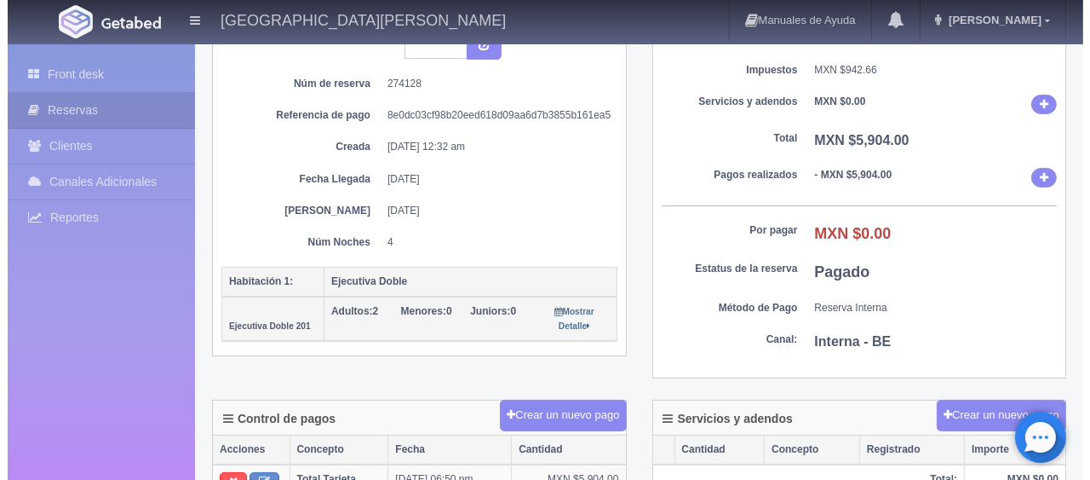
scroll to position [426, 0]
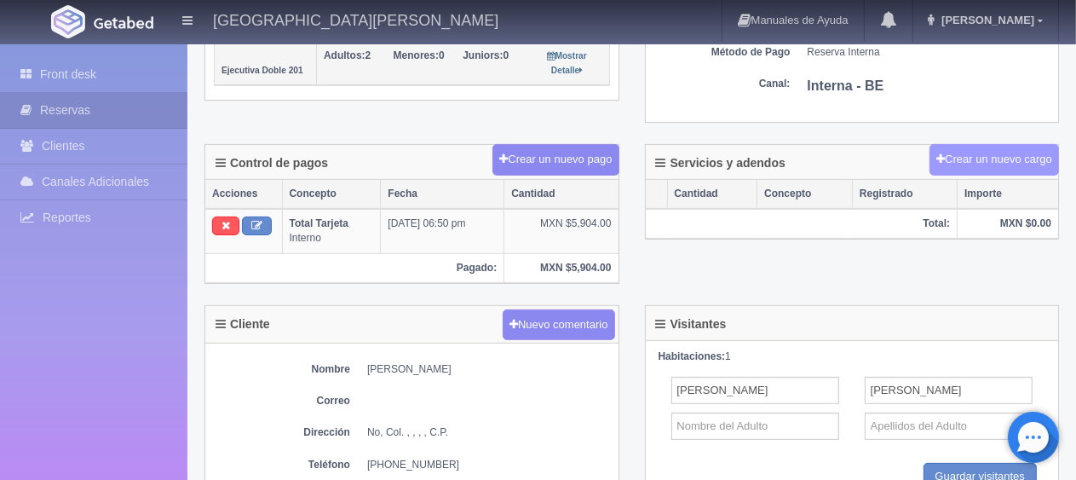
click at [981, 163] on button "Crear un nuevo cargo" at bounding box center [993, 160] width 129 height 32
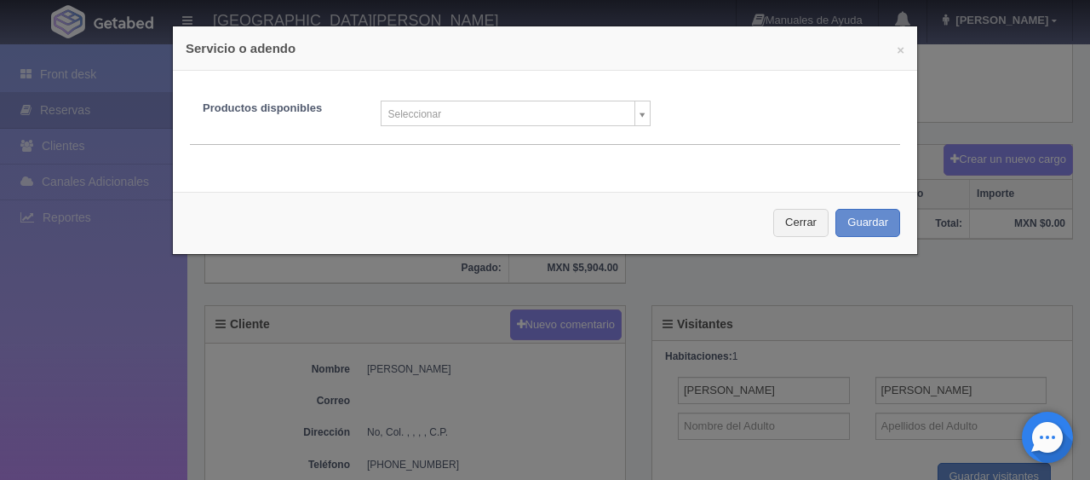
click at [538, 112] on body "Hotel Puerta San Pedro Manuales de Ayuda Actualizaciones recientes Jessica Mi P…" at bounding box center [545, 214] width 1090 height 1194
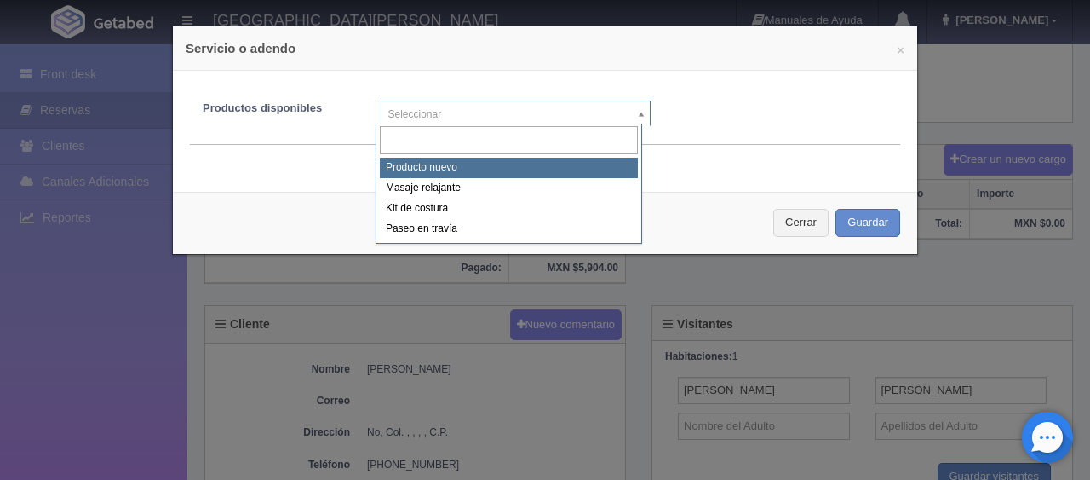
select select "0"
type input "1"
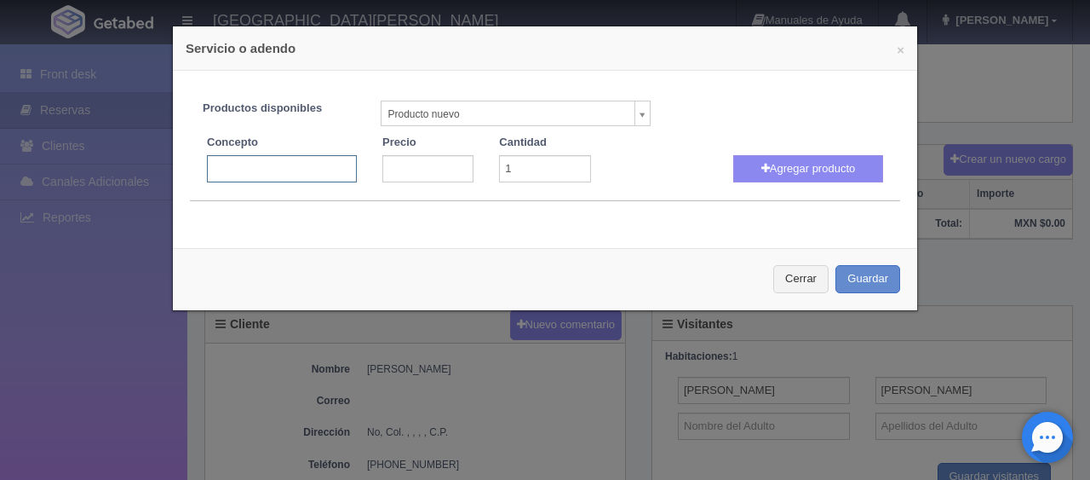
click at [259, 171] on input "text" at bounding box center [282, 168] width 150 height 27
type input "persona extra"
click at [436, 163] on input "number" at bounding box center [427, 168] width 91 height 27
click at [454, 165] on input "1" at bounding box center [427, 168] width 91 height 27
click at [454, 165] on input "2" at bounding box center [427, 168] width 91 height 27
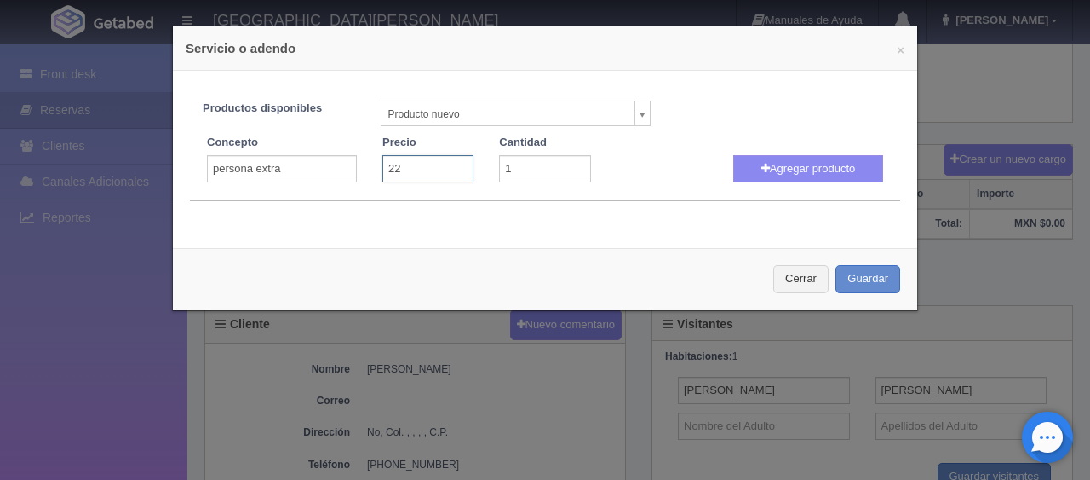
type input "2"
type input "200"
click at [532, 162] on input "1" at bounding box center [544, 168] width 91 height 27
type input "2"
click at [754, 175] on button "Agregar producto" at bounding box center [808, 168] width 150 height 27
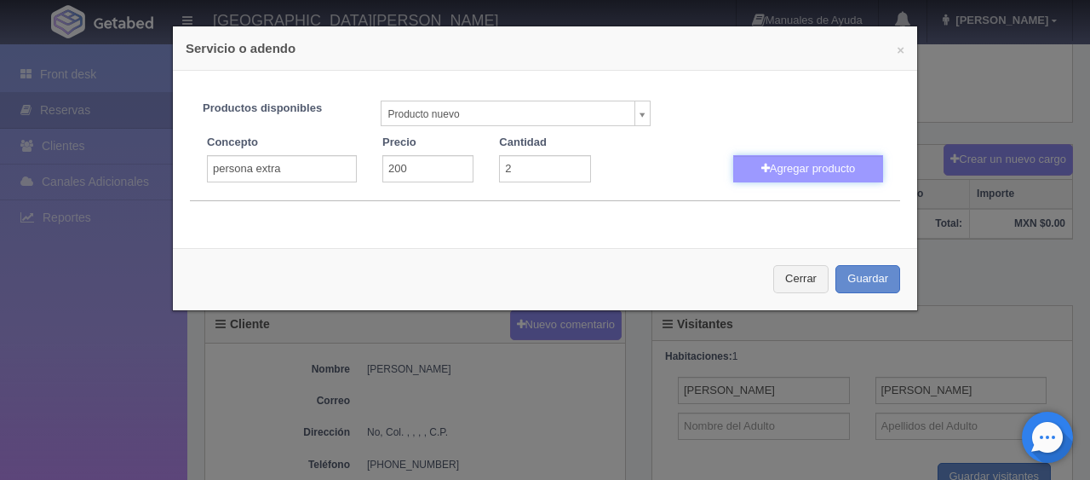
select select
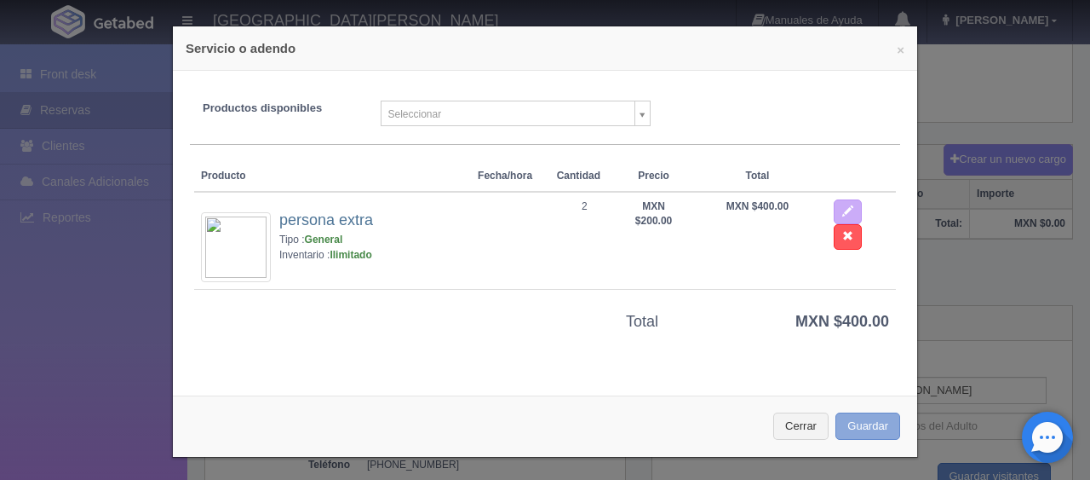
click at [848, 422] on button "Guardar" at bounding box center [868, 426] width 65 height 28
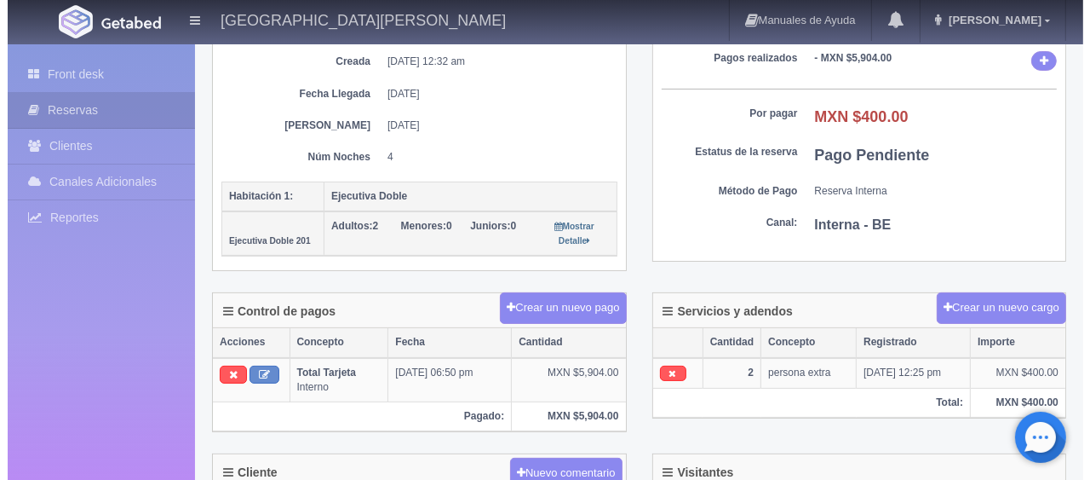
scroll to position [341, 0]
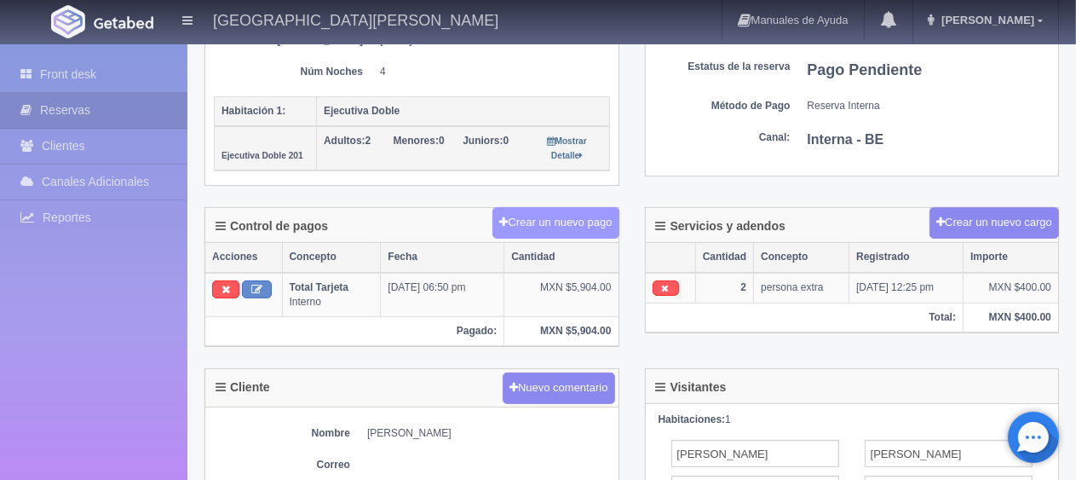
click at [551, 220] on button "Crear un nuevo pago" at bounding box center [555, 223] width 126 height 32
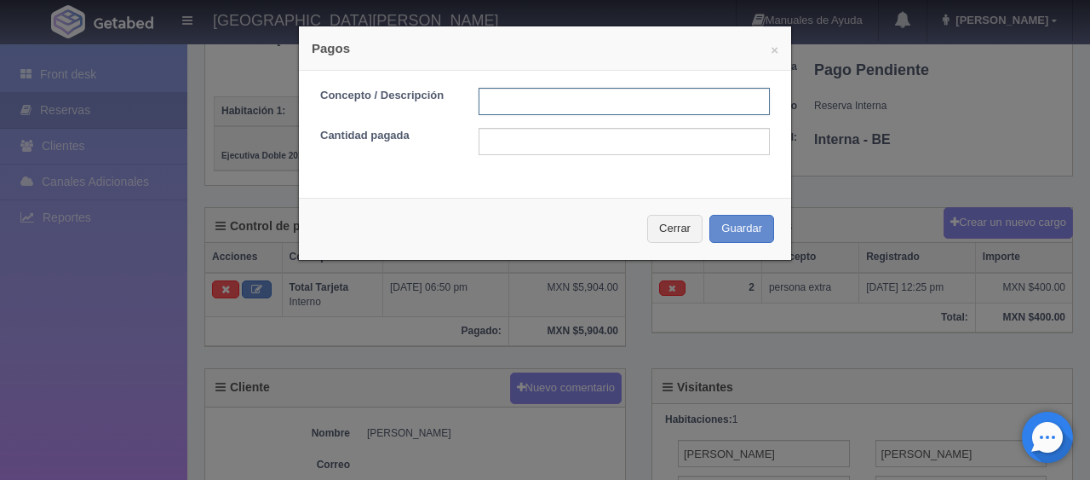
click at [556, 94] on input "text" at bounding box center [624, 101] width 291 height 27
type input "Total Efectivo"
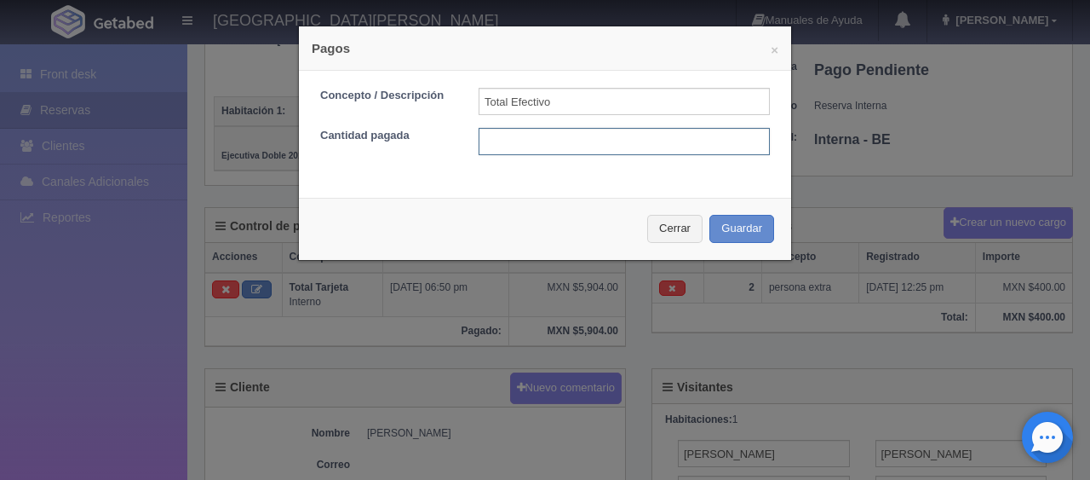
click at [572, 136] on input "text" at bounding box center [624, 141] width 291 height 27
type input "400"
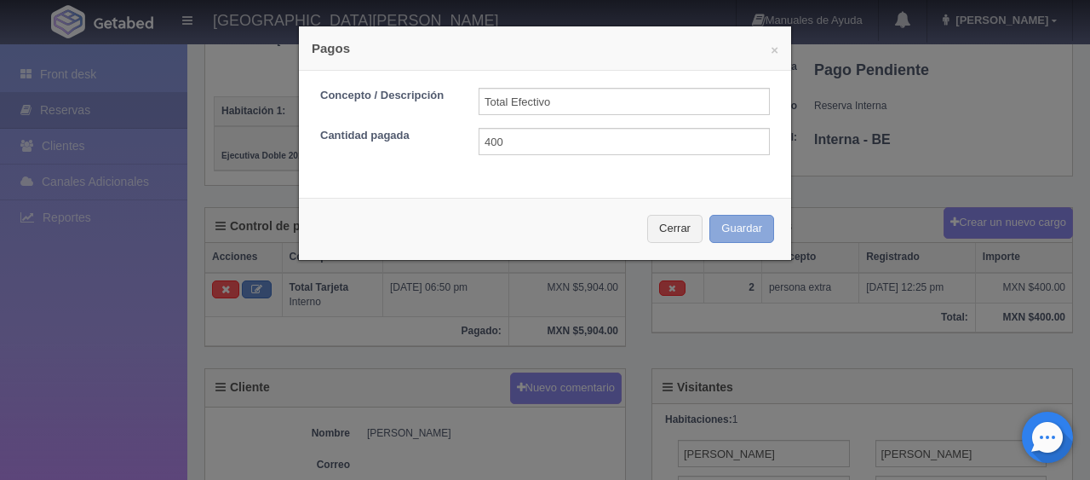
click at [739, 227] on button "Guardar" at bounding box center [742, 229] width 65 height 28
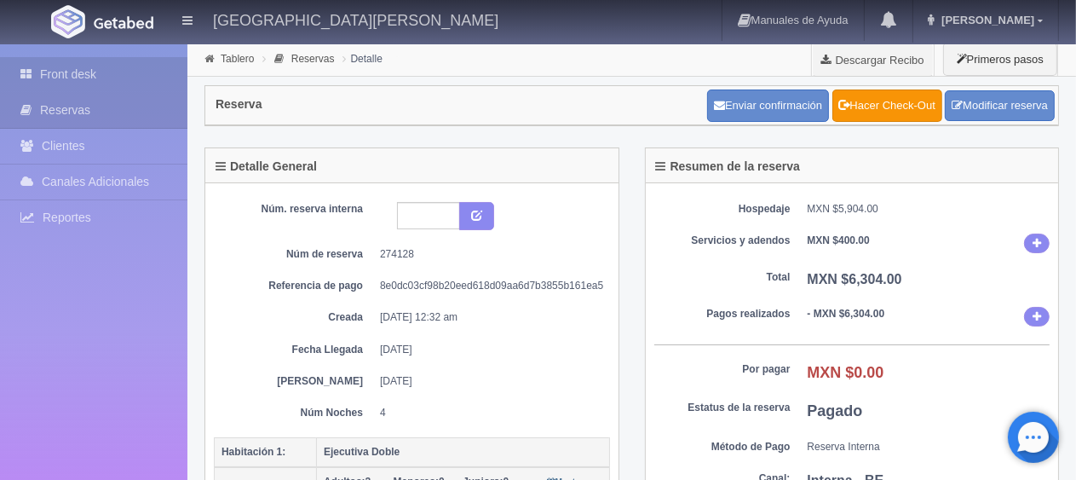
click at [100, 79] on link "Front desk" at bounding box center [93, 74] width 187 height 35
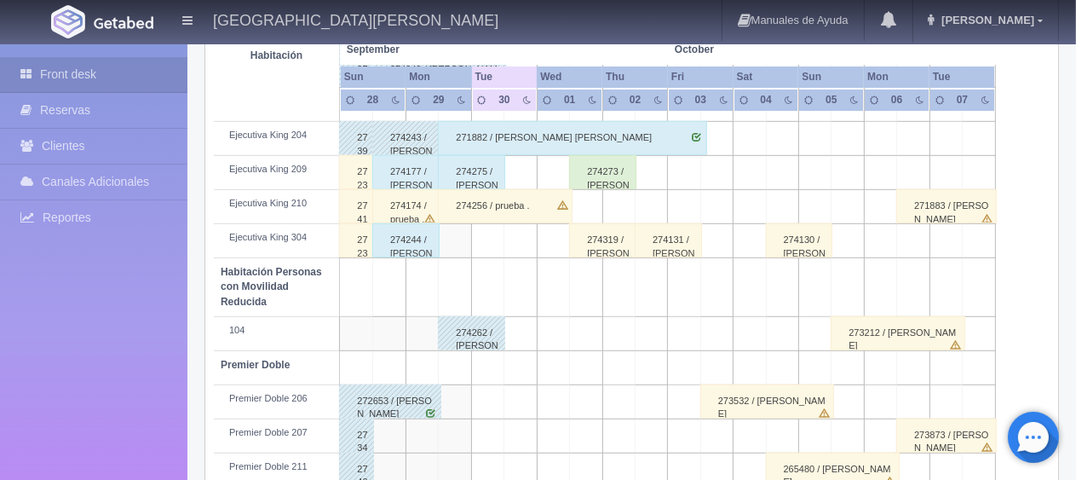
scroll to position [908, 0]
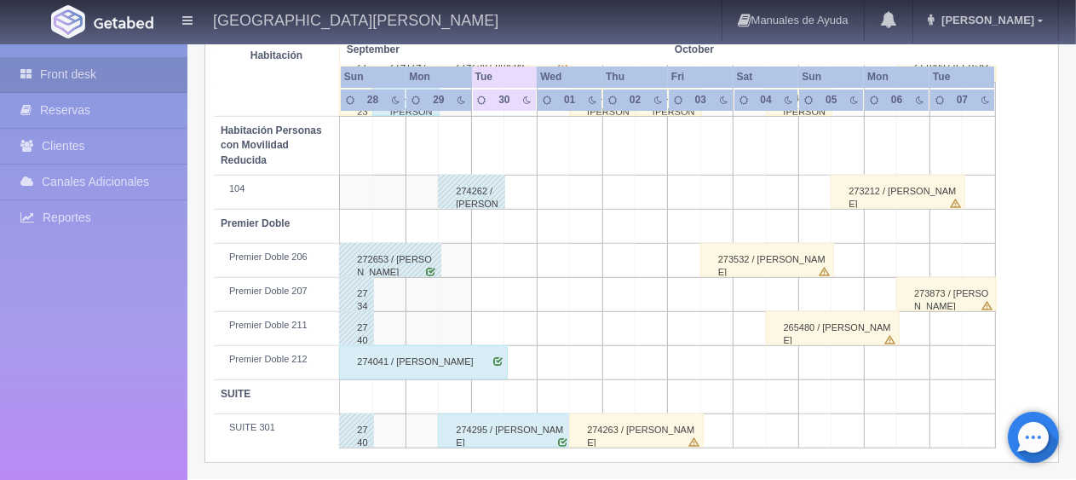
click at [617, 432] on div "274263 / [PERSON_NAME]" at bounding box center [636, 430] width 135 height 34
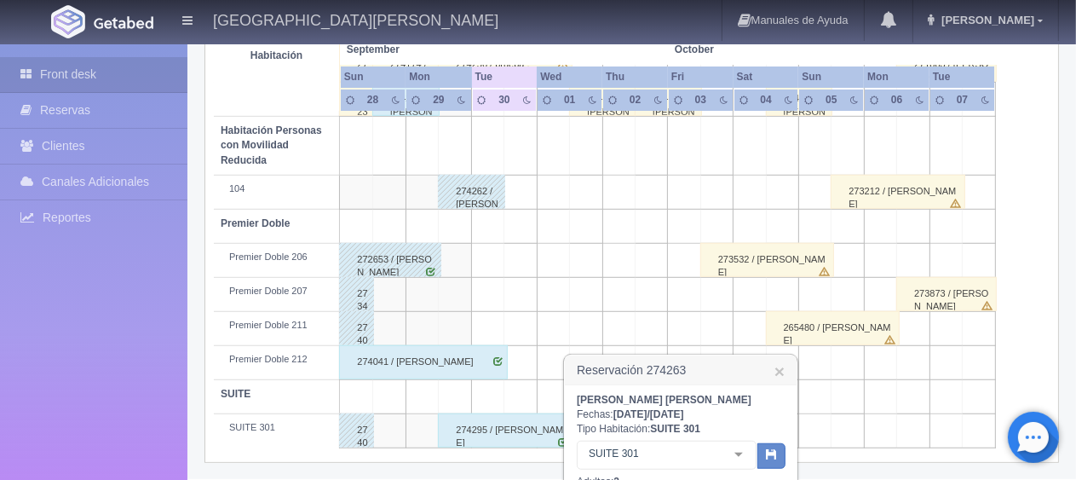
scroll to position [993, 0]
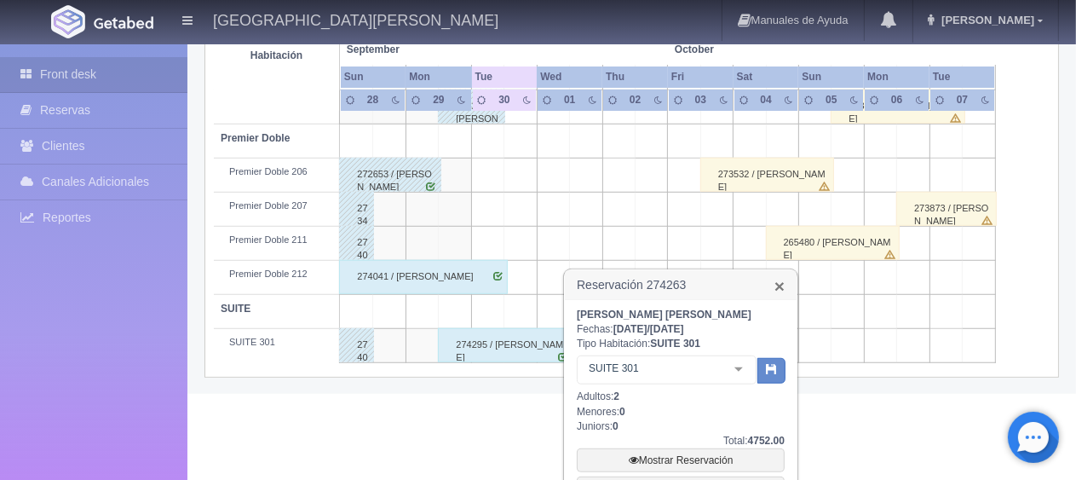
click at [783, 284] on link "×" at bounding box center [779, 286] width 10 height 18
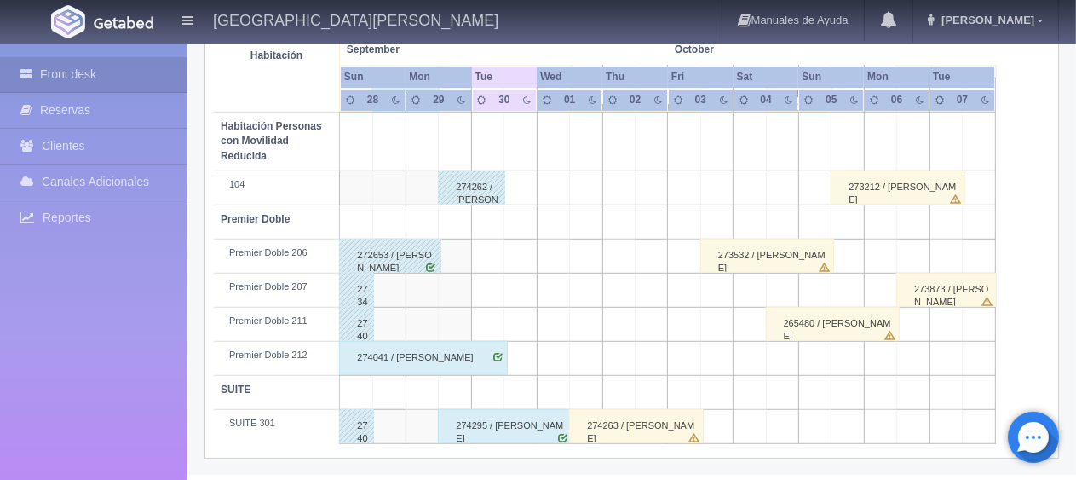
scroll to position [908, 0]
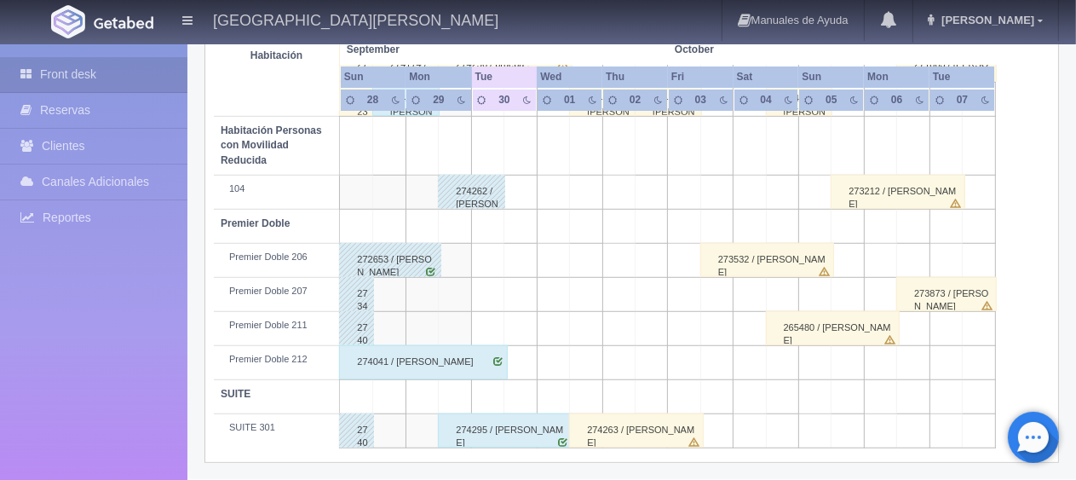
click at [652, 417] on div "274263 / Cortez Hernandez Rosamaria" at bounding box center [636, 430] width 135 height 34
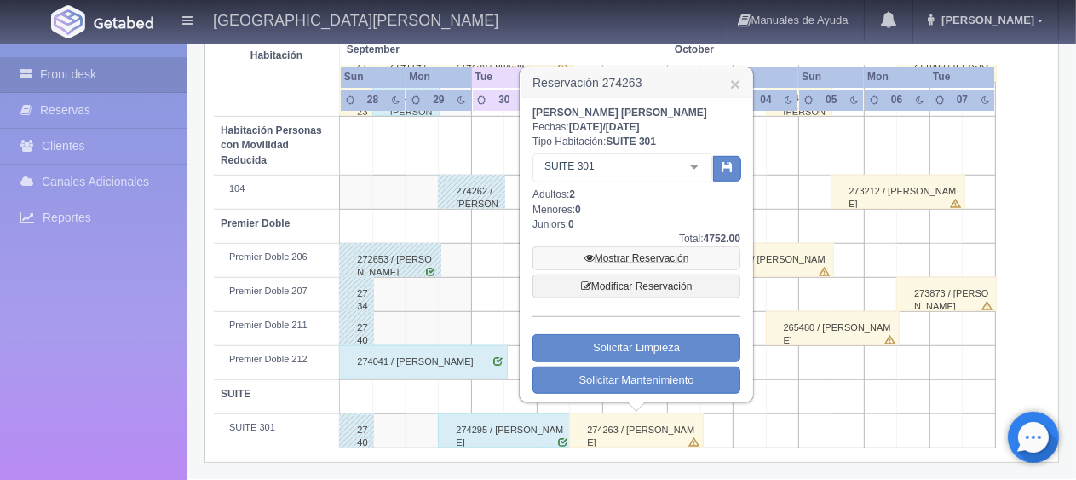
click at [633, 256] on link "Mostrar Reservación" at bounding box center [636, 258] width 208 height 24
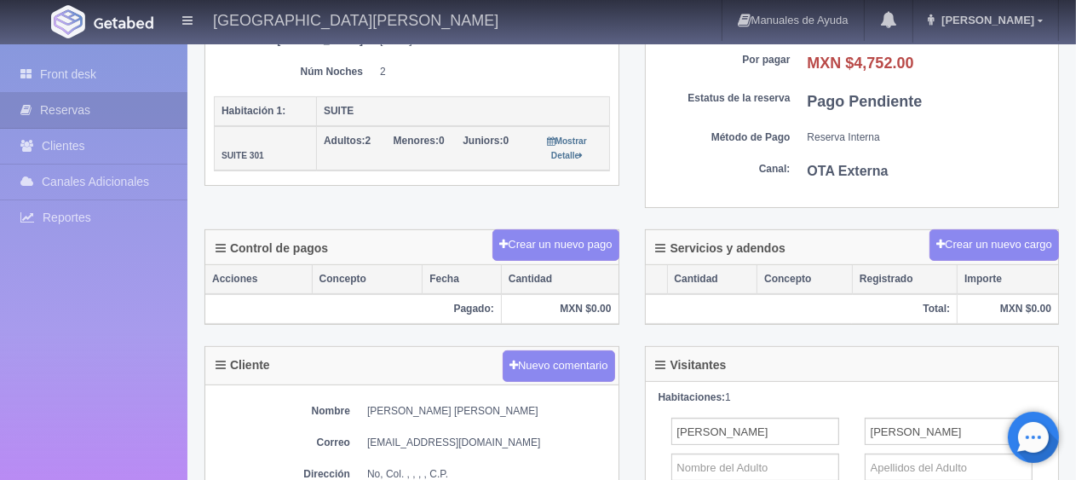
scroll to position [426, 0]
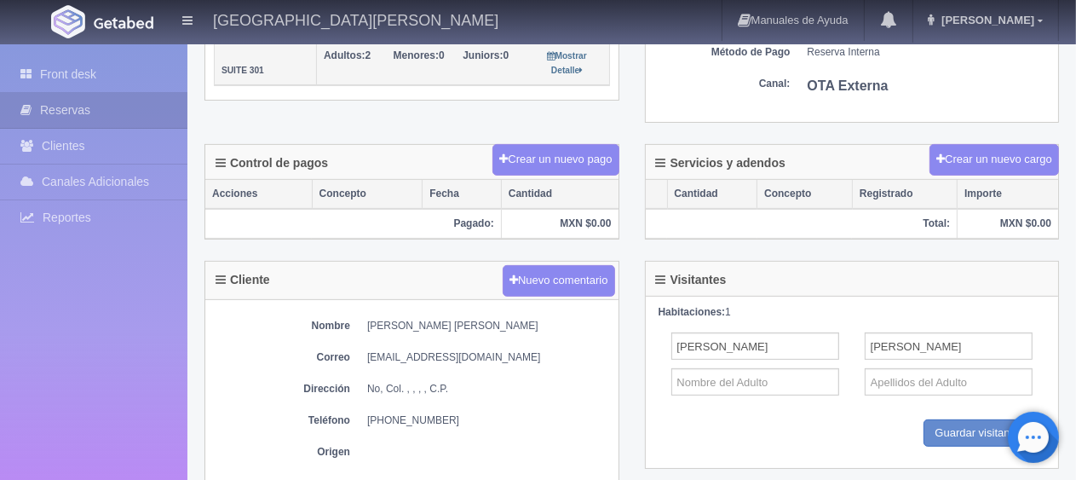
drag, startPoint x: 446, startPoint y: 415, endPoint x: 361, endPoint y: 415, distance: 85.2
click at [361, 415] on dl "Teléfono [PHONE_NUMBER]" at bounding box center [412, 420] width 396 height 14
copy dd "[PHONE_NUMBER]"
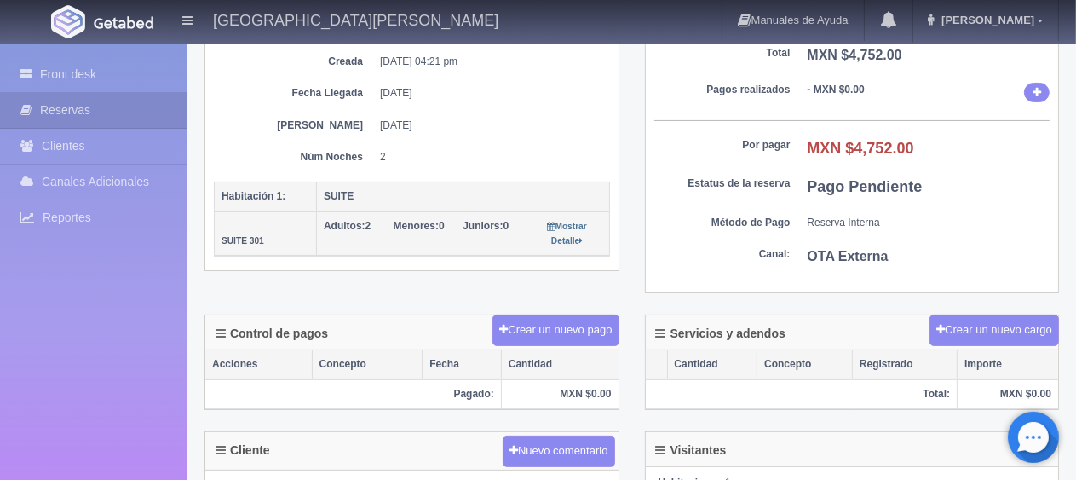
scroll to position [170, 0]
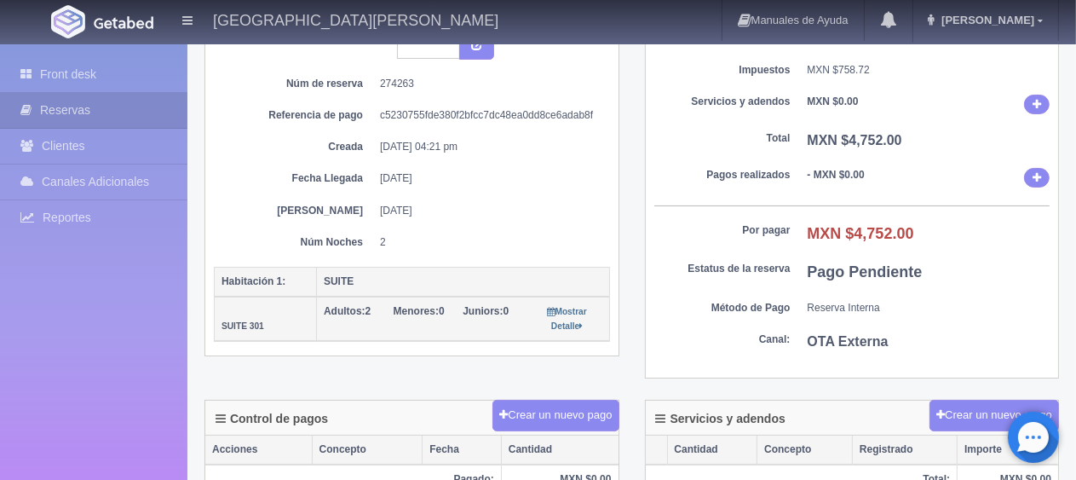
click at [1013, 336] on dd "OTA Externa" at bounding box center [928, 342] width 243 height 20
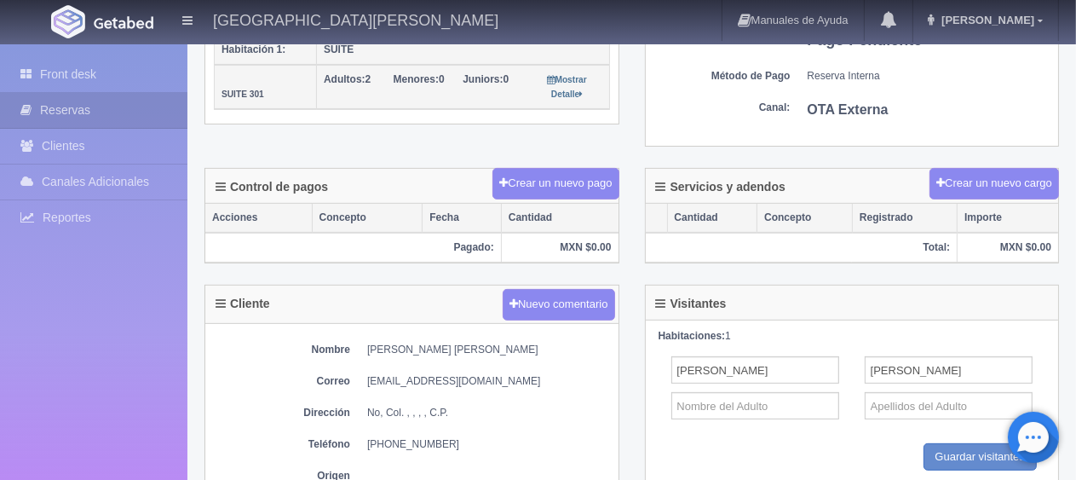
scroll to position [61, 0]
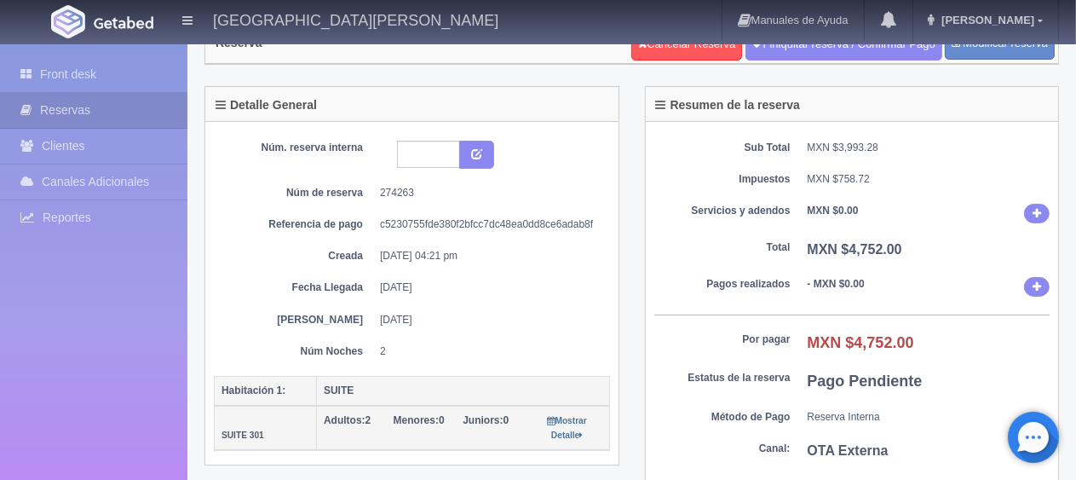
drag, startPoint x: 918, startPoint y: 340, endPoint x: 804, endPoint y: 344, distance: 114.2
click at [804, 344] on dl "Por pagar MXN $4,752.00" at bounding box center [852, 343] width 396 height 22
copy b "MXN $4,752.00"
click at [160, 73] on link "Front desk" at bounding box center [93, 74] width 187 height 35
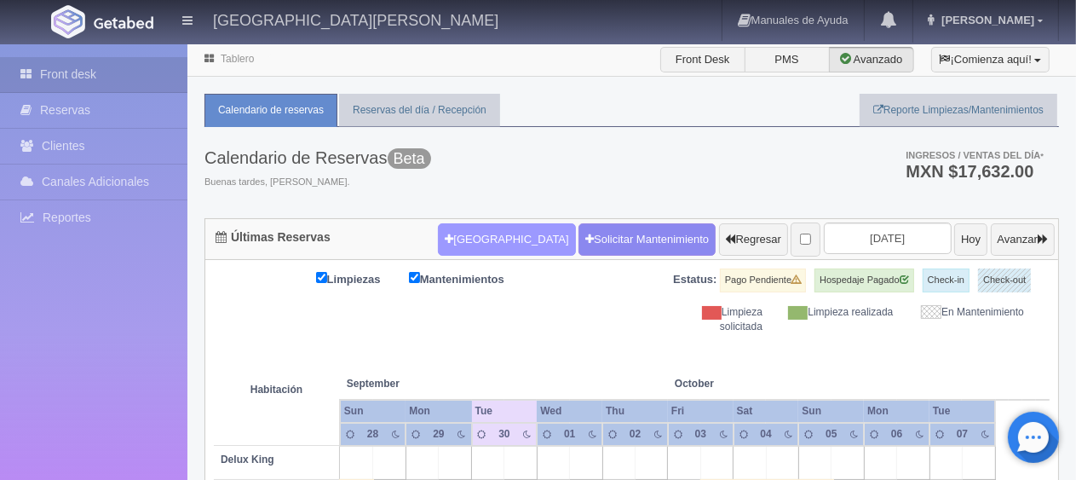
click at [491, 241] on button "Nueva Reserva" at bounding box center [506, 239] width 137 height 32
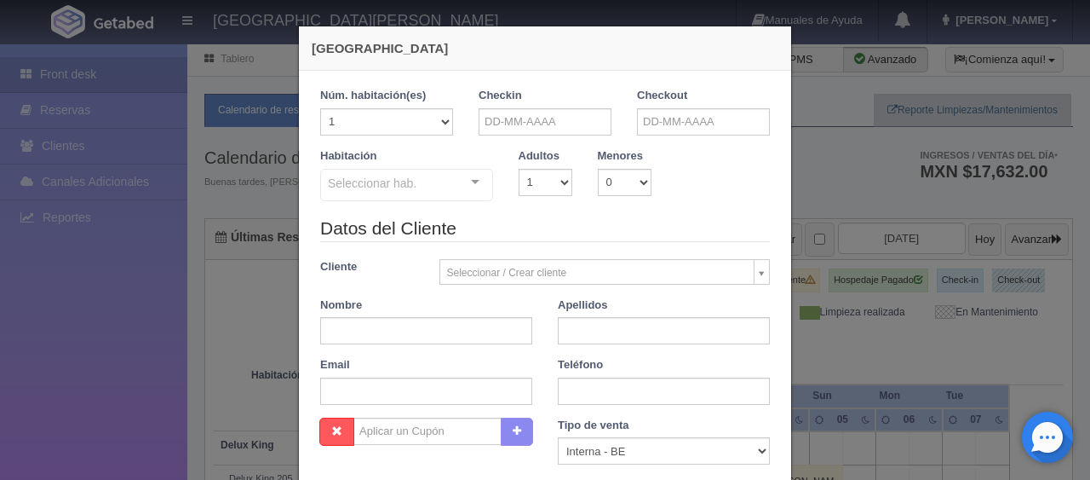
checkbox input "false"
click at [432, 326] on input "text" at bounding box center [426, 330] width 212 height 27
type input "Juan Garcia"
click at [665, 346] on div "Datos del Cliente Cliente Seleccionar / Crear cliente Nuevo Cliente Adriana Nav…" at bounding box center [544, 317] width 475 height 202
click at [666, 323] on input "text" at bounding box center [664, 330] width 212 height 27
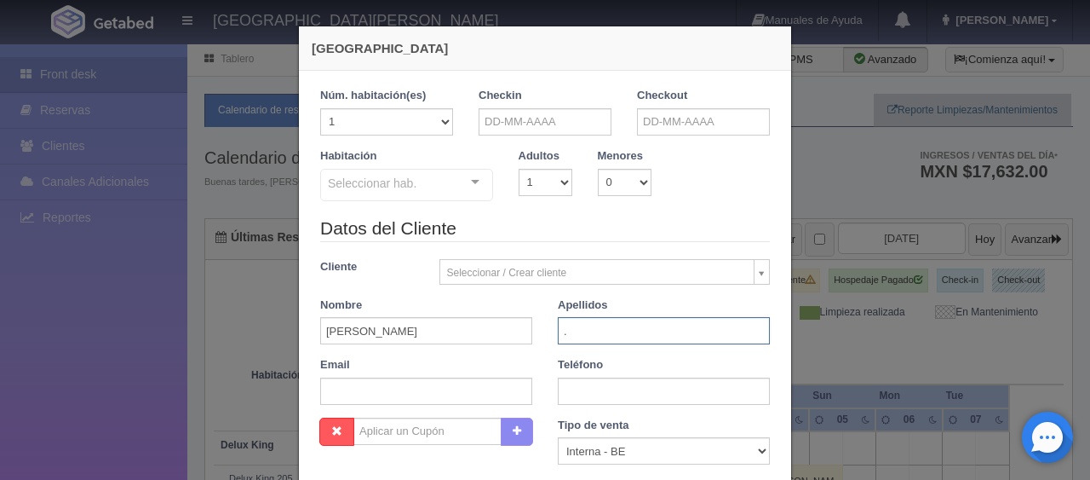
type input "."
click at [666, 398] on input "text" at bounding box center [664, 390] width 212 height 27
paste input "1 956 342 4087"
type input "1 956 342 4087"
click at [512, 116] on input "text" at bounding box center [545, 121] width 133 height 27
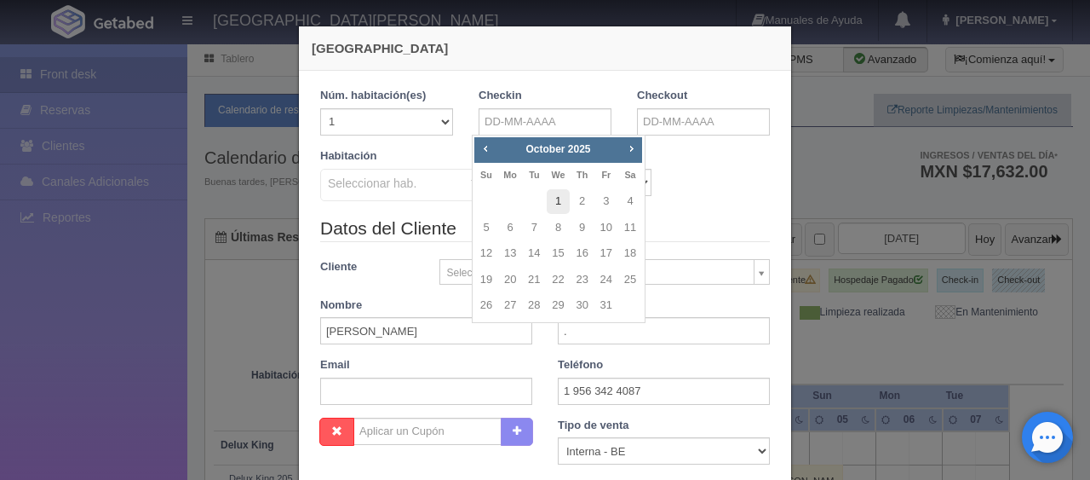
click at [559, 198] on link "1" at bounding box center [558, 201] width 22 height 25
type input "[DATE]"
checkbox input "false"
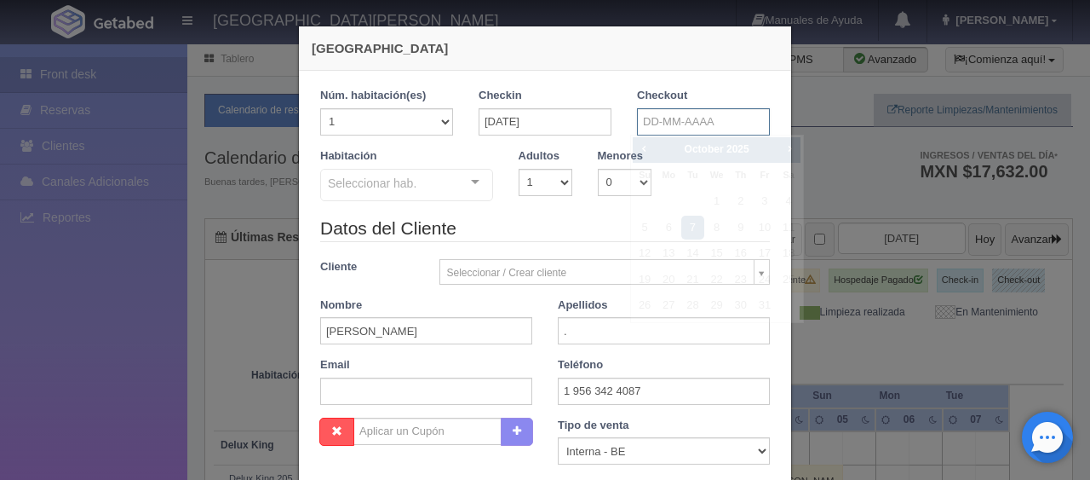
click at [663, 120] on input "text" at bounding box center [703, 121] width 133 height 27
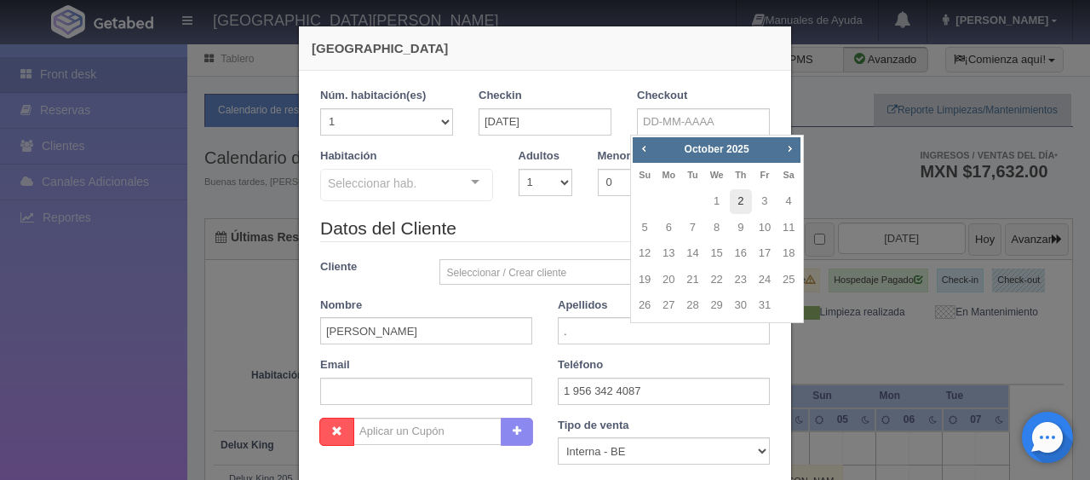
click at [737, 196] on link "2" at bounding box center [741, 201] width 22 height 25
type input "02-10-2025"
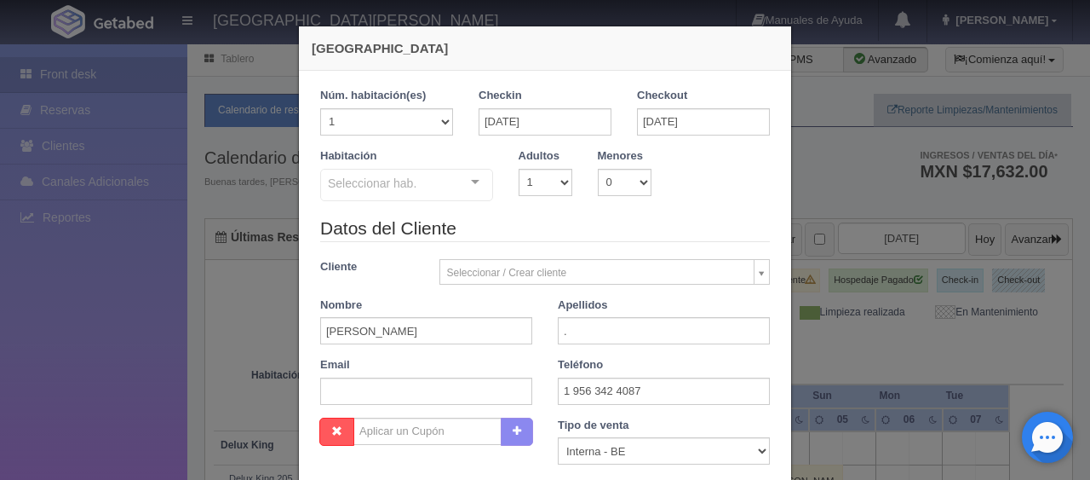
scroll to position [256, 0]
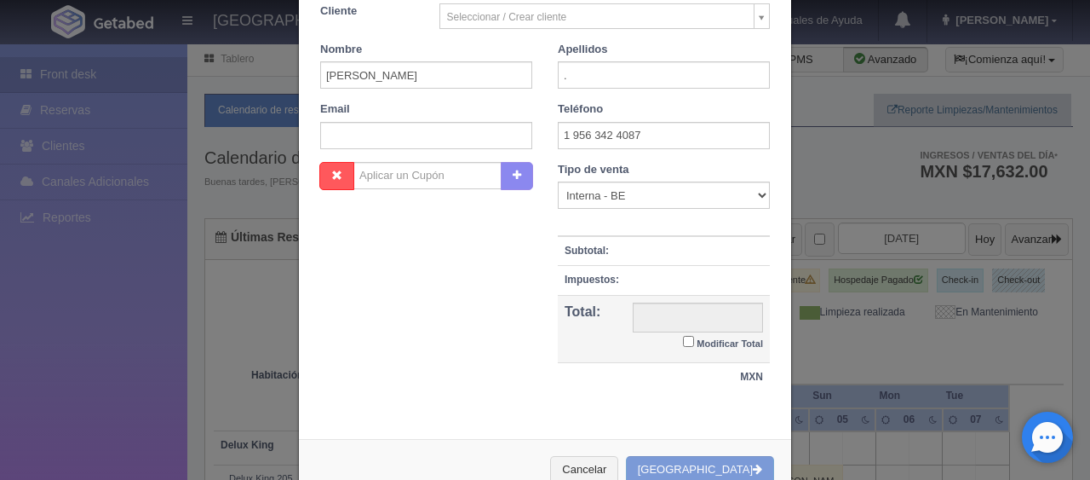
click at [687, 341] on label "Modificar Total" at bounding box center [723, 342] width 80 height 20
click at [687, 341] on input "Modificar Total" at bounding box center [688, 341] width 11 height 11
checkbox input "true"
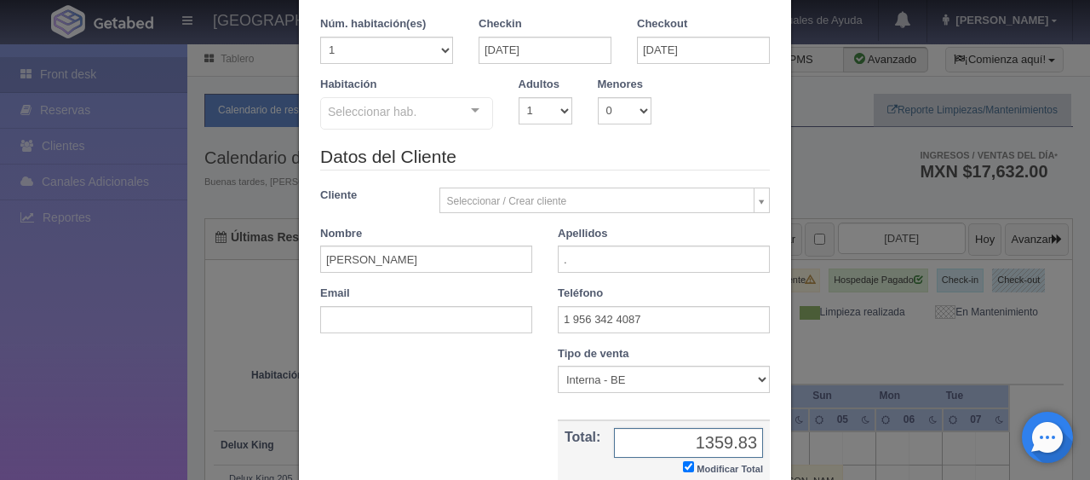
scroll to position [0, 0]
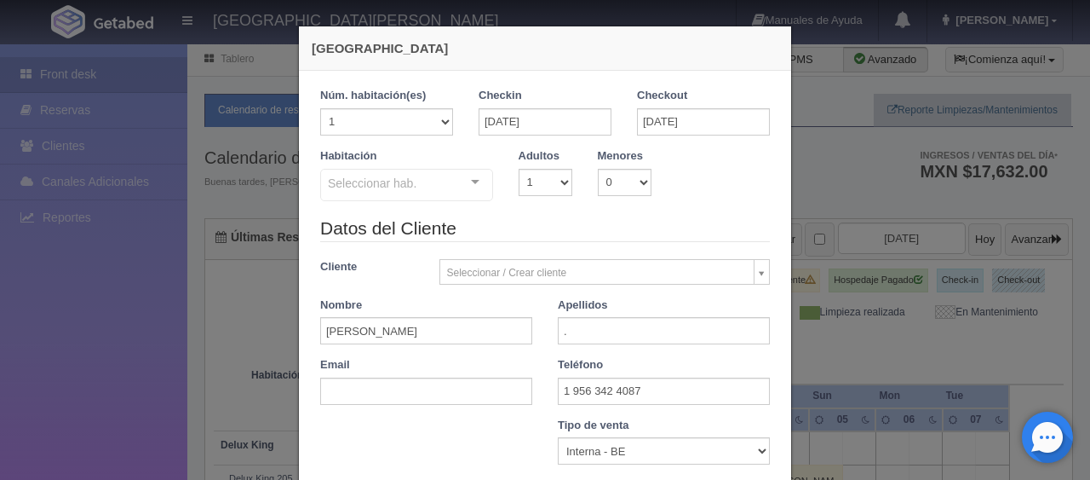
type input "1359.83"
click at [430, 189] on div "Seleccionar hab." at bounding box center [406, 185] width 173 height 32
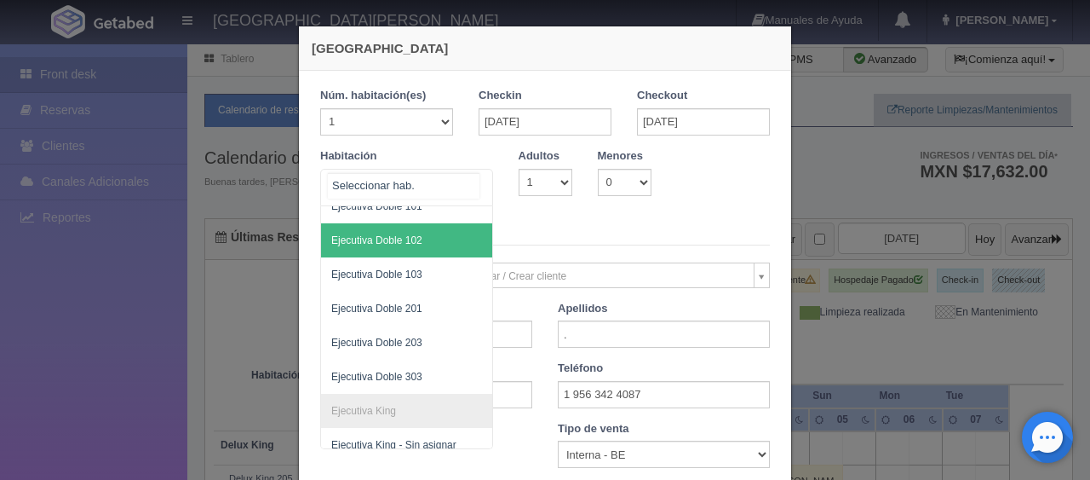
scroll to position [85, 0]
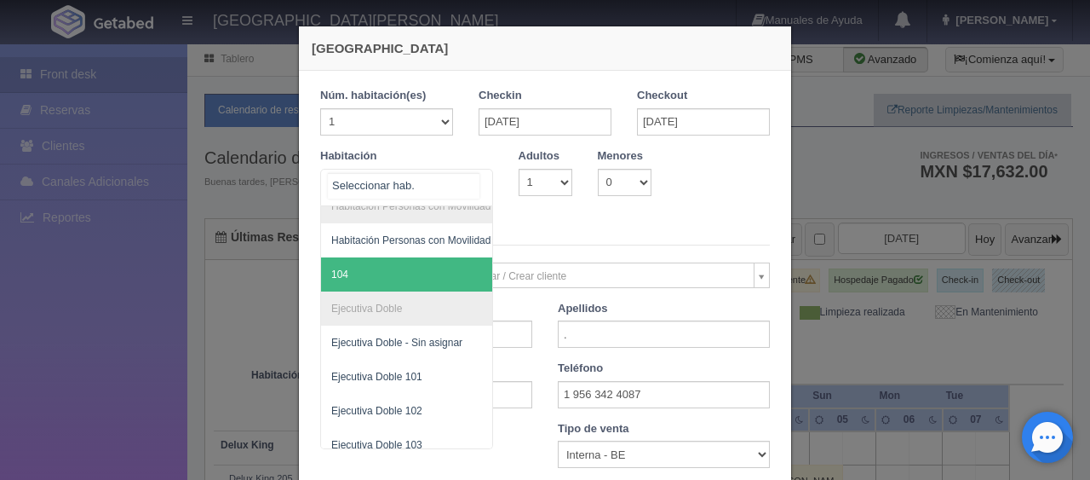
click at [411, 267] on span "104" at bounding box center [464, 274] width 286 height 34
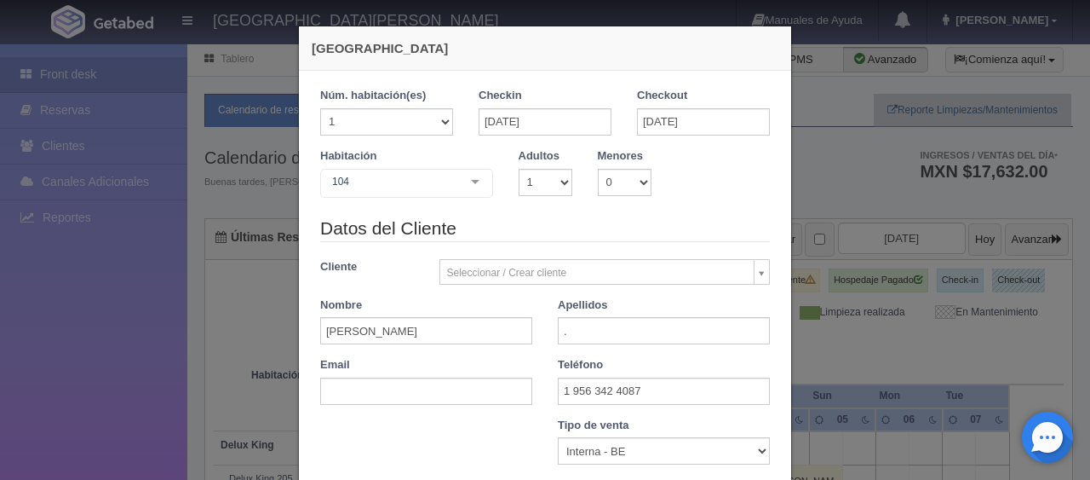
checkbox input "false"
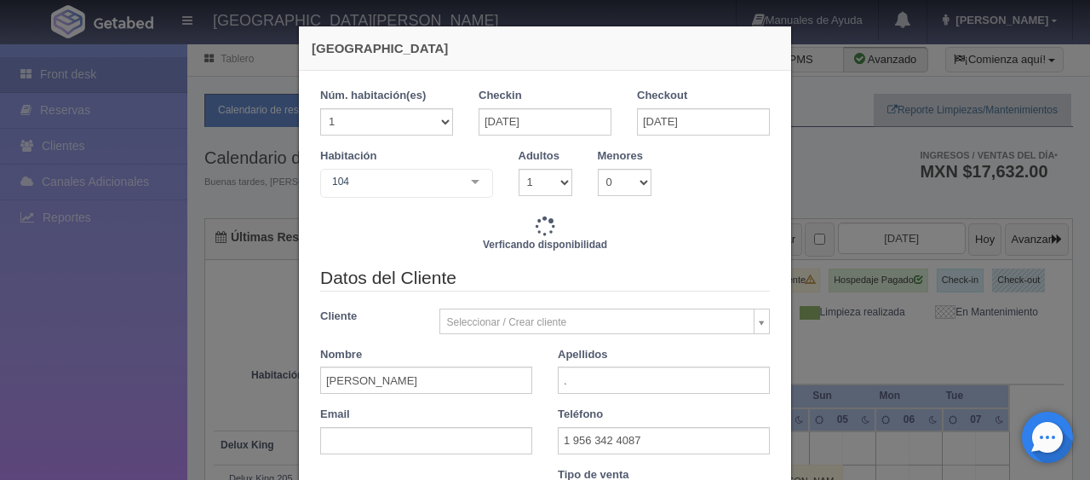
type input "1299.00"
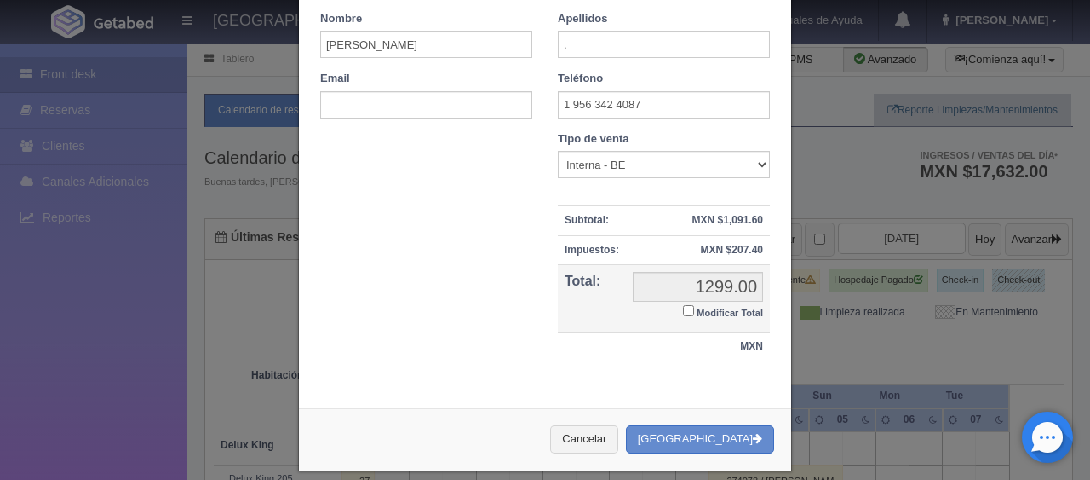
scroll to position [354, 0]
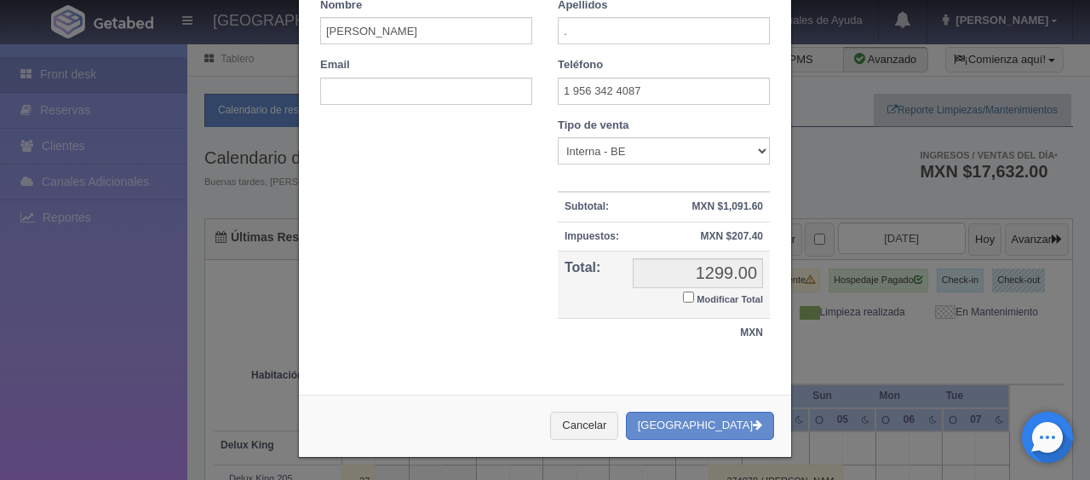
click at [721, 301] on small "Modificar Total" at bounding box center [730, 299] width 66 height 10
click at [694, 301] on input "Modificar Total" at bounding box center [688, 296] width 11 height 11
checkbox input "true"
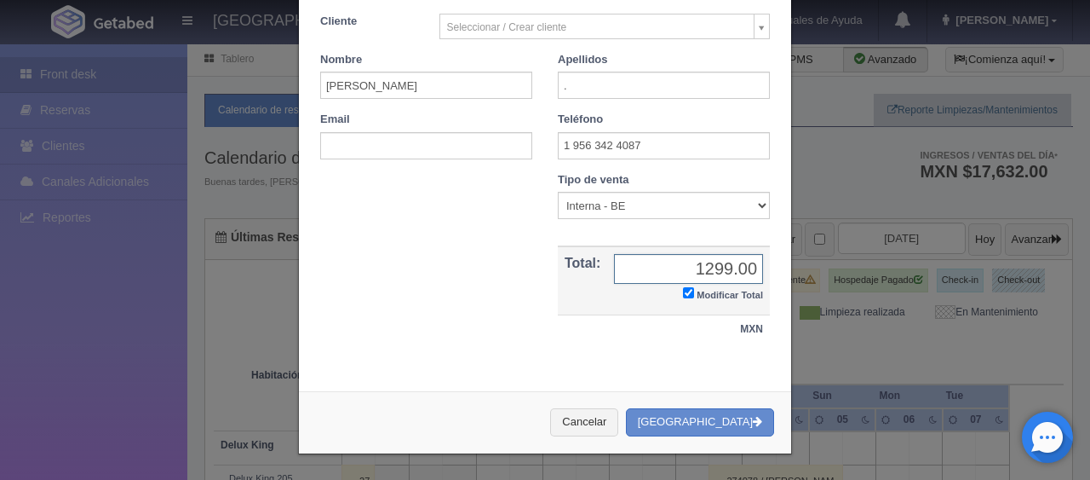
scroll to position [296, 0]
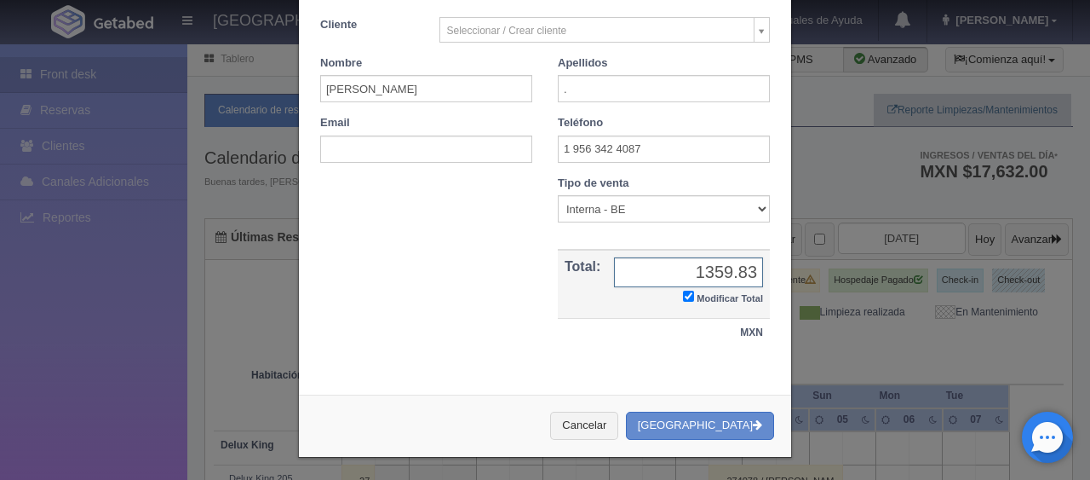
type input "1359.83"
drag, startPoint x: 705, startPoint y: 313, endPoint x: 702, endPoint y: 342, distance: 30.0
click at [704, 313] on td "1299.00 1359.83 Modificar Total" at bounding box center [688, 284] width 163 height 68
click at [617, 210] on select "Correo Electronico Interna - BE Llamada OTA Externa Otro WALK IN" at bounding box center [664, 208] width 212 height 27
click at [558, 195] on select "Correo Electronico Interna - BE Llamada OTA Externa Otro WALK IN" at bounding box center [664, 208] width 212 height 27
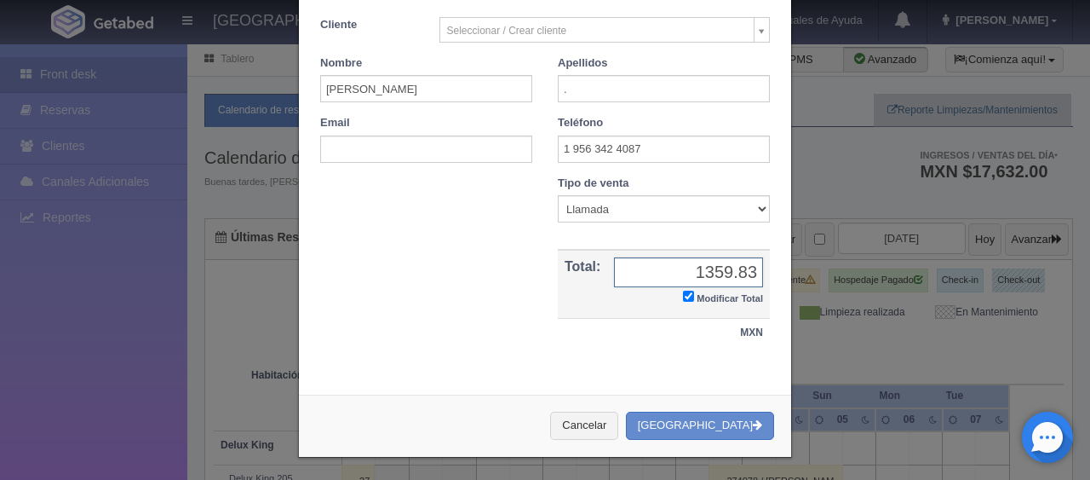
click at [617, 261] on input "1359.83" at bounding box center [688, 272] width 149 height 30
click at [606, 215] on select "Correo Electronico Interna - BE Llamada OTA Externa Otro WALK IN" at bounding box center [664, 208] width 212 height 27
select select "extota"
click at [558, 195] on select "Correo Electronico Interna - BE Llamada OTA Externa Otro WALK IN" at bounding box center [664, 208] width 212 height 27
click at [695, 423] on button "Crear Reserva" at bounding box center [700, 425] width 148 height 28
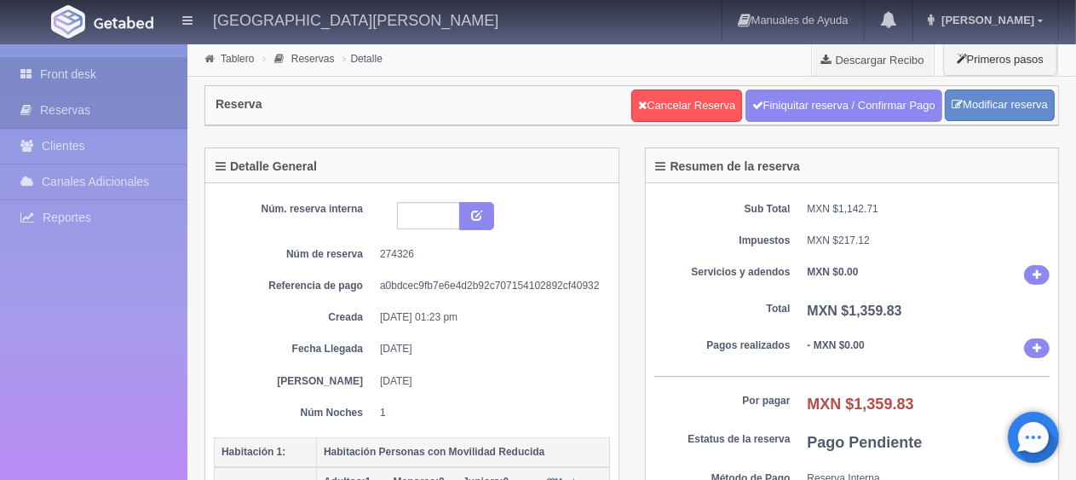
click at [155, 80] on link "Front desk" at bounding box center [93, 74] width 187 height 35
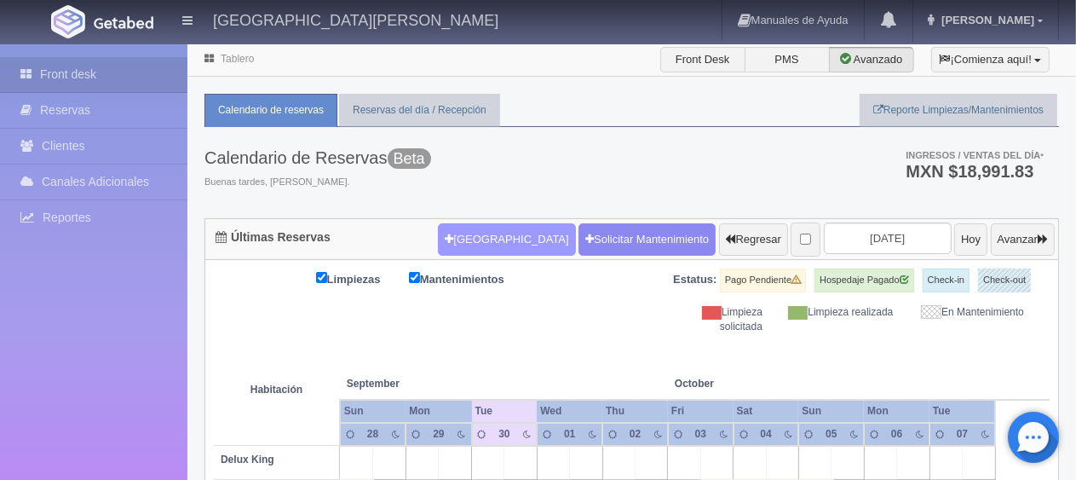
click at [492, 247] on button "[GEOGRAPHIC_DATA]" at bounding box center [506, 239] width 137 height 32
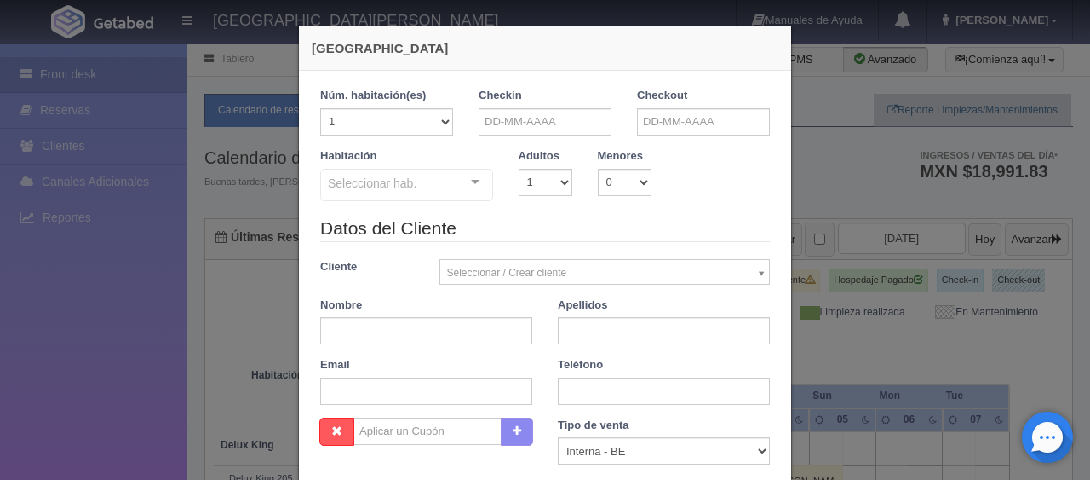
checkbox input "false"
click at [543, 118] on input "text" at bounding box center [545, 121] width 133 height 27
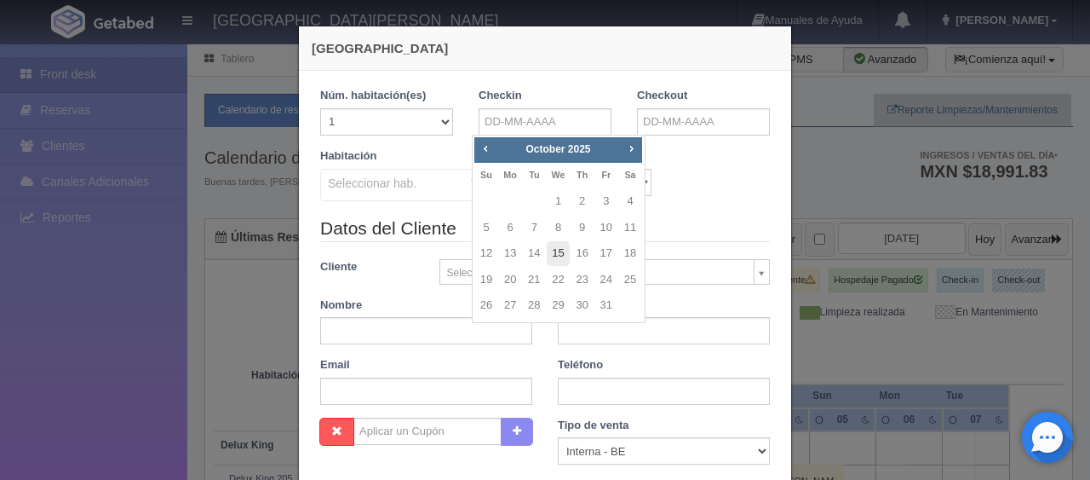
click at [560, 254] on link "15" at bounding box center [558, 253] width 22 height 25
type input "[DATE]"
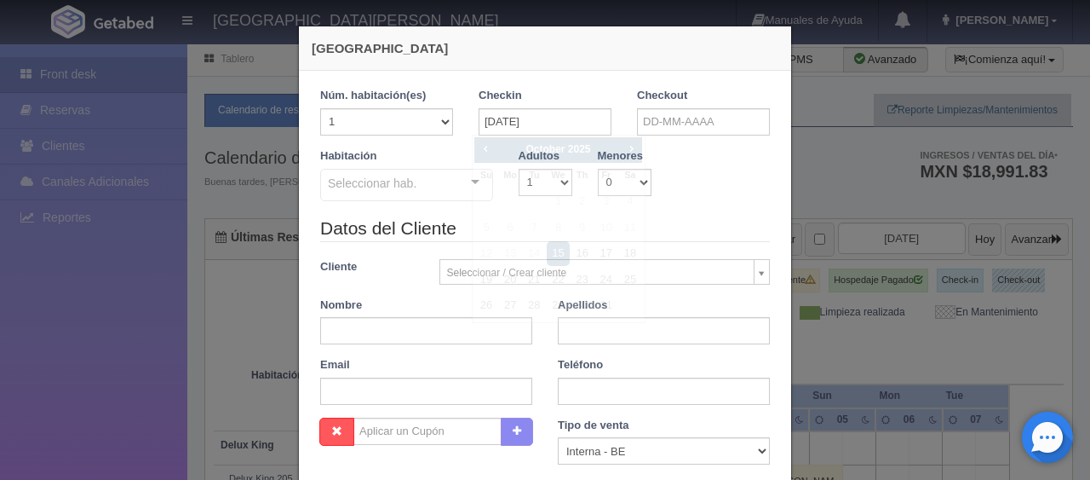
checkbox input "false"
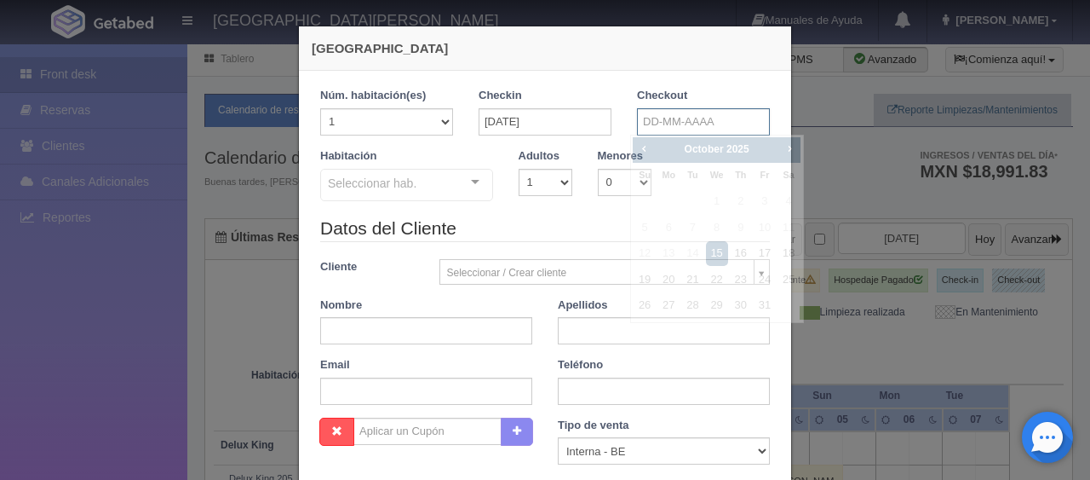
click at [648, 111] on input "text" at bounding box center [703, 121] width 133 height 27
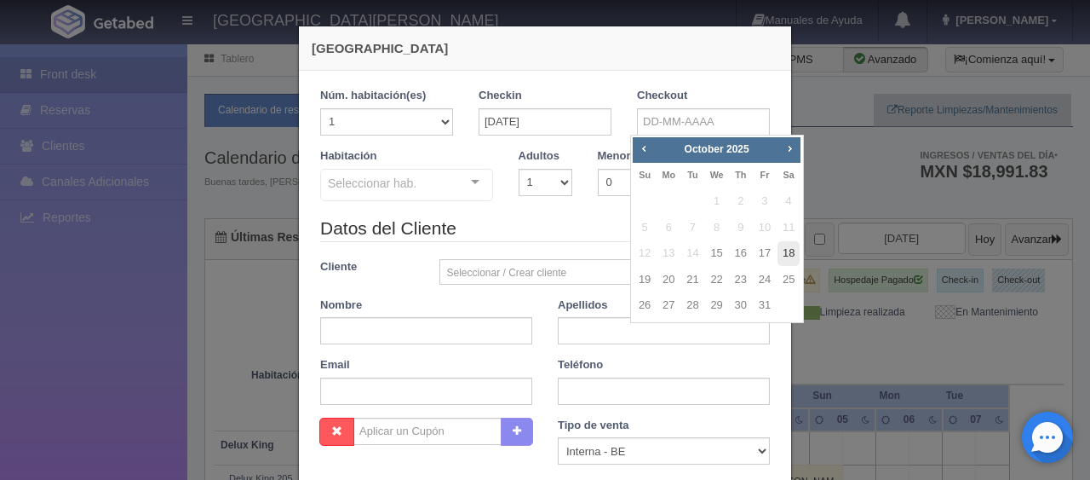
click at [786, 254] on link "18" at bounding box center [789, 253] width 22 height 25
type input "[DATE]"
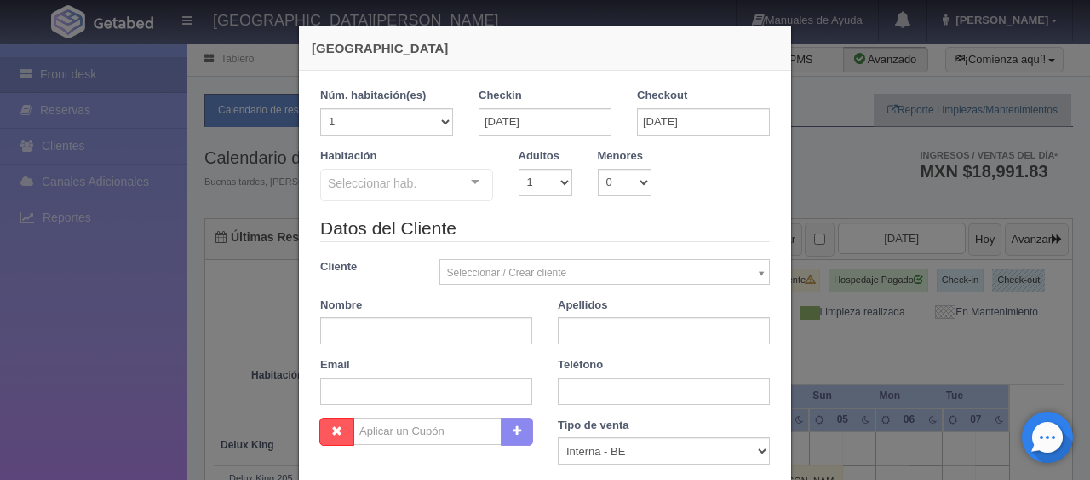
checkbox input "false"
click at [428, 322] on input "text" at bounding box center [426, 330] width 212 height 27
paste input "Alberto Guerrero"
type input "Alberto Guerrero"
click at [613, 333] on input "text" at bounding box center [664, 330] width 212 height 27
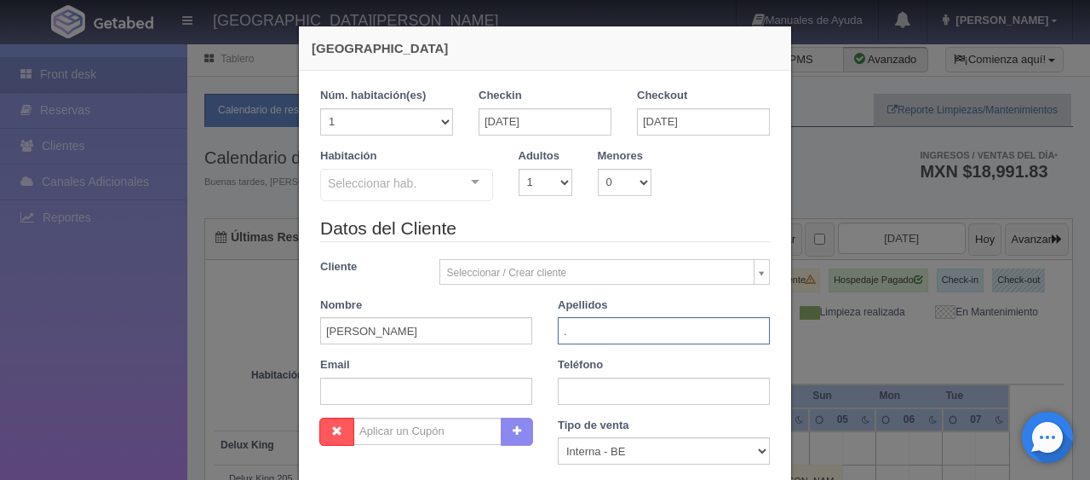
type input "."
click at [532, 182] on select "1 2 3 4 5 6 7 8 9 10" at bounding box center [546, 182] width 54 height 27
select select "2"
click at [519, 169] on select "1 2 3 4 5 6 7 8 9 10" at bounding box center [546, 182] width 54 height 27
click at [474, 334] on input "Alberto Guerrero" at bounding box center [426, 330] width 212 height 27
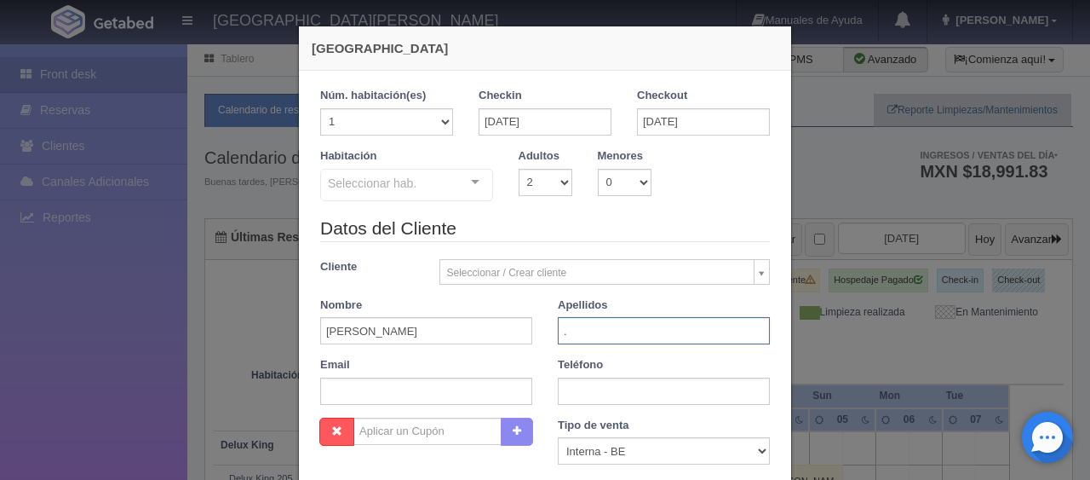
click at [602, 338] on input "." at bounding box center [664, 330] width 212 height 27
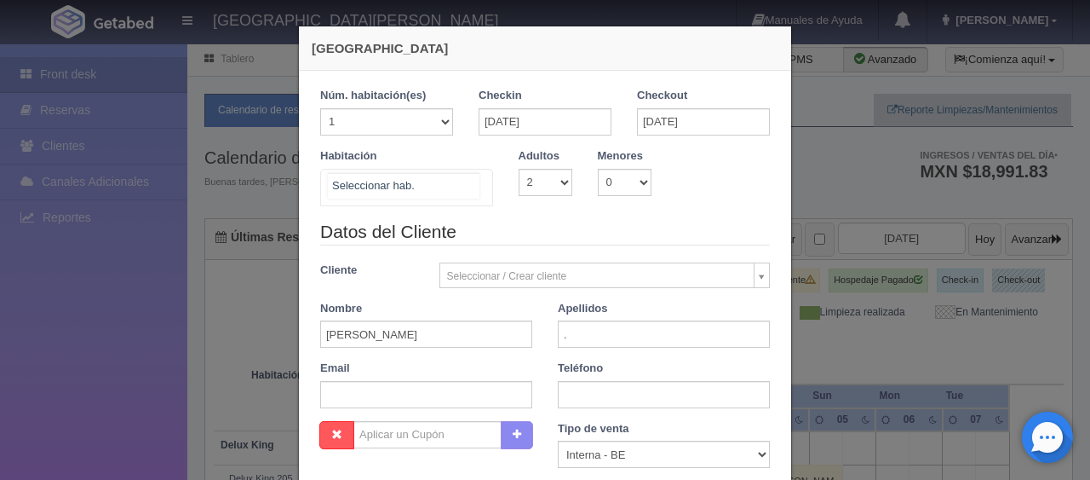
click at [461, 187] on div "SUITE SUITE - Sin asignar SUITE 301 Habitación Personas con Movilidad Reducida …" at bounding box center [406, 187] width 173 height 37
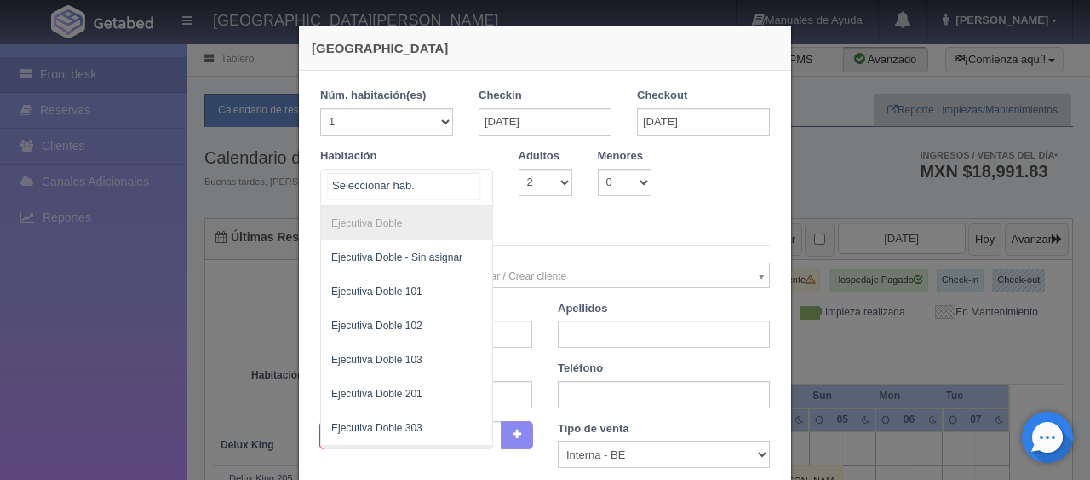
scroll to position [256, 0]
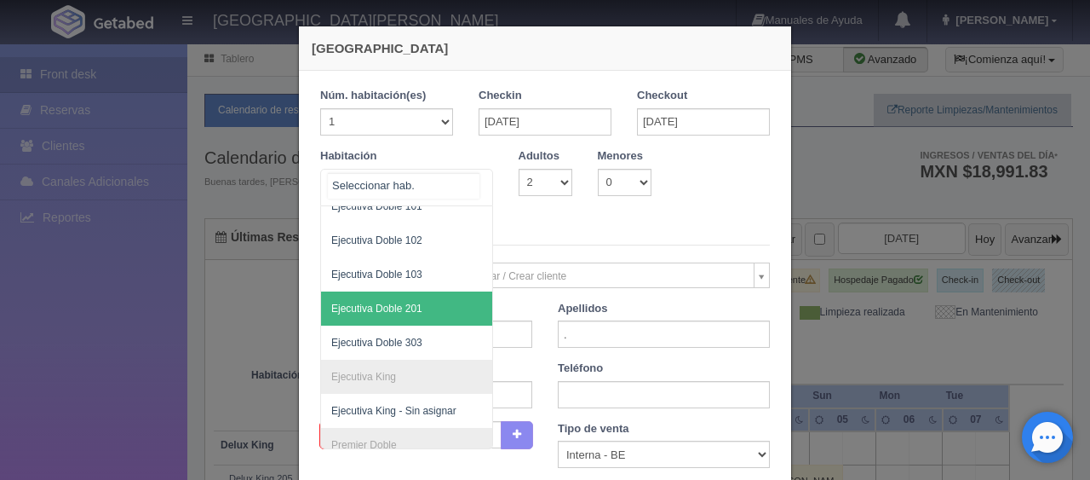
click at [413, 313] on span "Ejecutiva Doble 201" at bounding box center [464, 308] width 286 height 34
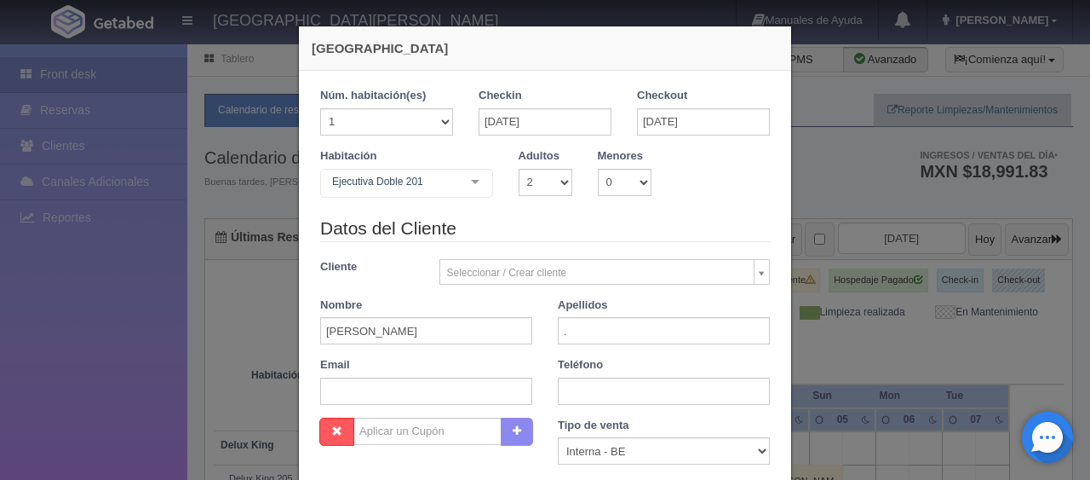
checkbox input "false"
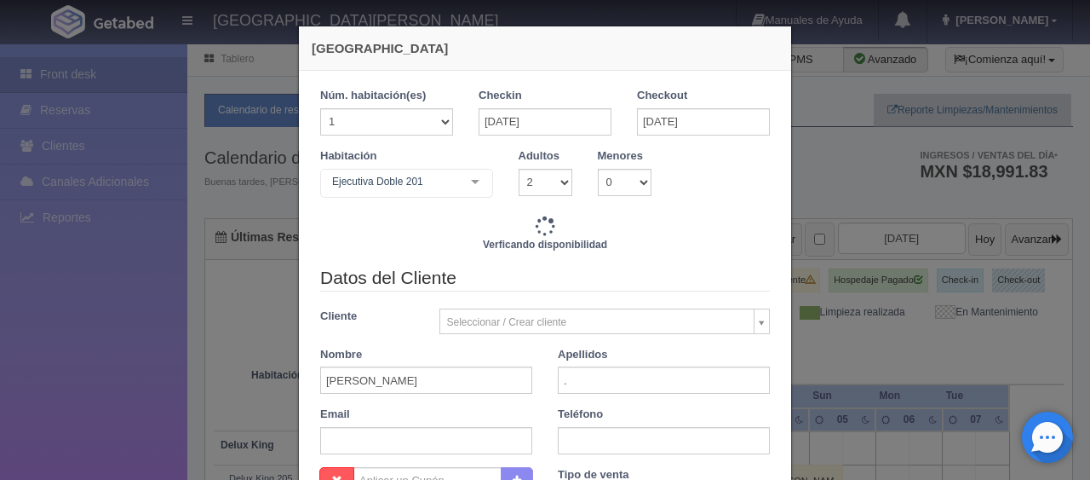
click at [565, 406] on label "Teléfono" at bounding box center [580, 414] width 45 height 16
type input "4647.00"
checkbox input "false"
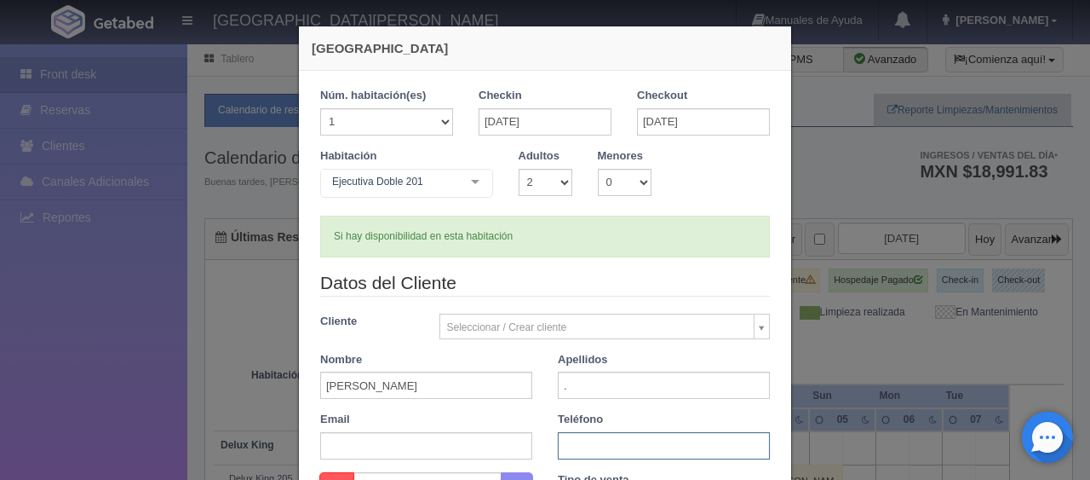
click at [576, 441] on input "text" at bounding box center [664, 445] width 212 height 27
paste input "1 (416) 5053045"
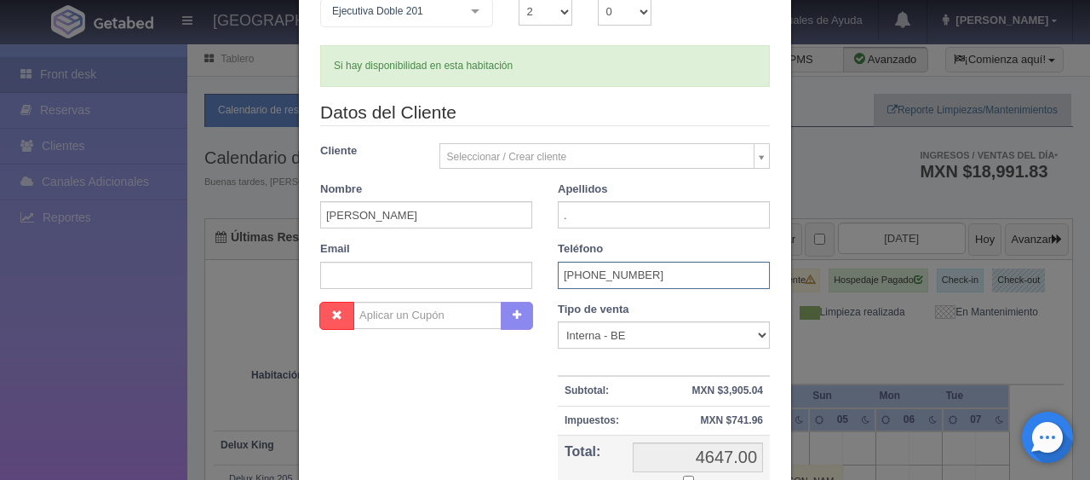
type input "1 (416) 5053045"
click at [644, 331] on select "Correo Electronico Interna - BE Llamada OTA Externa Otro WALK IN" at bounding box center [664, 334] width 212 height 27
select select "extota"
click at [558, 321] on select "Correo Electronico Interna - BE Llamada OTA Externa Otro WALK IN" at bounding box center [664, 334] width 212 height 27
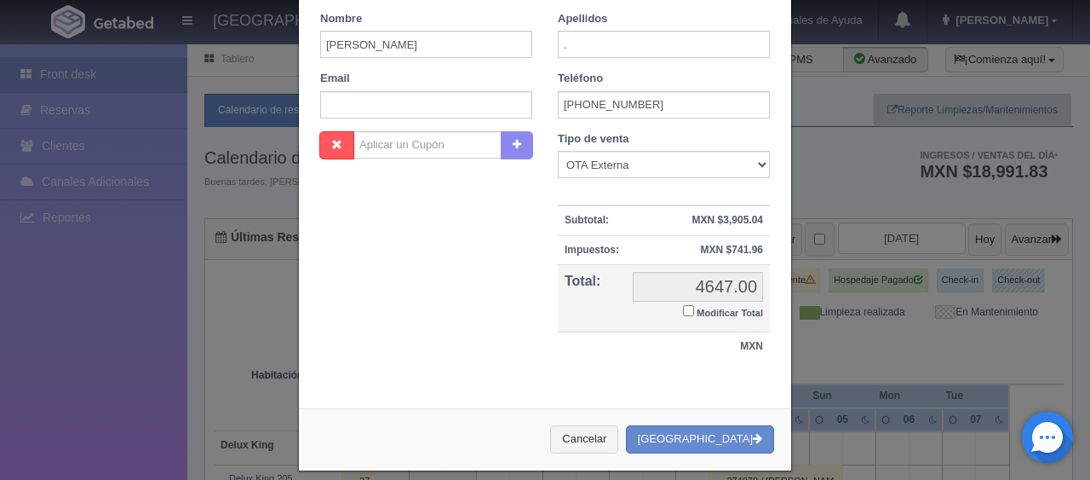
click at [697, 312] on small "Modificar Total" at bounding box center [730, 312] width 66 height 10
click at [691, 312] on input "Modificar Total" at bounding box center [688, 310] width 11 height 11
checkbox input "true"
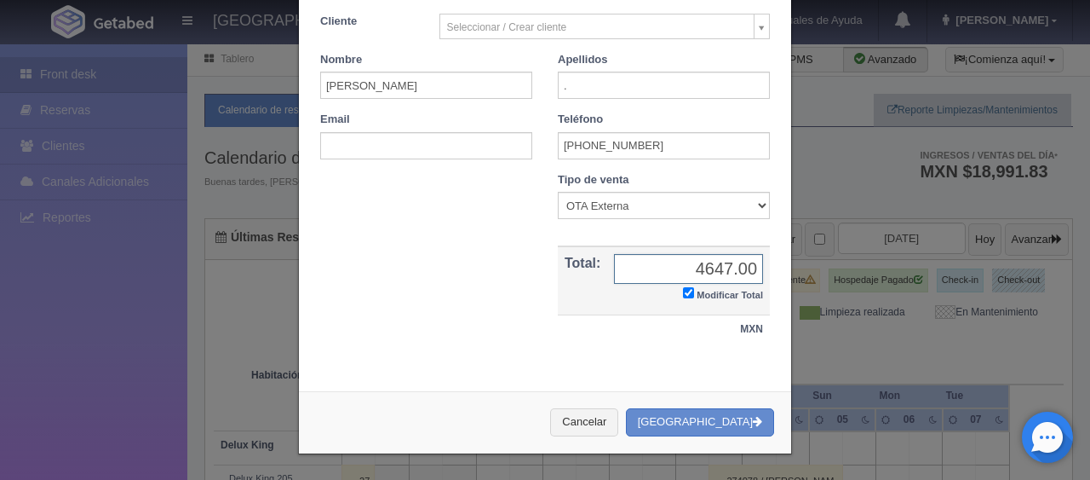
scroll to position [296, 0]
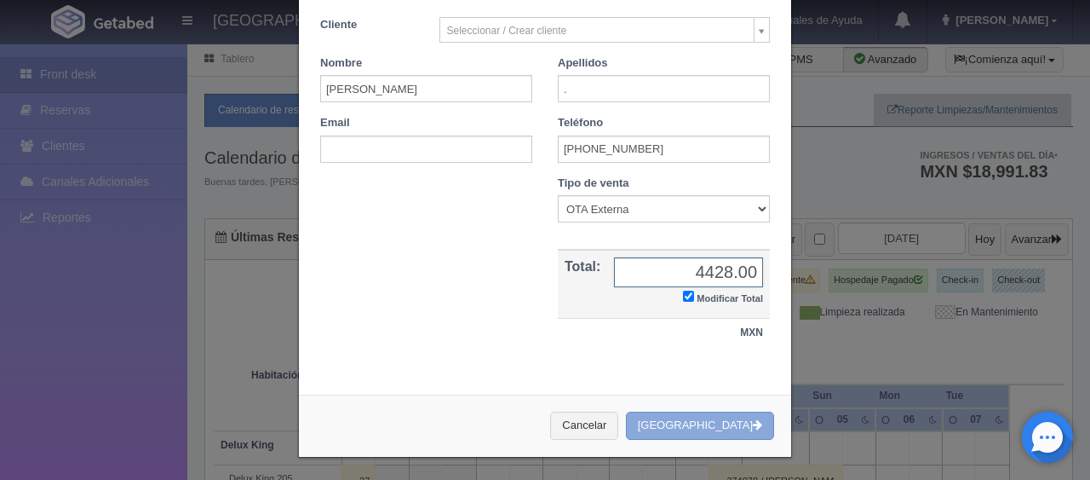
type input "4428.00"
click at [696, 426] on button "[GEOGRAPHIC_DATA]" at bounding box center [700, 425] width 148 height 28
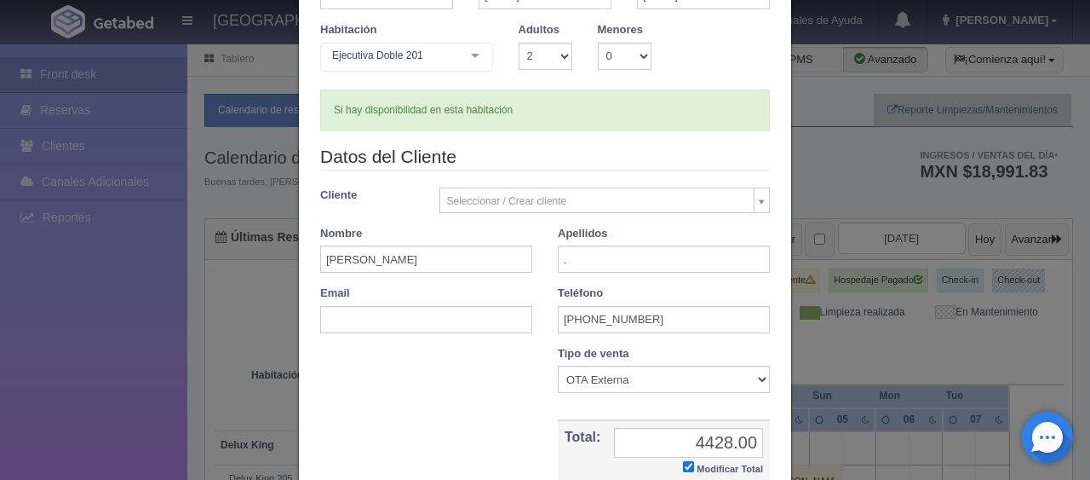
scroll to position [41, 0]
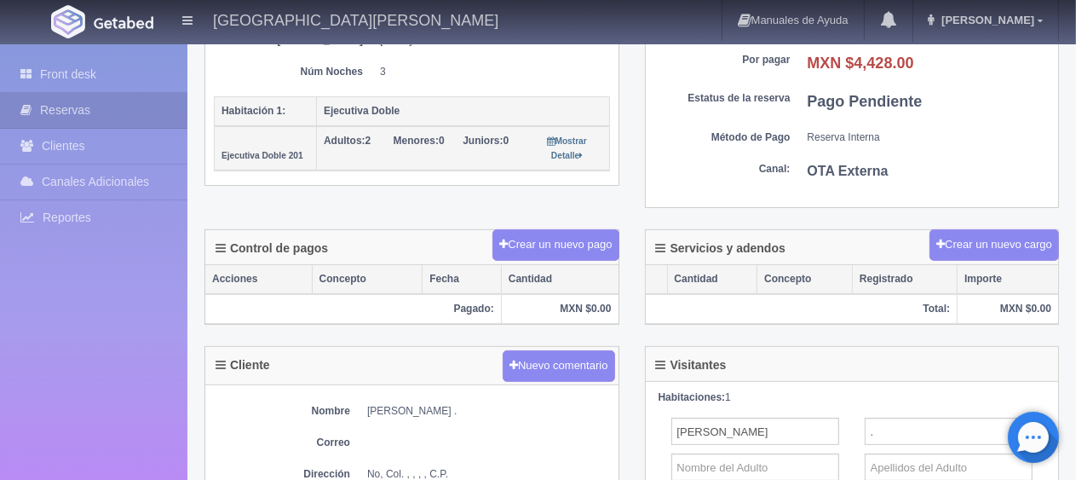
scroll to position [426, 0]
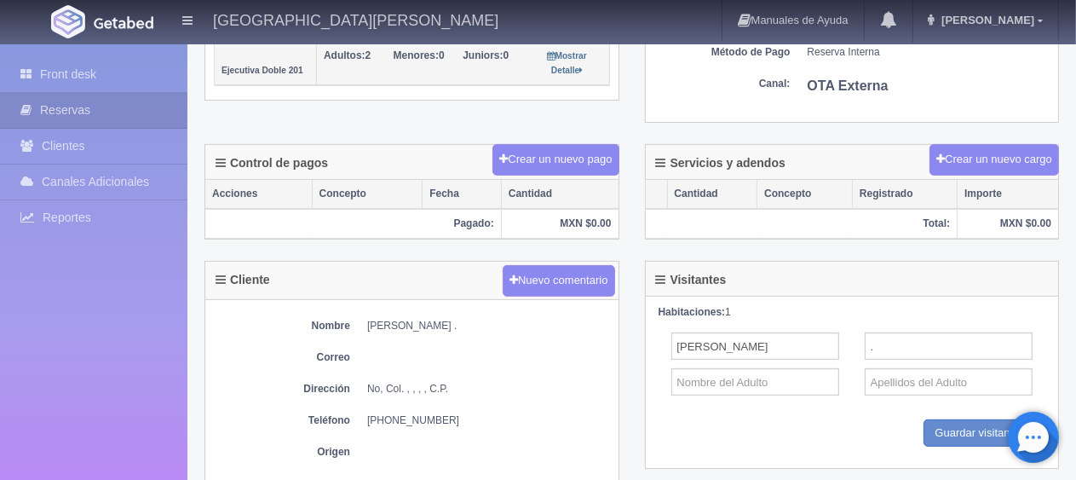
drag, startPoint x: 448, startPoint y: 411, endPoint x: 362, endPoint y: 411, distance: 86.0
click at [362, 413] on dl "Teléfono [PHONE_NUMBER]" at bounding box center [412, 420] width 396 height 14
copy dd "[PHONE_NUMBER]"
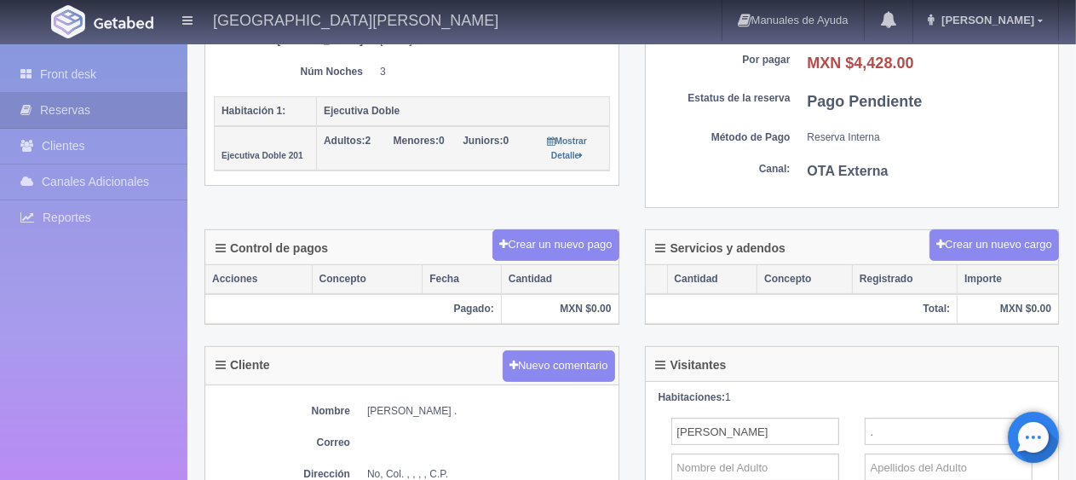
scroll to position [85, 0]
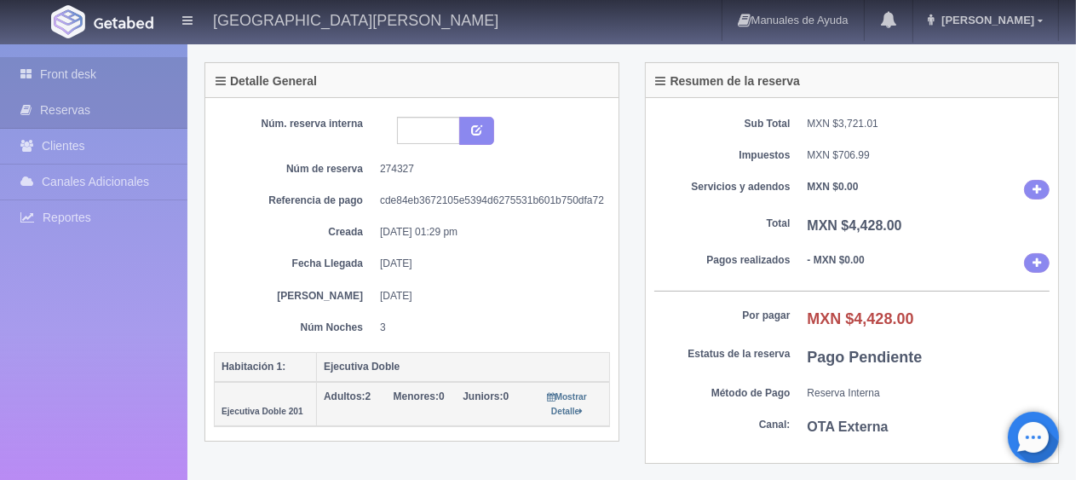
click at [95, 80] on link "Front desk" at bounding box center [93, 74] width 187 height 35
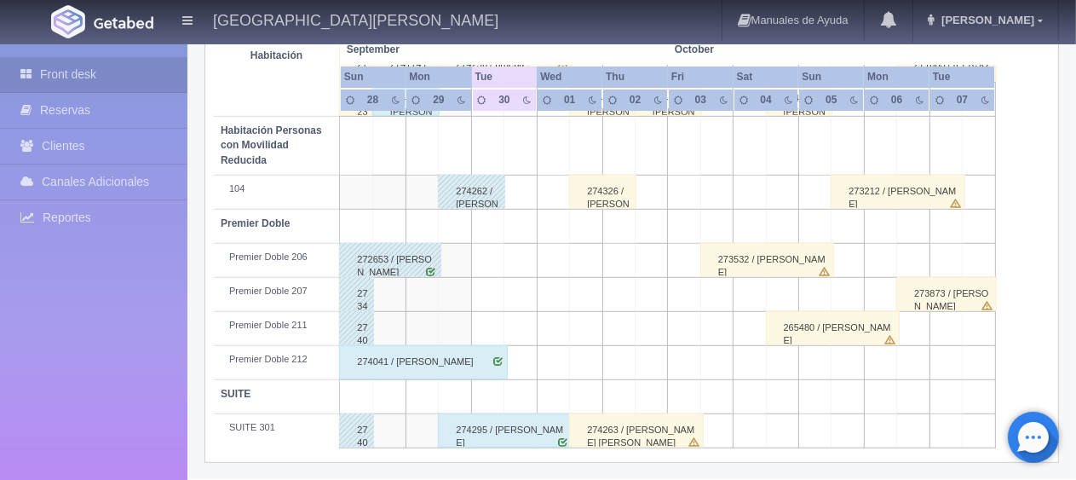
scroll to position [908, 0]
click at [467, 434] on div "274295 / [PERSON_NAME]" at bounding box center [505, 430] width 135 height 34
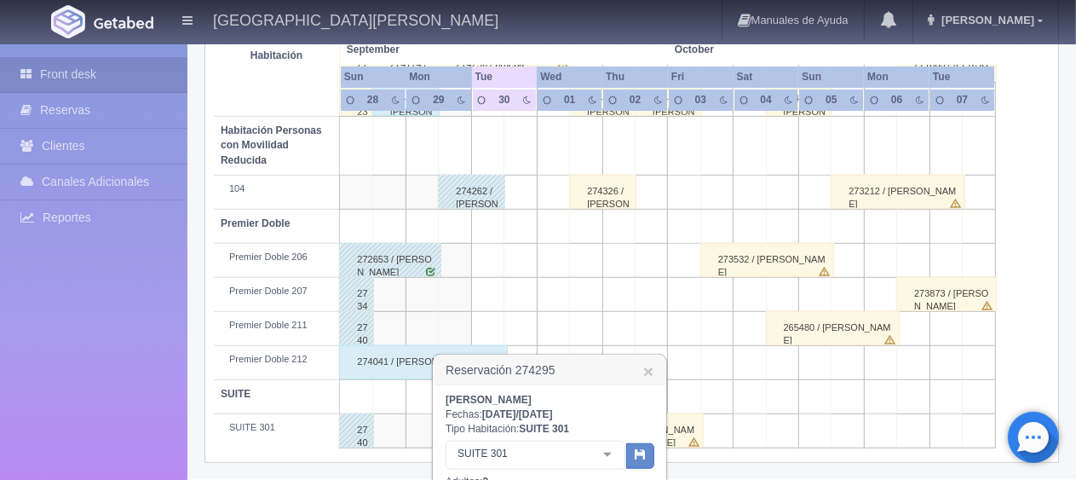
scroll to position [1078, 0]
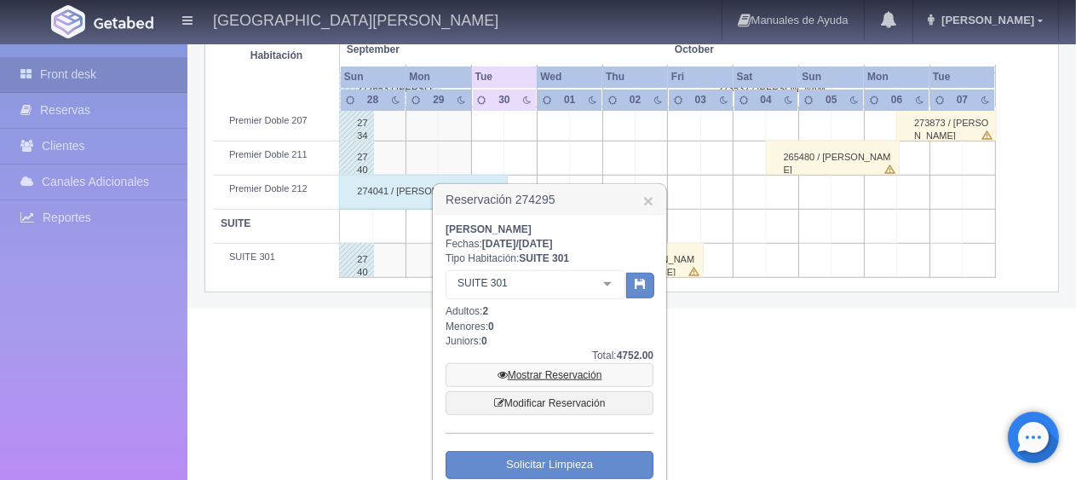
click at [545, 371] on link "Mostrar Reservación" at bounding box center [549, 375] width 208 height 24
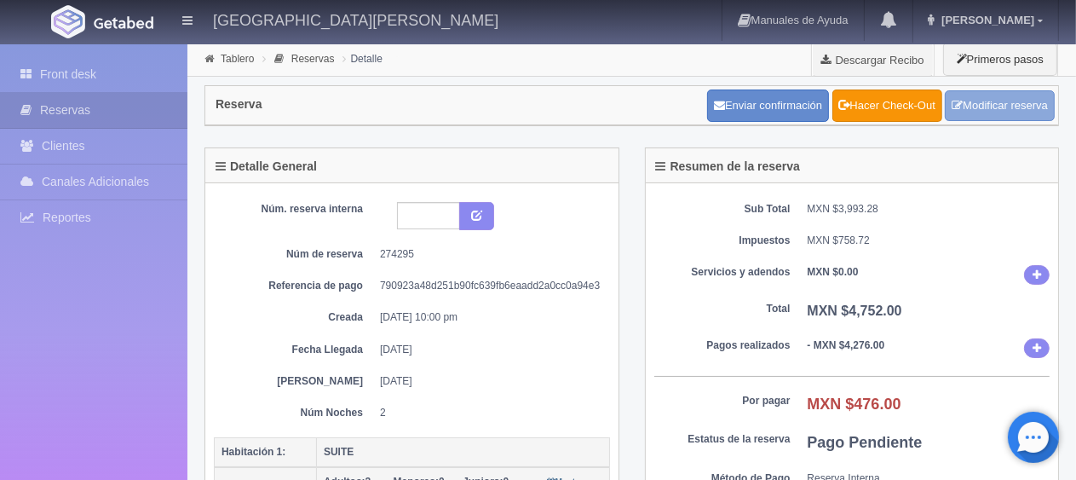
click at [966, 107] on link "Modificar reserva" at bounding box center [1000, 106] width 110 height 32
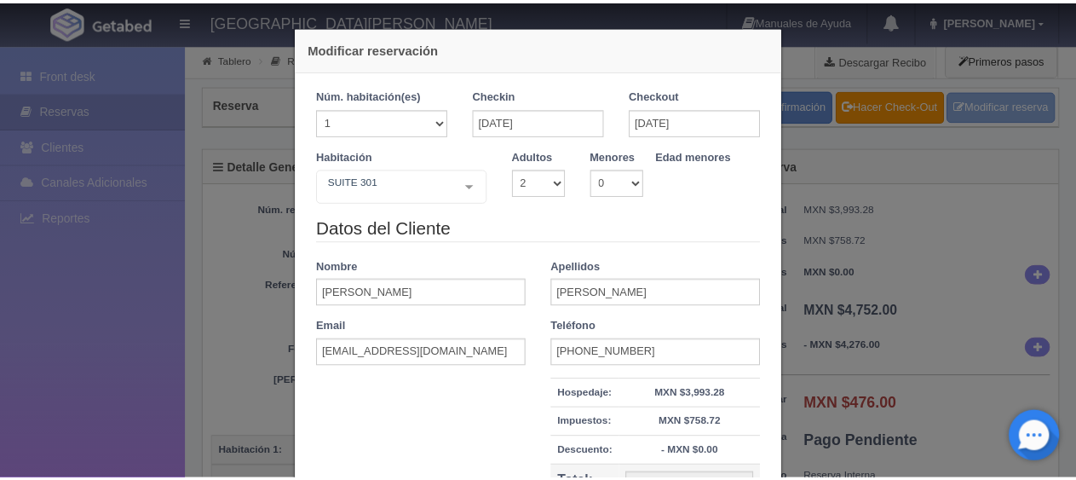
scroll to position [193, 0]
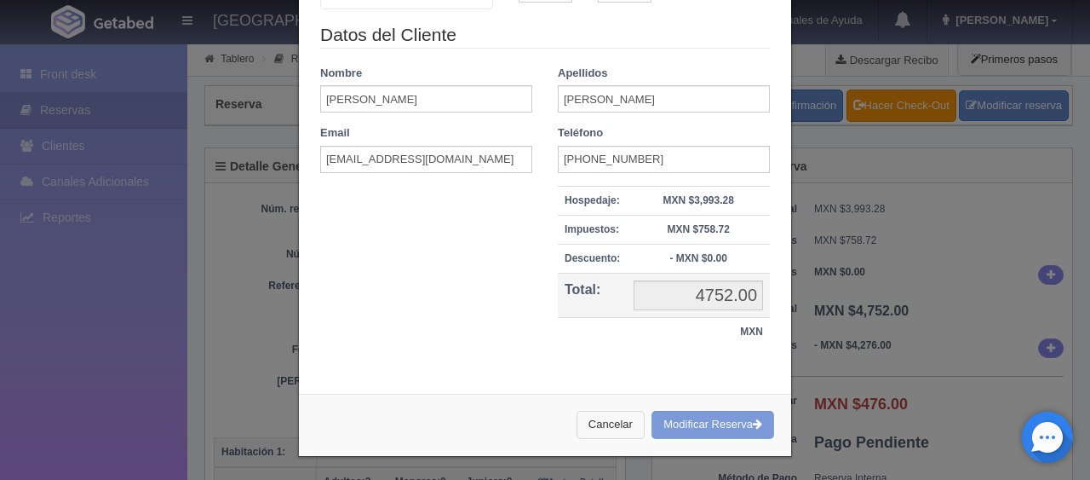
click at [604, 421] on button "Cancelar" at bounding box center [611, 425] width 68 height 28
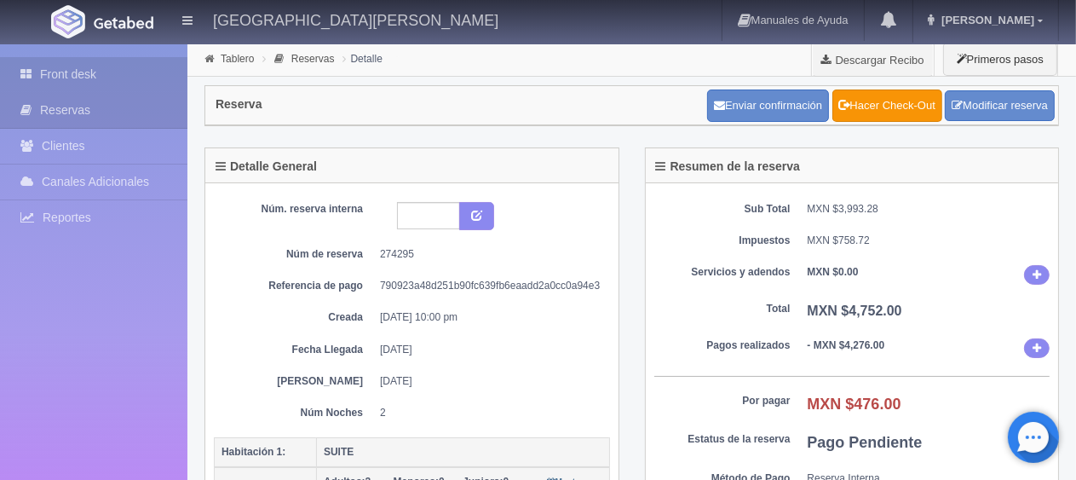
drag, startPoint x: 108, startPoint y: 55, endPoint x: 106, endPoint y: 83, distance: 27.4
click at [107, 55] on div "Front desk Reservas Clientes Canales Adicionales [GEOGRAPHIC_DATA] Reportes Rep…" at bounding box center [93, 284] width 187 height 480
click at [106, 83] on link "Front desk" at bounding box center [93, 74] width 187 height 35
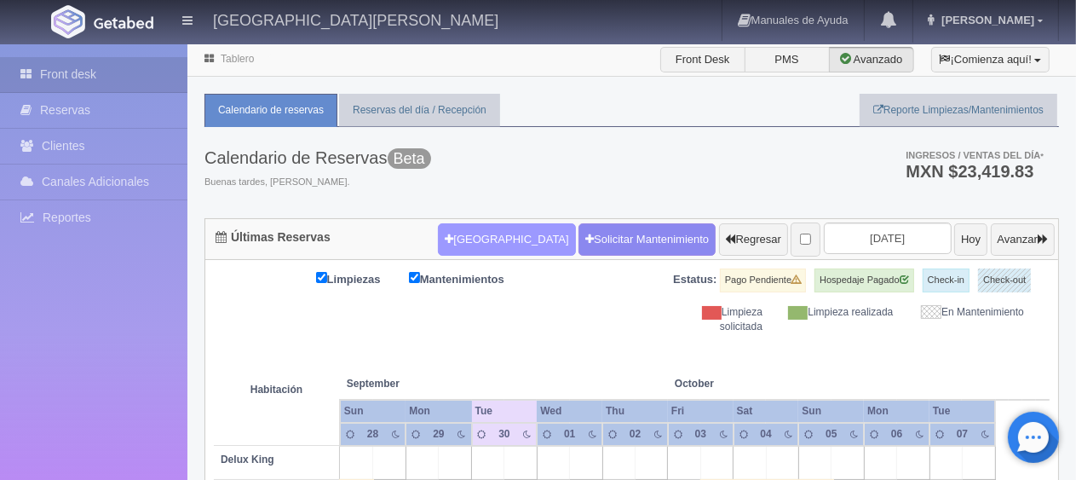
click at [457, 233] on button "[GEOGRAPHIC_DATA]" at bounding box center [506, 239] width 137 height 32
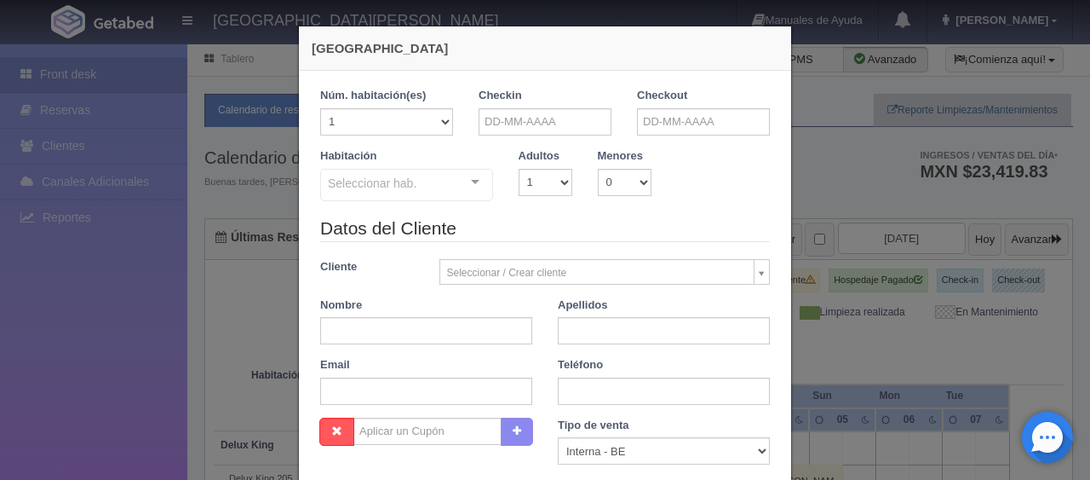
checkbox input "false"
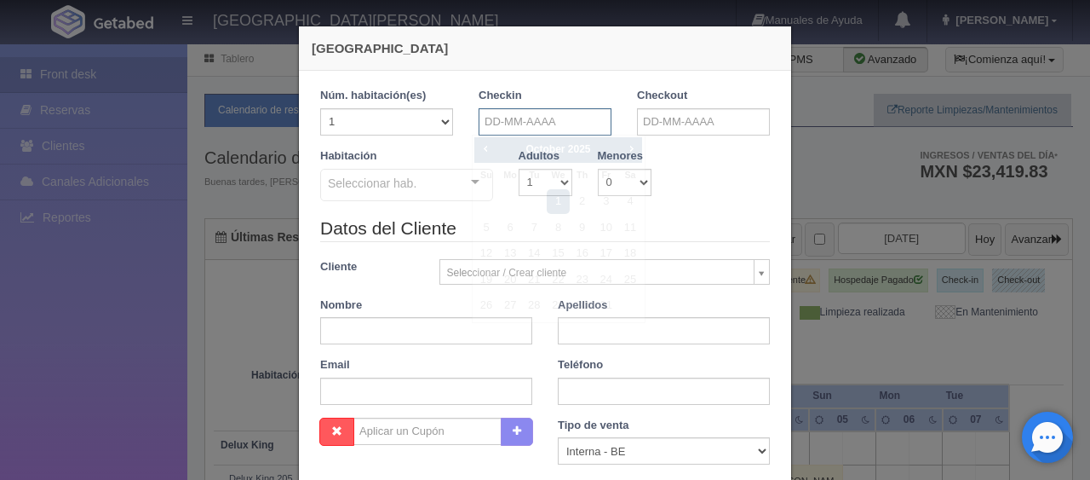
click at [497, 121] on input "text" at bounding box center [545, 121] width 133 height 27
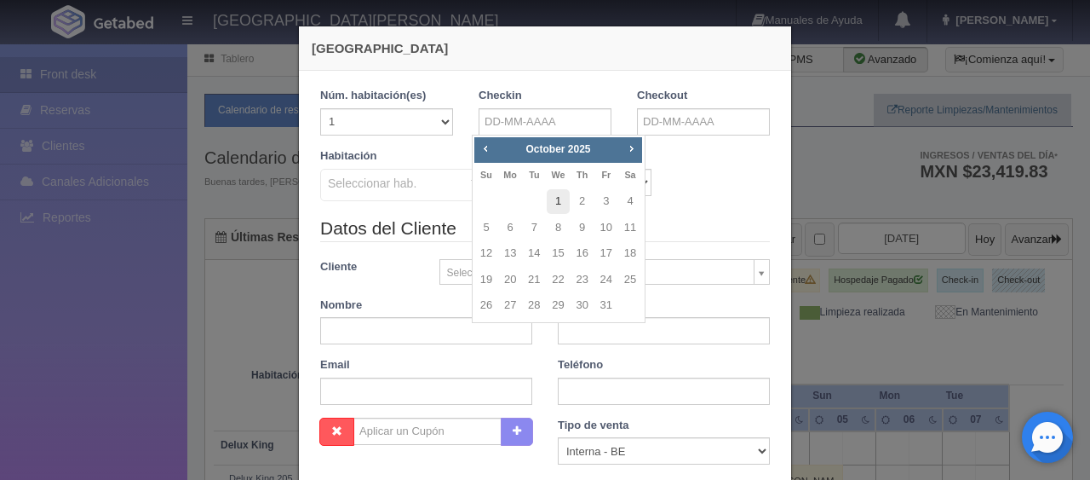
click at [558, 196] on link "1" at bounding box center [558, 201] width 22 height 25
type input "01-10-2025"
checkbox input "false"
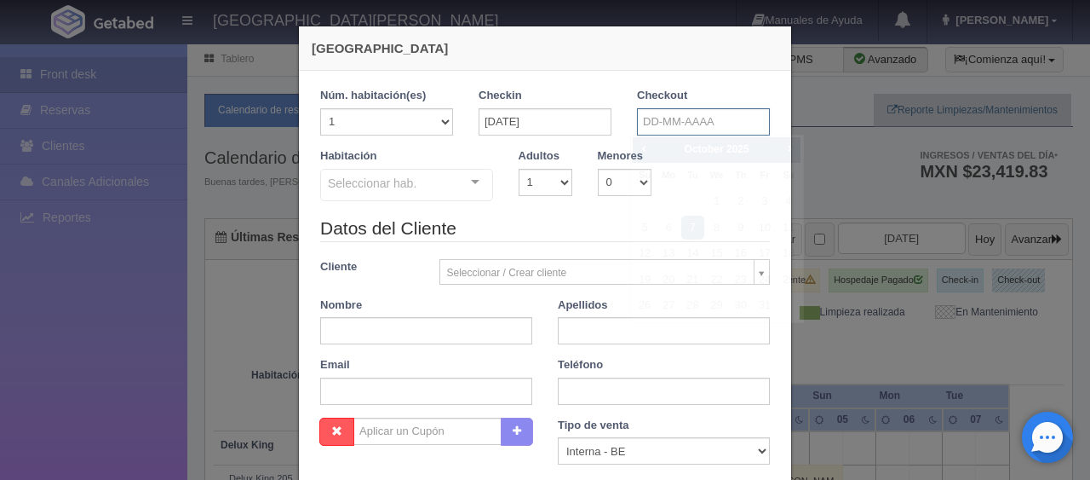
click at [656, 120] on input "text" at bounding box center [703, 121] width 133 height 27
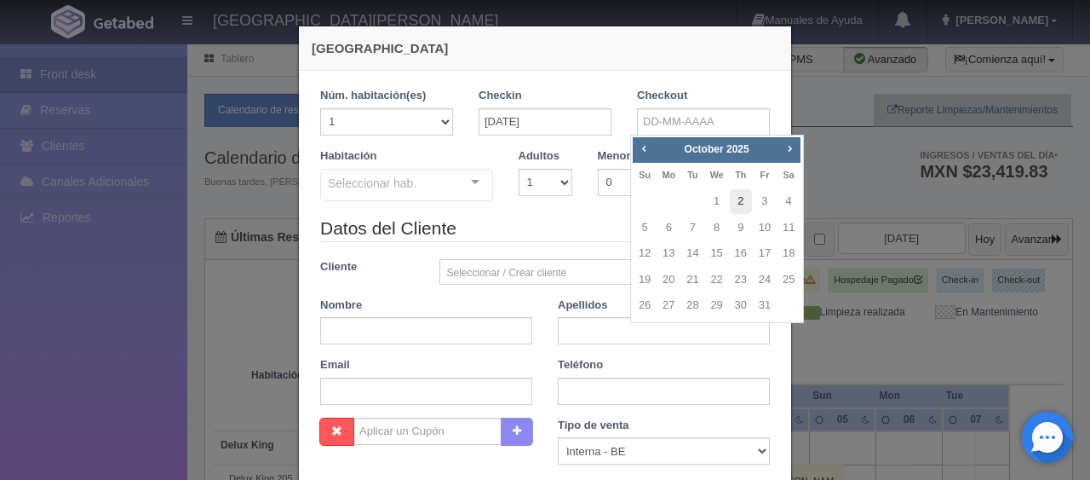
click at [739, 199] on link "2" at bounding box center [741, 201] width 22 height 25
type input "02-10-2025"
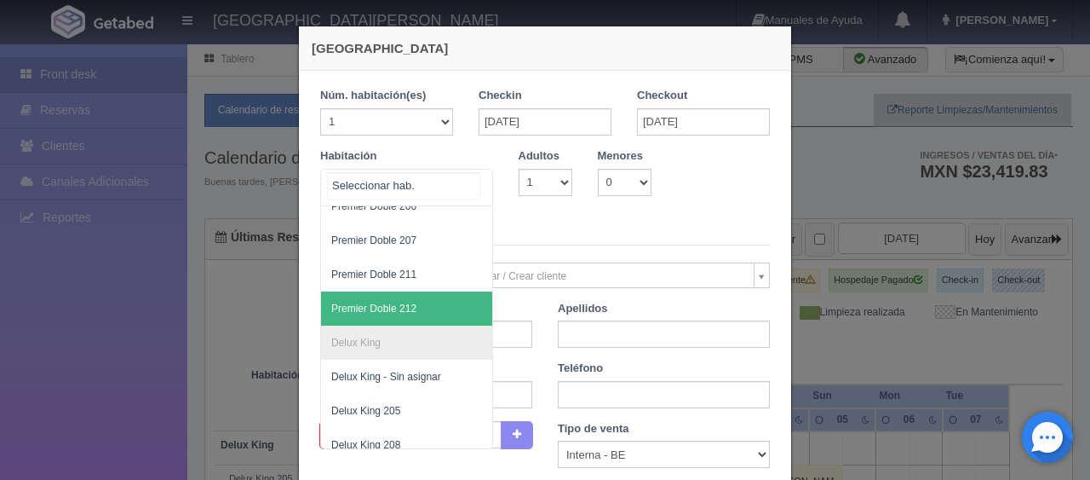
scroll to position [658, 0]
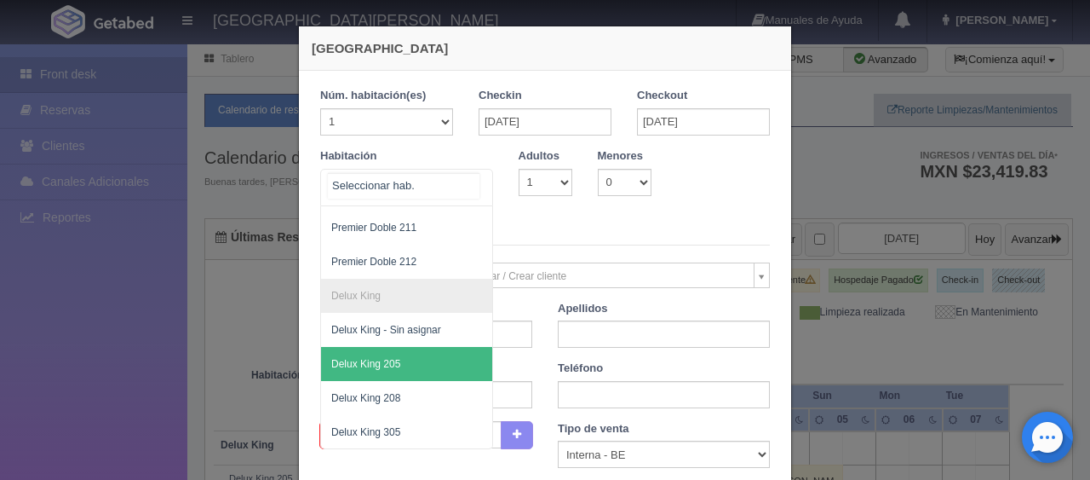
click at [409, 351] on span "Delux King 205" at bounding box center [464, 364] width 286 height 34
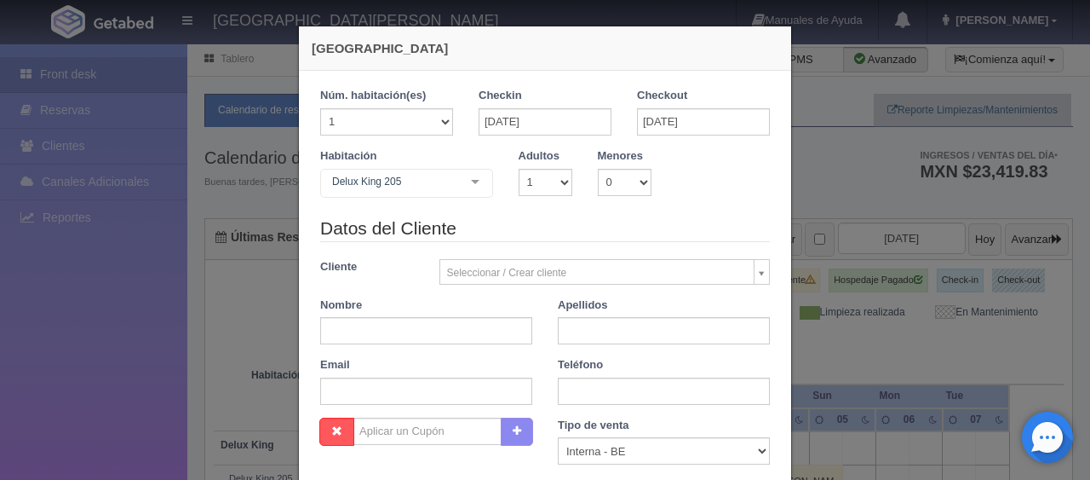
checkbox input "false"
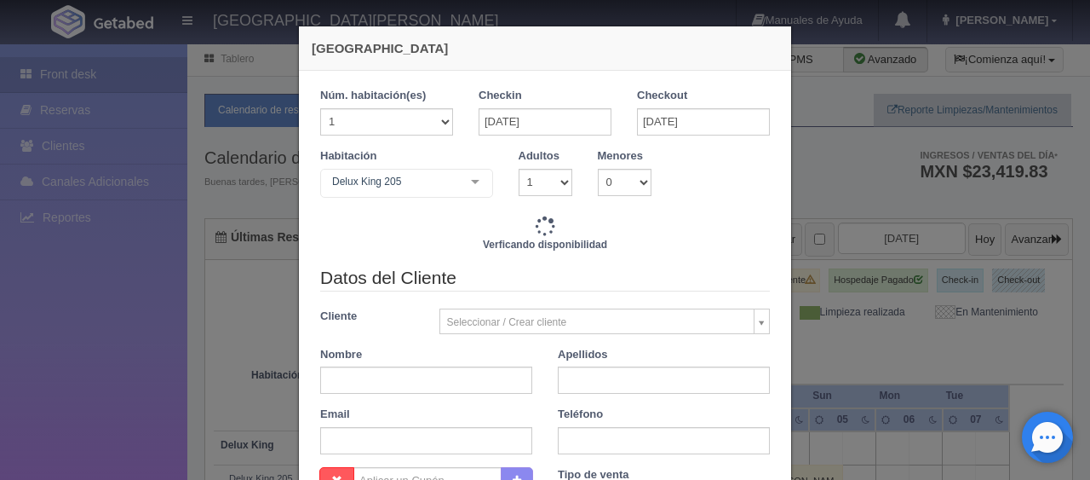
type input "1299.00"
checkbox input "false"
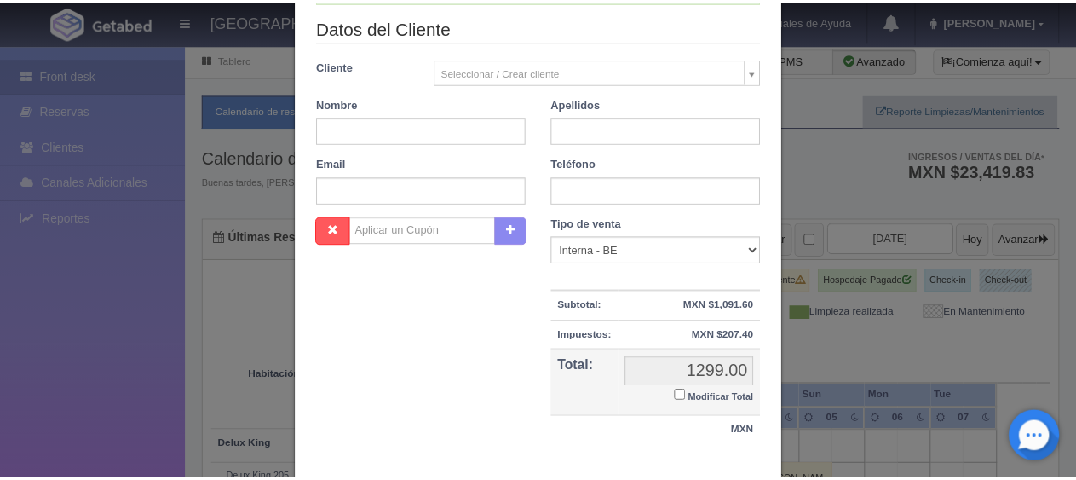
scroll to position [341, 0]
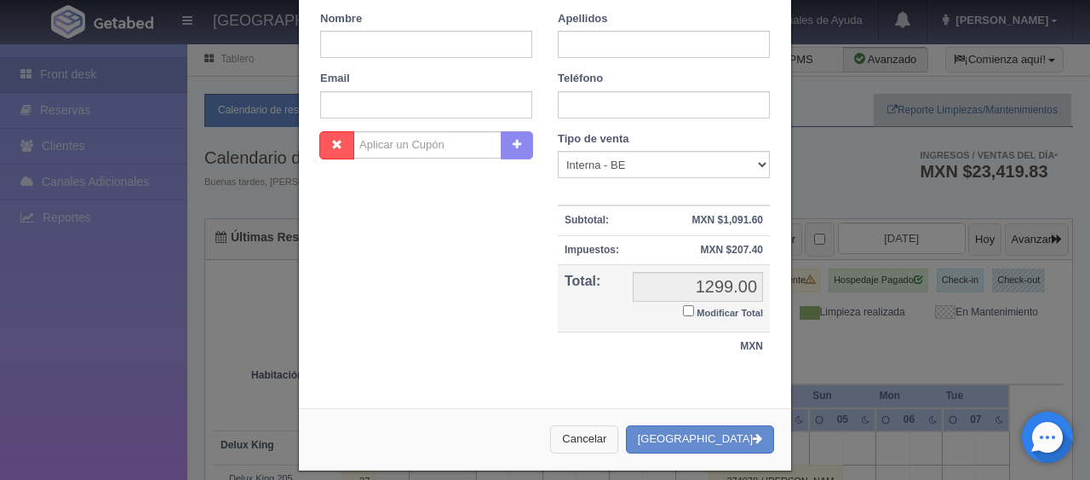
click at [617, 438] on button "Cancelar" at bounding box center [584, 439] width 68 height 28
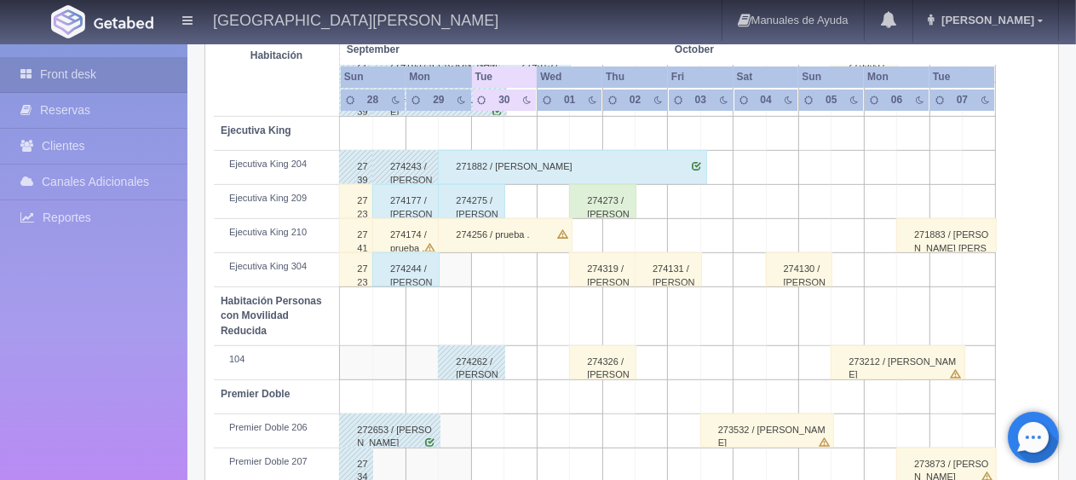
scroll to position [908, 0]
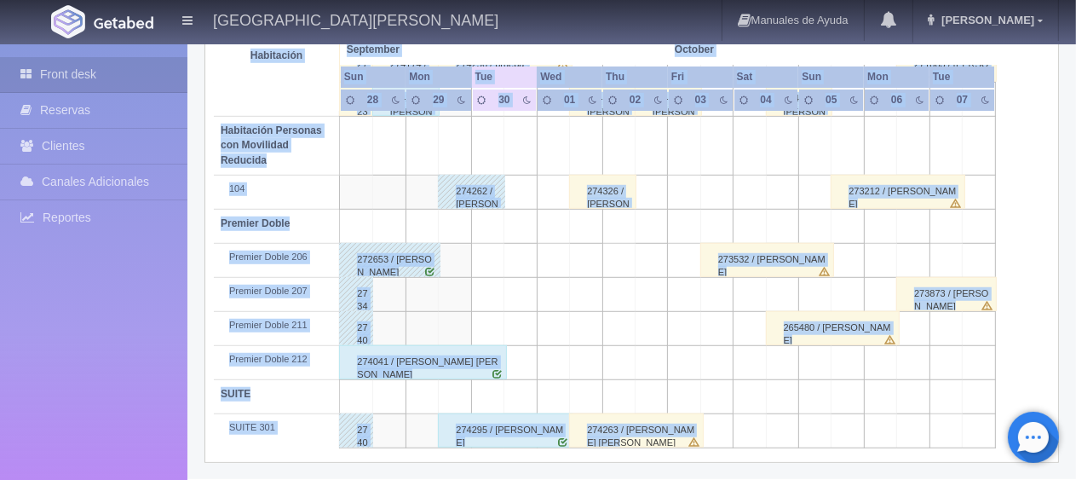
drag, startPoint x: 600, startPoint y: 435, endPoint x: 580, endPoint y: 449, distance: 23.9
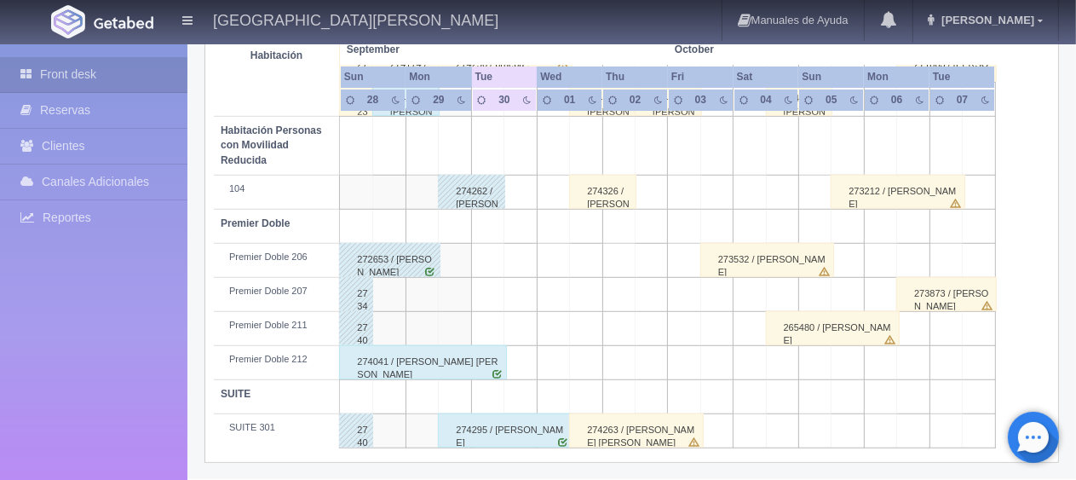
click at [511, 427] on div "274295 / Juan Zapien" at bounding box center [505, 430] width 135 height 34
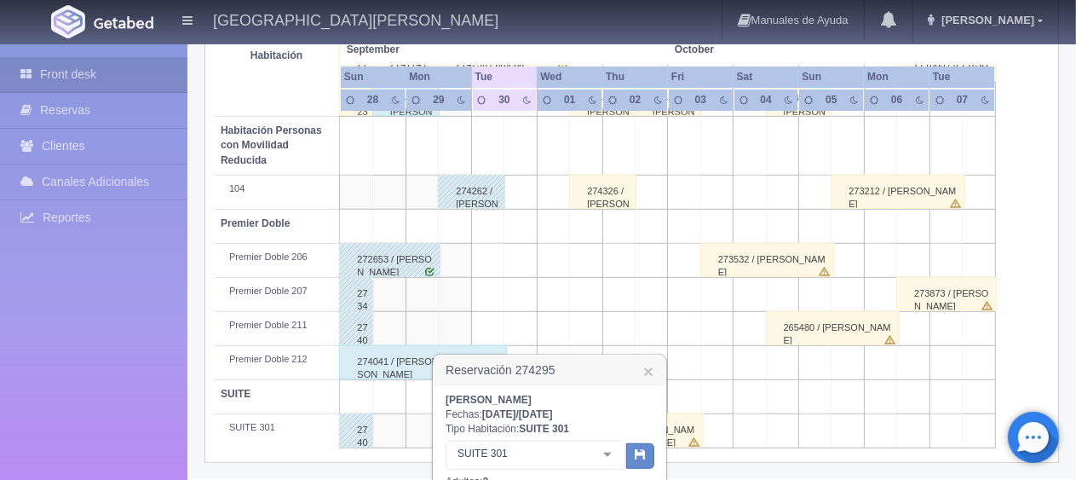
scroll to position [1078, 0]
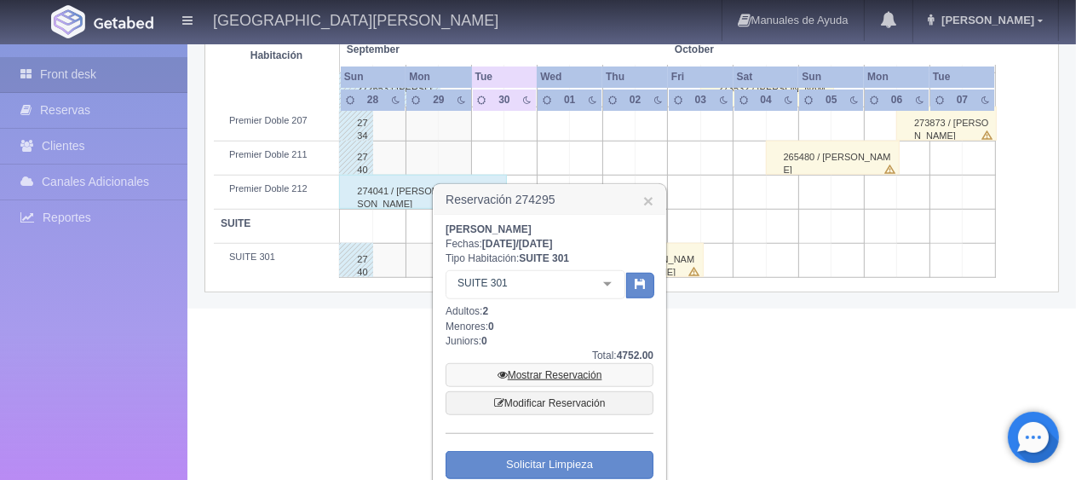
click at [555, 372] on link "Mostrar Reservación" at bounding box center [549, 375] width 208 height 24
click at [509, 371] on link "Mostrar Reservación" at bounding box center [549, 375] width 208 height 24
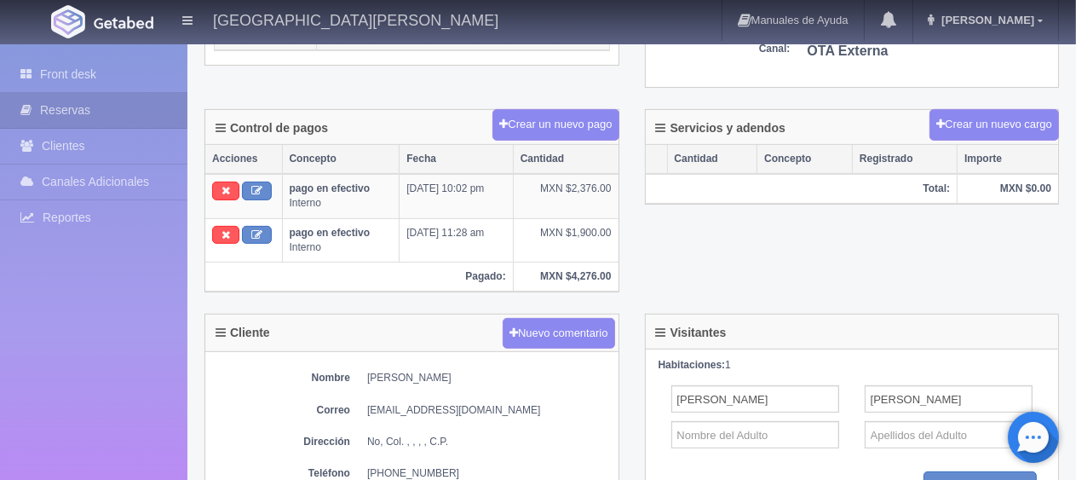
scroll to position [290, 0]
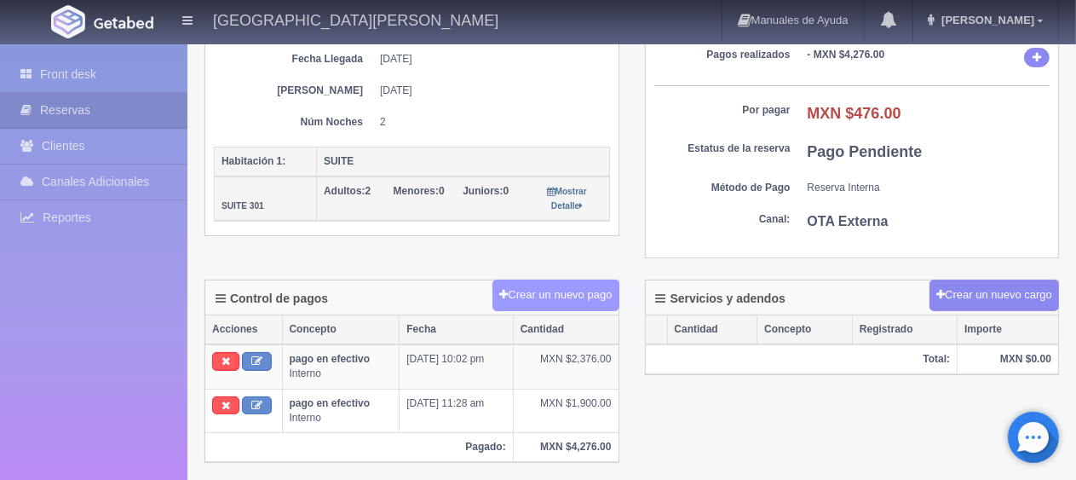
click at [596, 283] on button "Crear un nuevo pago" at bounding box center [555, 295] width 126 height 32
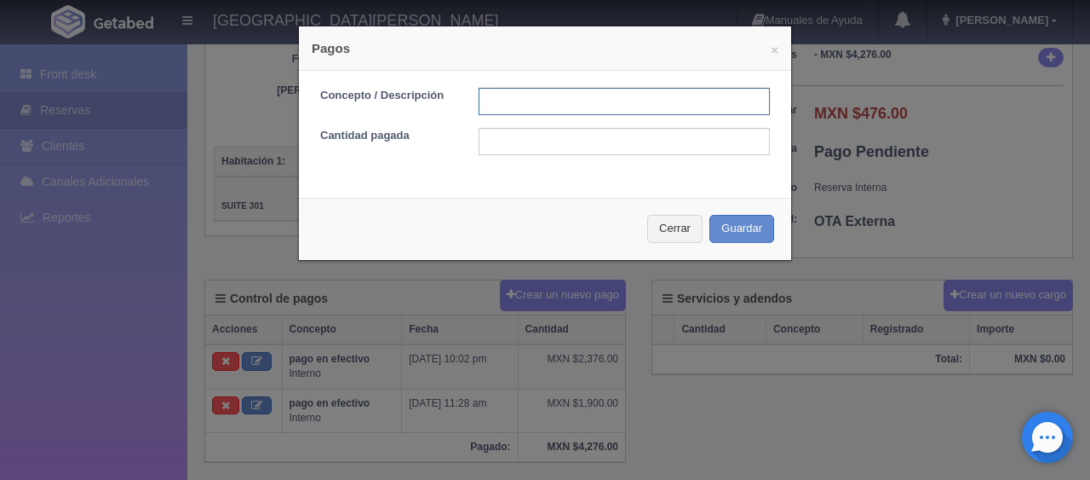
click at [555, 101] on input "text" at bounding box center [624, 101] width 291 height 27
click at [497, 187] on div "× Pagos Concepto / Descripción Cantidad pagada Cerrar Guardar" at bounding box center [545, 143] width 494 height 235
click at [652, 426] on div "× Pagos Concepto / Descripción Cantidad pagada Cerrar Guardar" at bounding box center [545, 240] width 1090 height 480
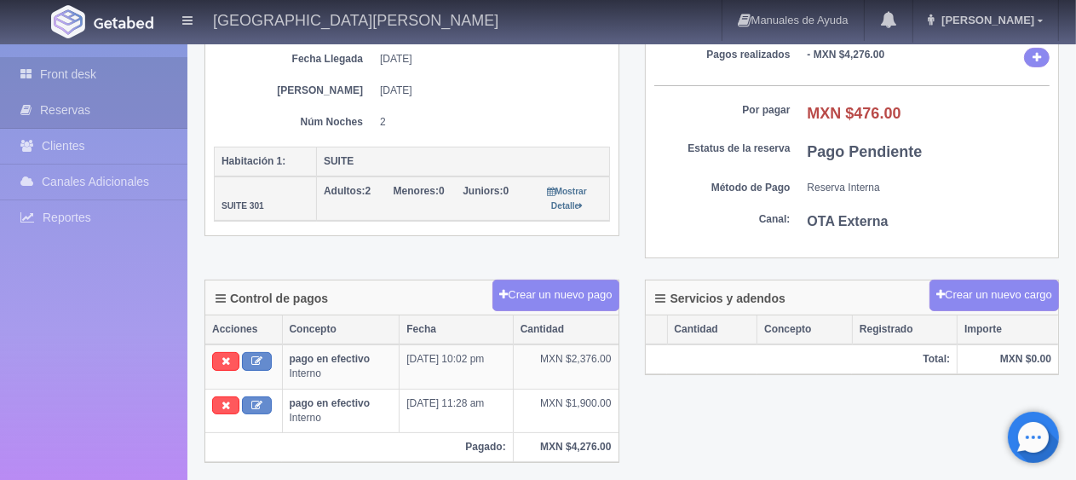
click at [72, 73] on link "Front desk" at bounding box center [93, 74] width 187 height 35
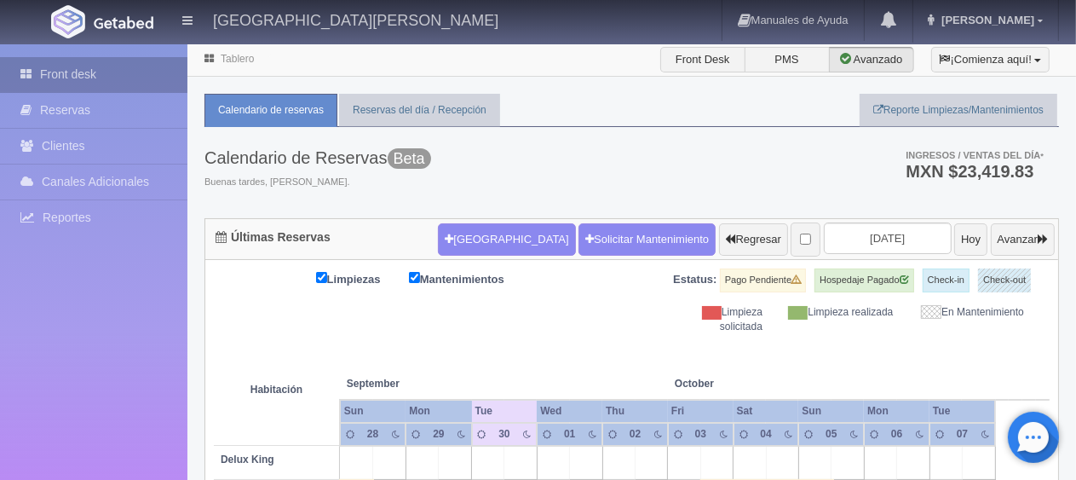
click at [99, 77] on link "Front desk" at bounding box center [93, 74] width 187 height 35
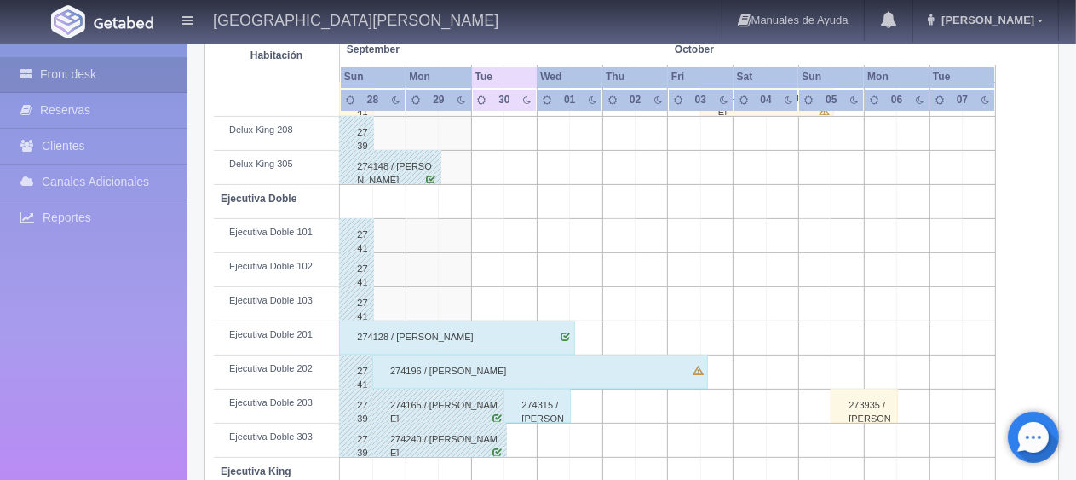
scroll to position [56, 0]
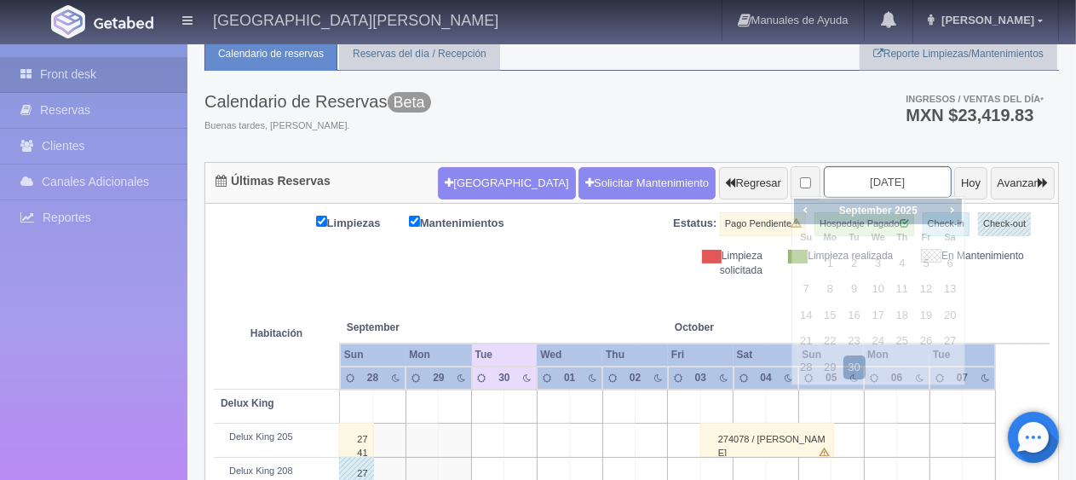
click at [831, 183] on input "[DATE]" at bounding box center [888, 182] width 128 height 32
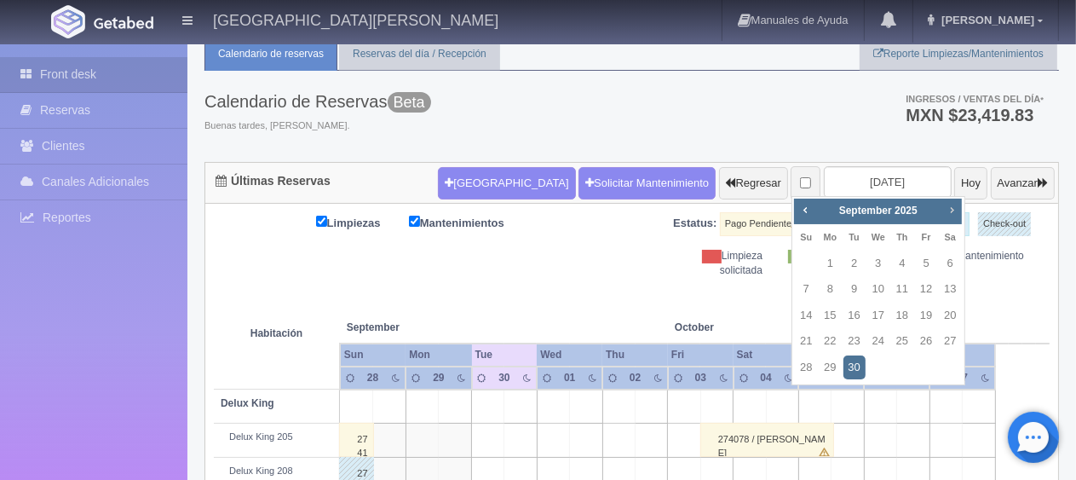
click at [951, 203] on span "Next" at bounding box center [952, 210] width 14 height 14
click at [947, 265] on link "6" at bounding box center [950, 263] width 22 height 25
type input "[DATE]"
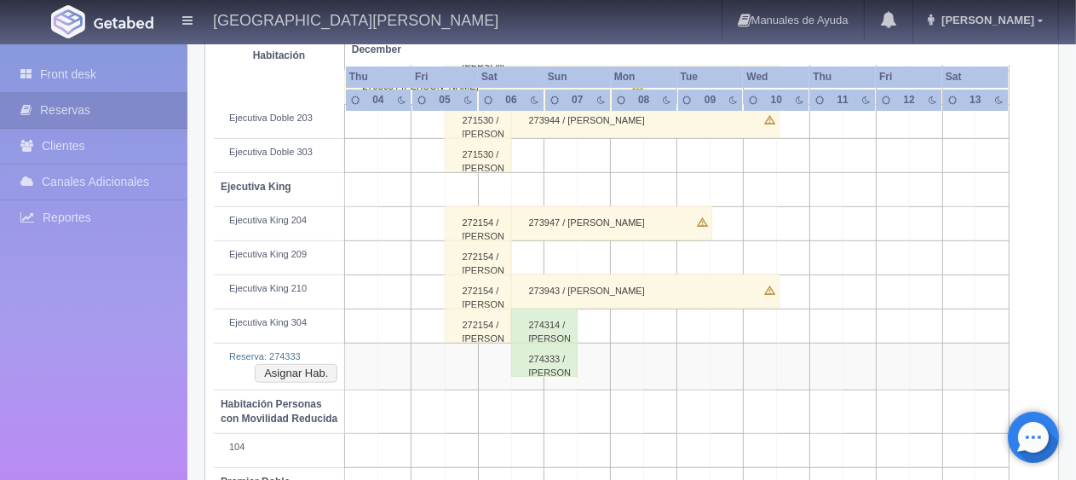
scroll to position [767, 0]
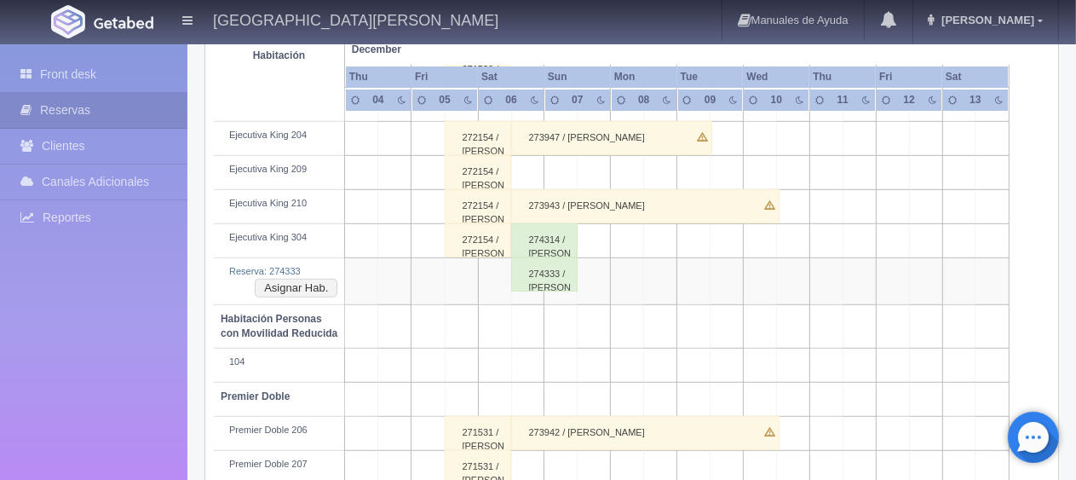
click at [526, 271] on div "274333 / Karen Denisse Arroyo Leon" at bounding box center [544, 274] width 67 height 34
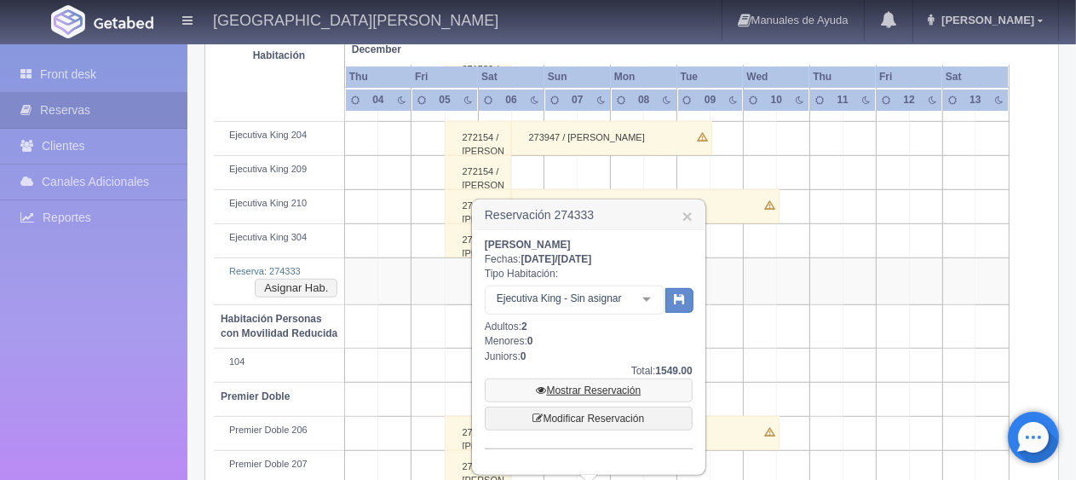
click at [591, 392] on link "Mostrar Reservación" at bounding box center [589, 390] width 208 height 24
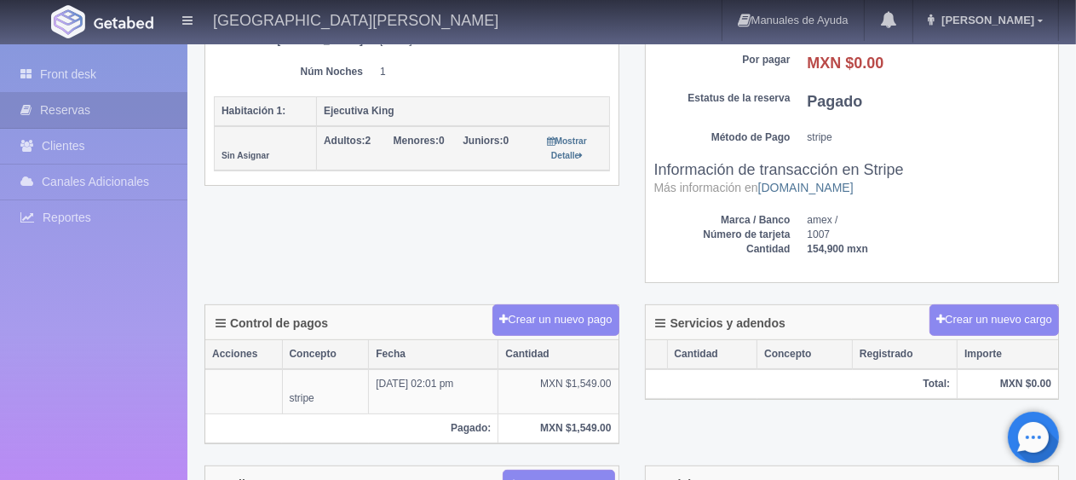
scroll to position [937, 0]
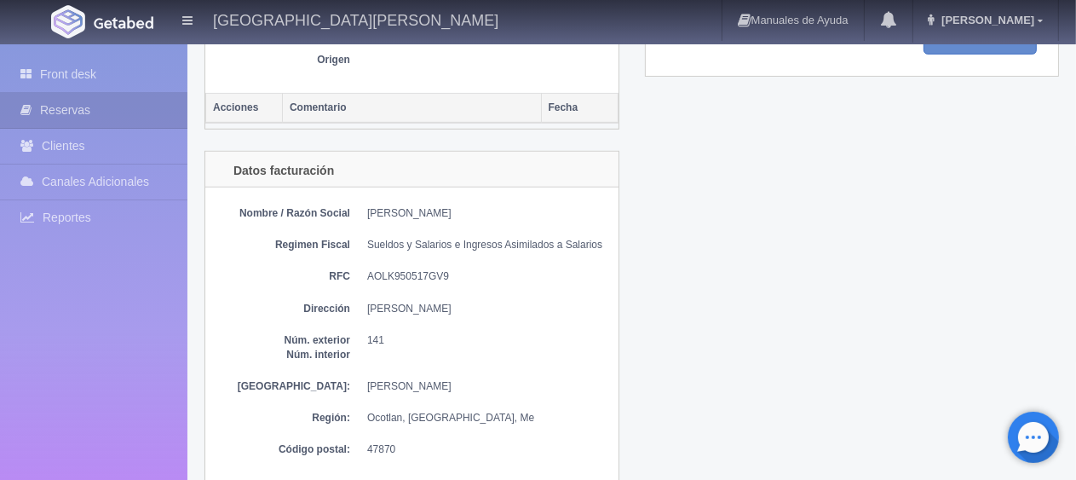
drag, startPoint x: 514, startPoint y: 194, endPoint x: 330, endPoint y: 196, distance: 184.8
click at [330, 196] on div "Nombre / Razón Social [PERSON_NAME] Regimen Fiscal Sueldos y Salarios e Ingreso…" at bounding box center [411, 334] width 413 height 295
click at [431, 255] on div "Nombre / Razón Social [PERSON_NAME] Regimen Fiscal Sueldos y Salarios e Ingreso…" at bounding box center [411, 334] width 413 height 295
drag, startPoint x: 405, startPoint y: 207, endPoint x: 280, endPoint y: 199, distance: 125.4
click at [280, 199] on div "Nombre / Razón Social [PERSON_NAME] Regimen Fiscal Sueldos y Salarios e Ingreso…" at bounding box center [411, 334] width 413 height 295
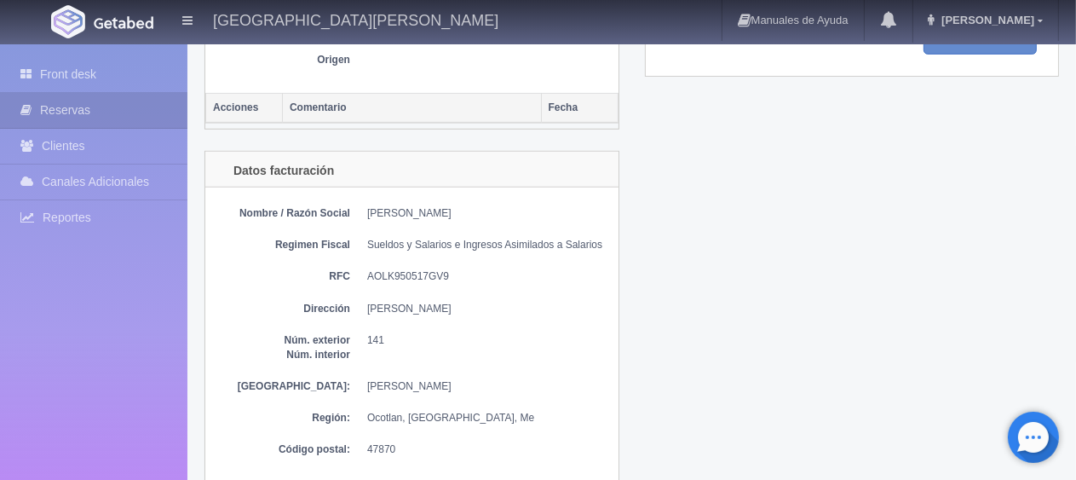
click at [437, 288] on div "Nombre / Razón Social [PERSON_NAME] Regimen Fiscal Sueldos y Salarios e Ingreso…" at bounding box center [411, 334] width 413 height 295
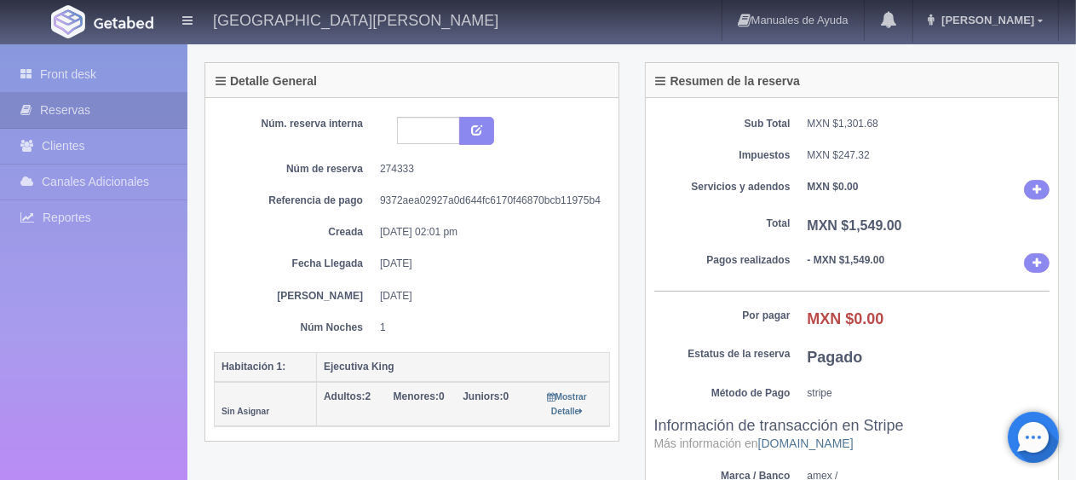
scroll to position [0, 0]
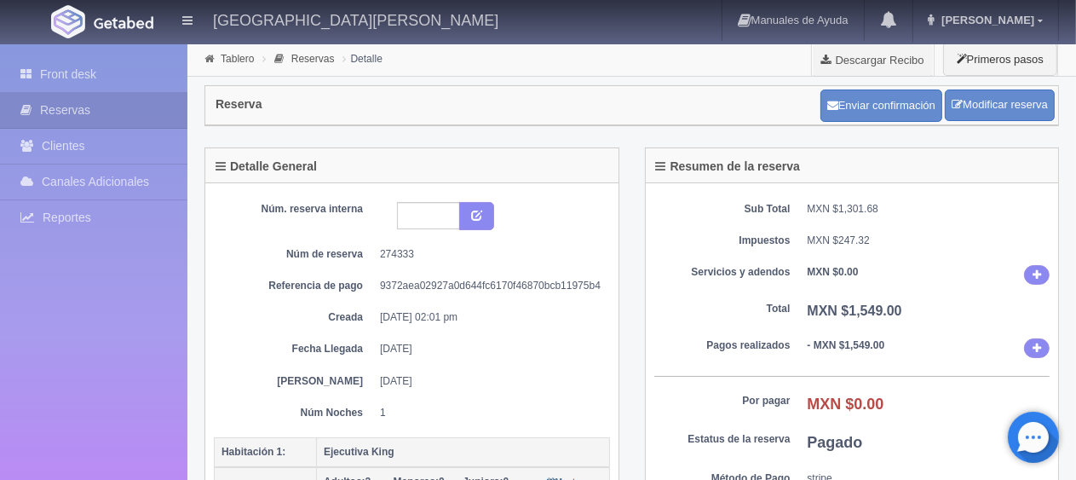
click at [530, 346] on dd "[DATE]" at bounding box center [488, 349] width 217 height 14
